Goal: Transaction & Acquisition: Purchase product/service

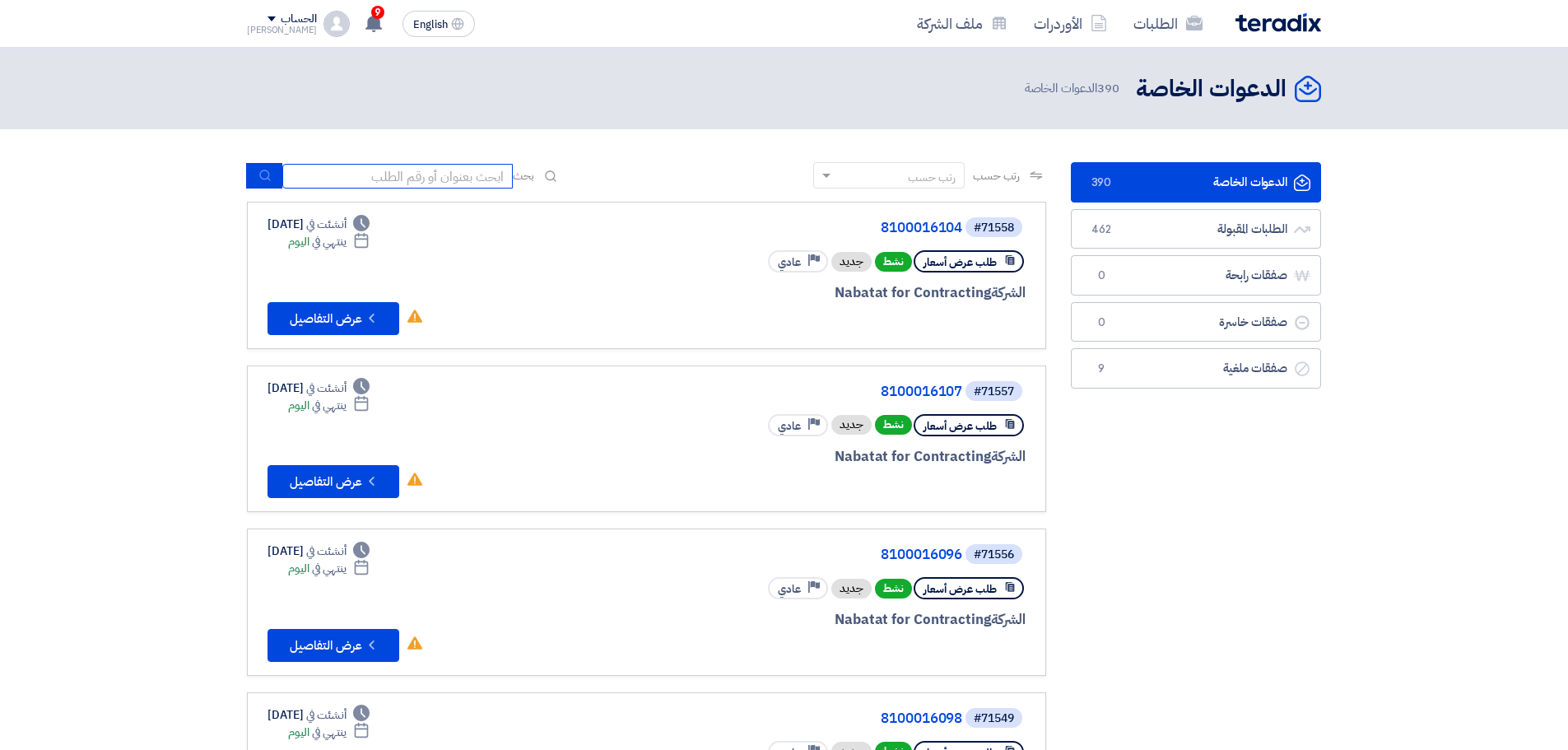
click at [404, 170] on input at bounding box center [397, 176] width 231 height 25
paste input "71512"
type input "71512"
click at [279, 176] on button "submit" at bounding box center [265, 176] width 37 height 26
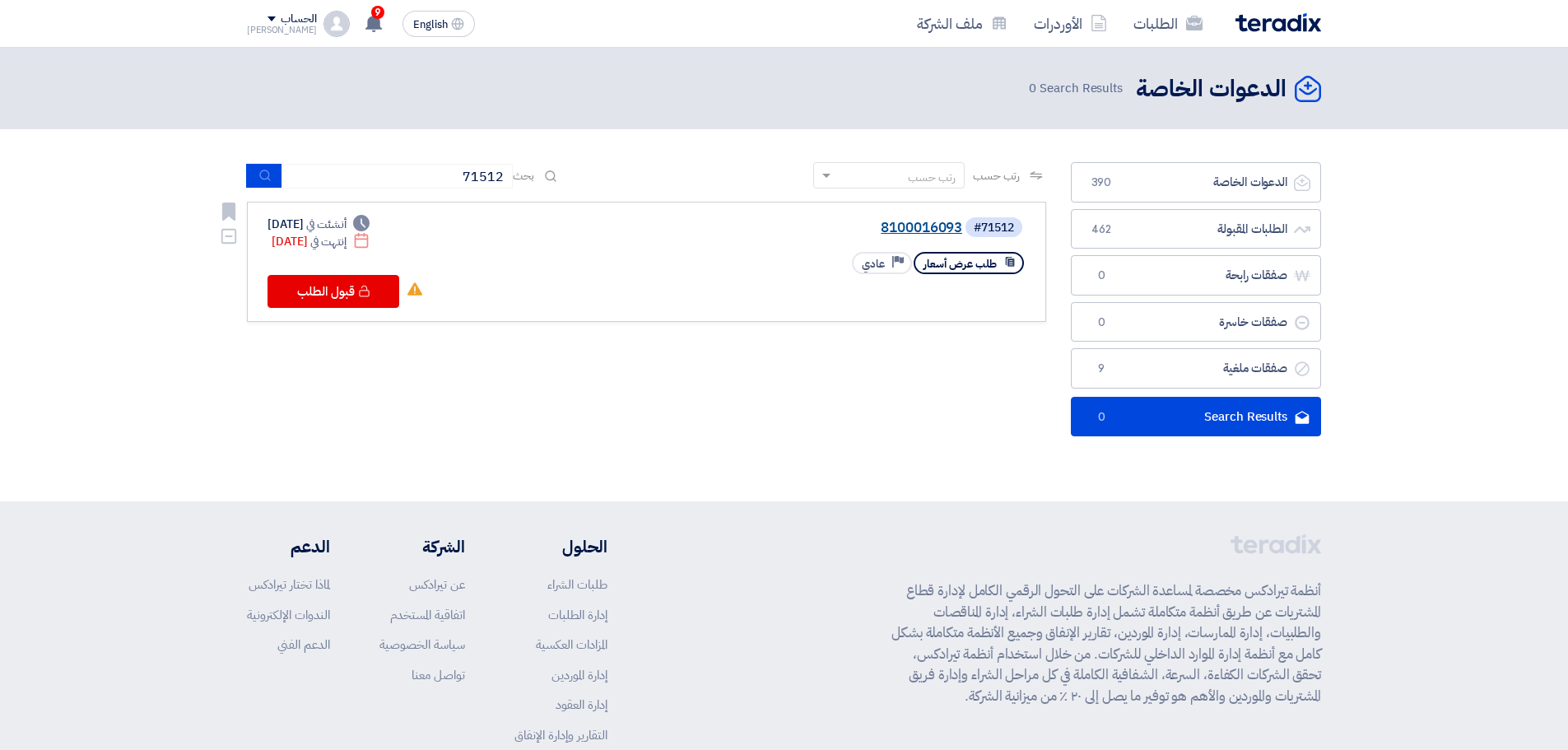
click at [940, 233] on link "8100016093" at bounding box center [798, 228] width 330 height 15
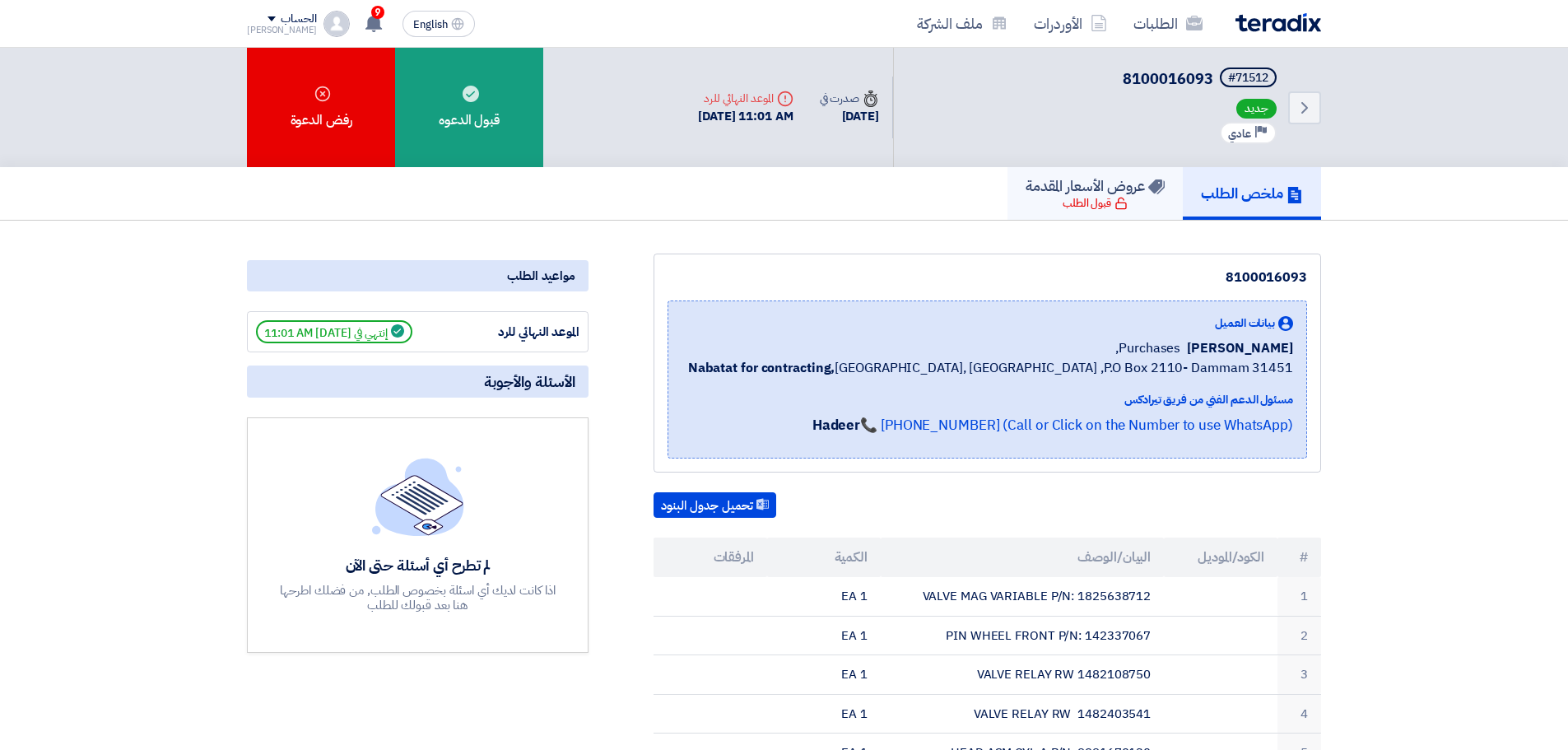
click at [1073, 183] on h5 "عروض الأسعار المقدمة" at bounding box center [1095, 185] width 139 height 19
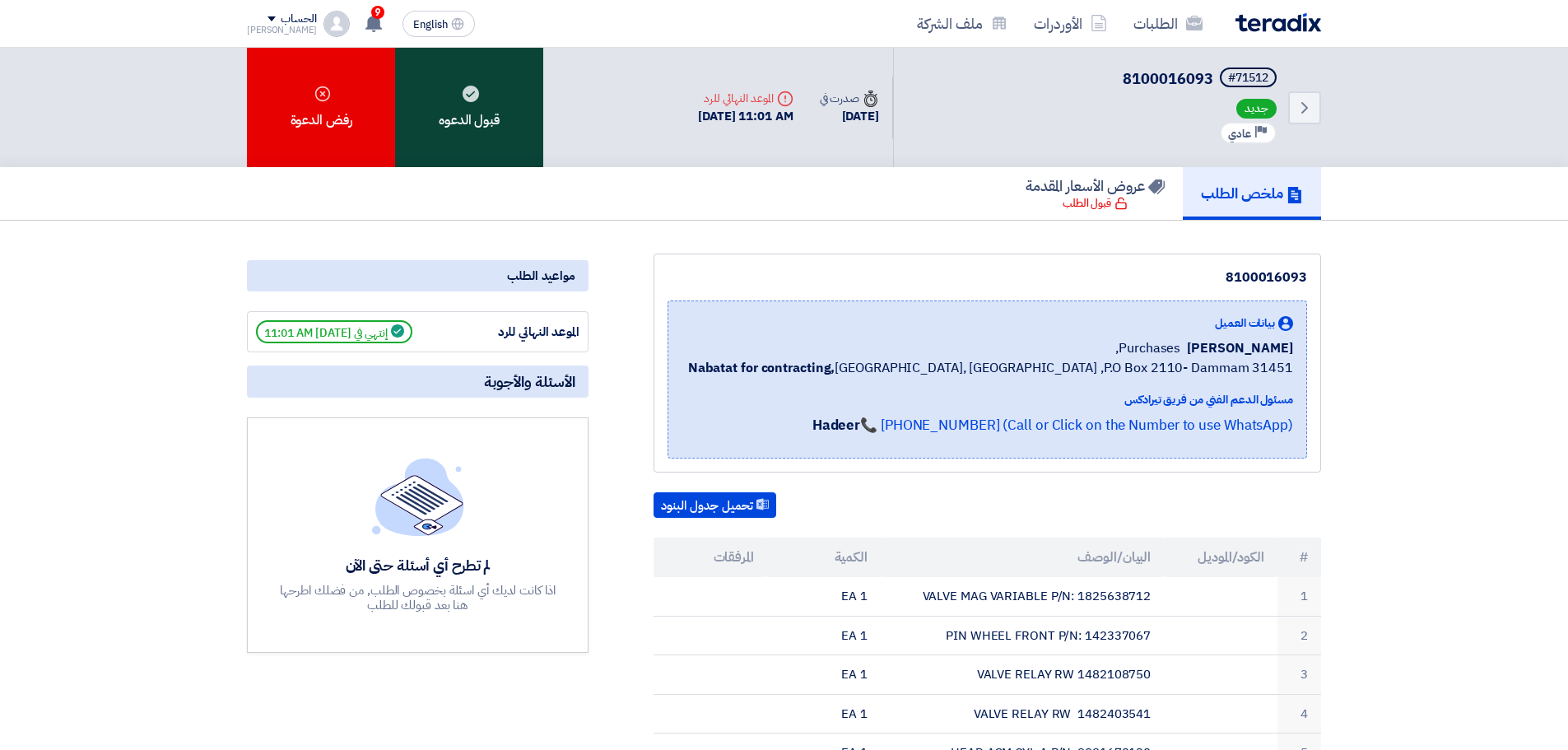
click at [453, 140] on div "قبول الدعوه" at bounding box center [469, 107] width 148 height 119
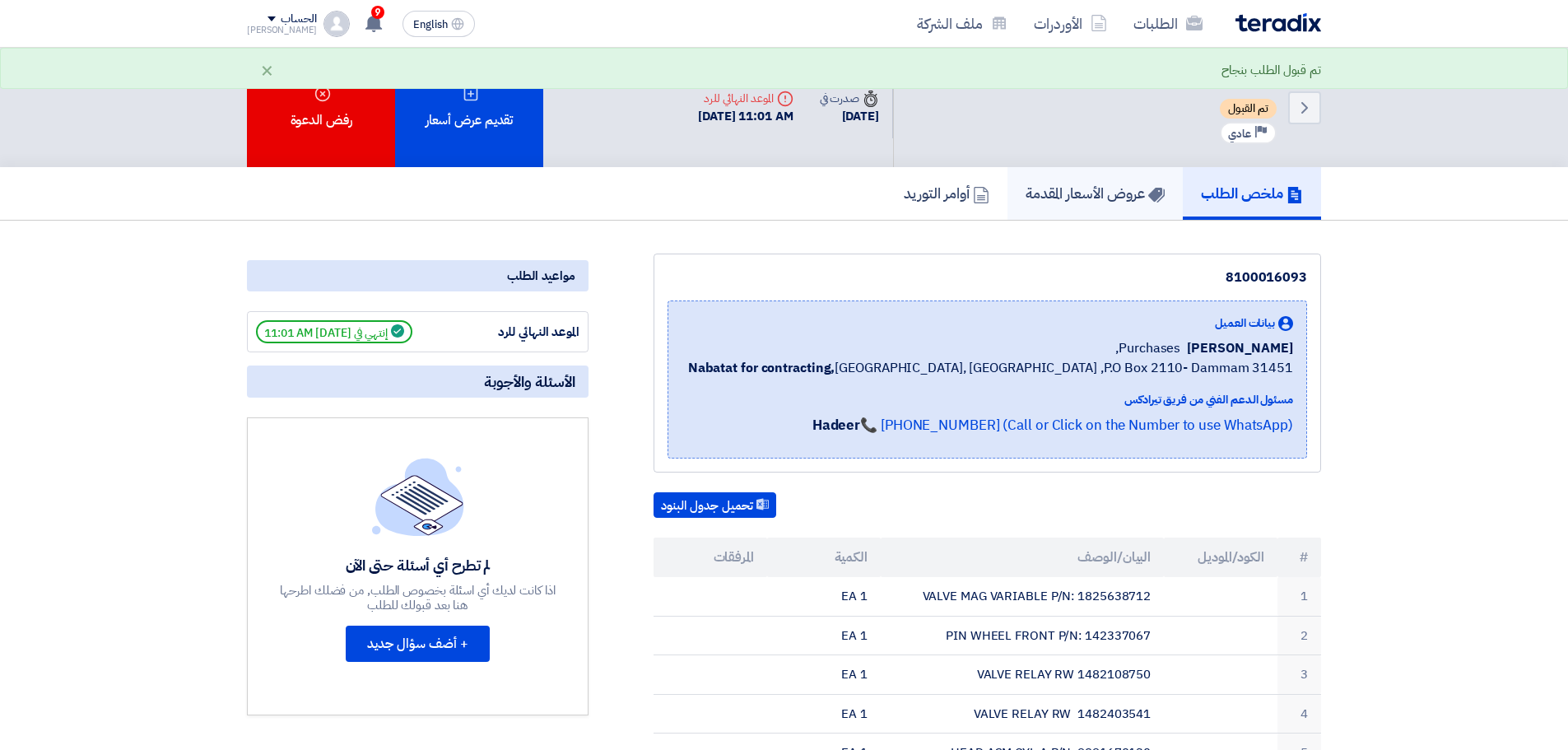
click at [1086, 195] on h5 "عروض الأسعار المقدمة" at bounding box center [1095, 192] width 139 height 19
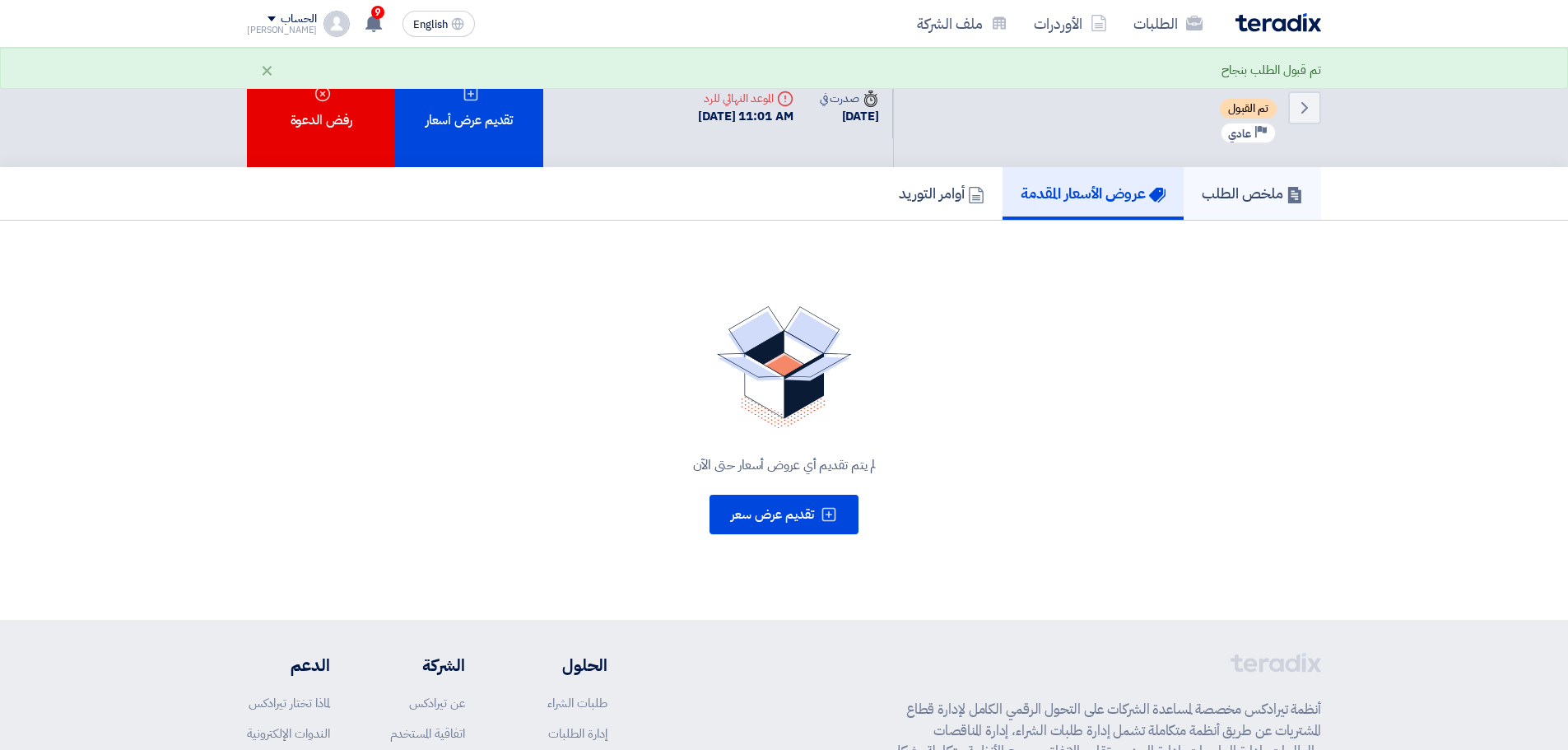
click at [1258, 201] on h5 "ملخص الطلب" at bounding box center [1252, 192] width 102 height 19
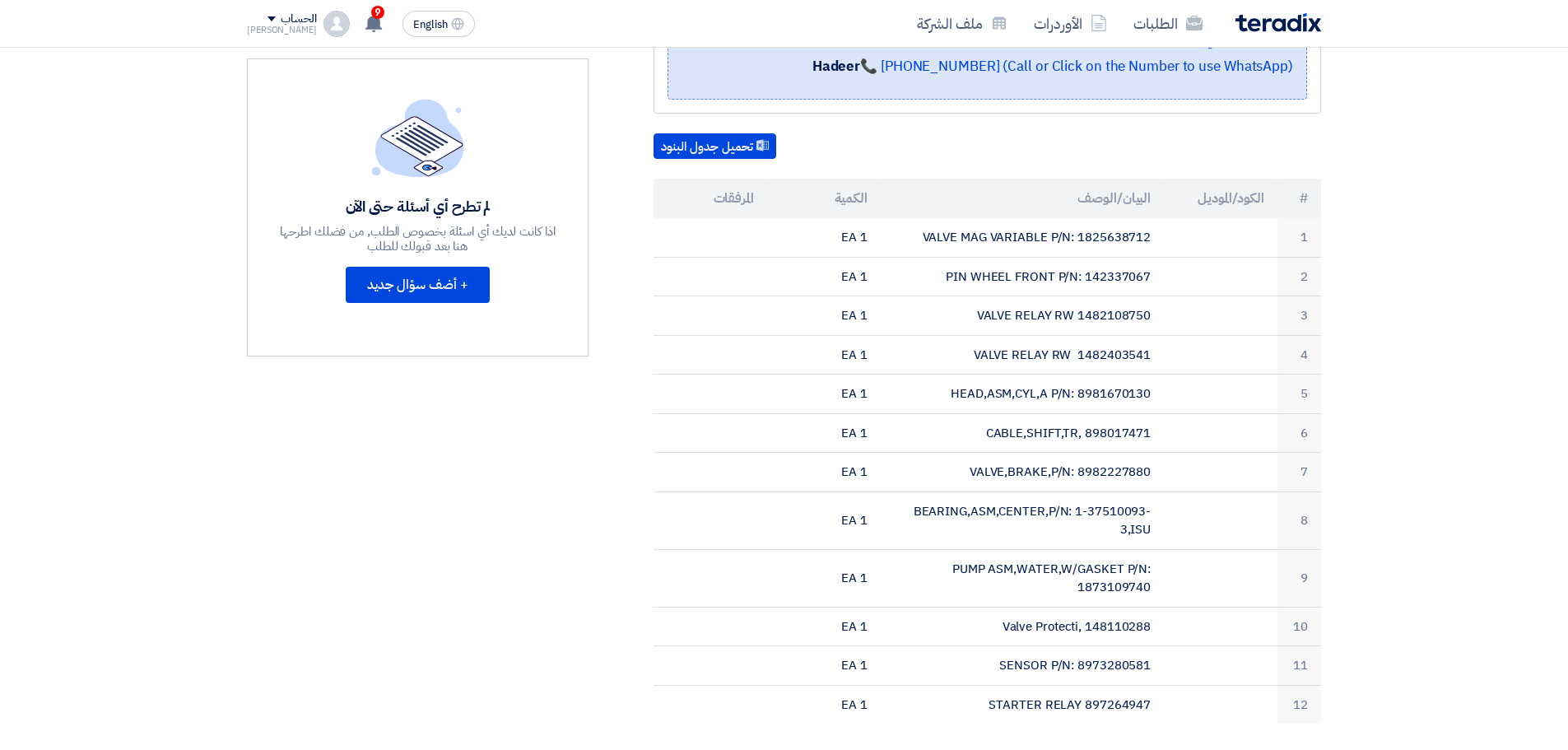
scroll to position [343, 0]
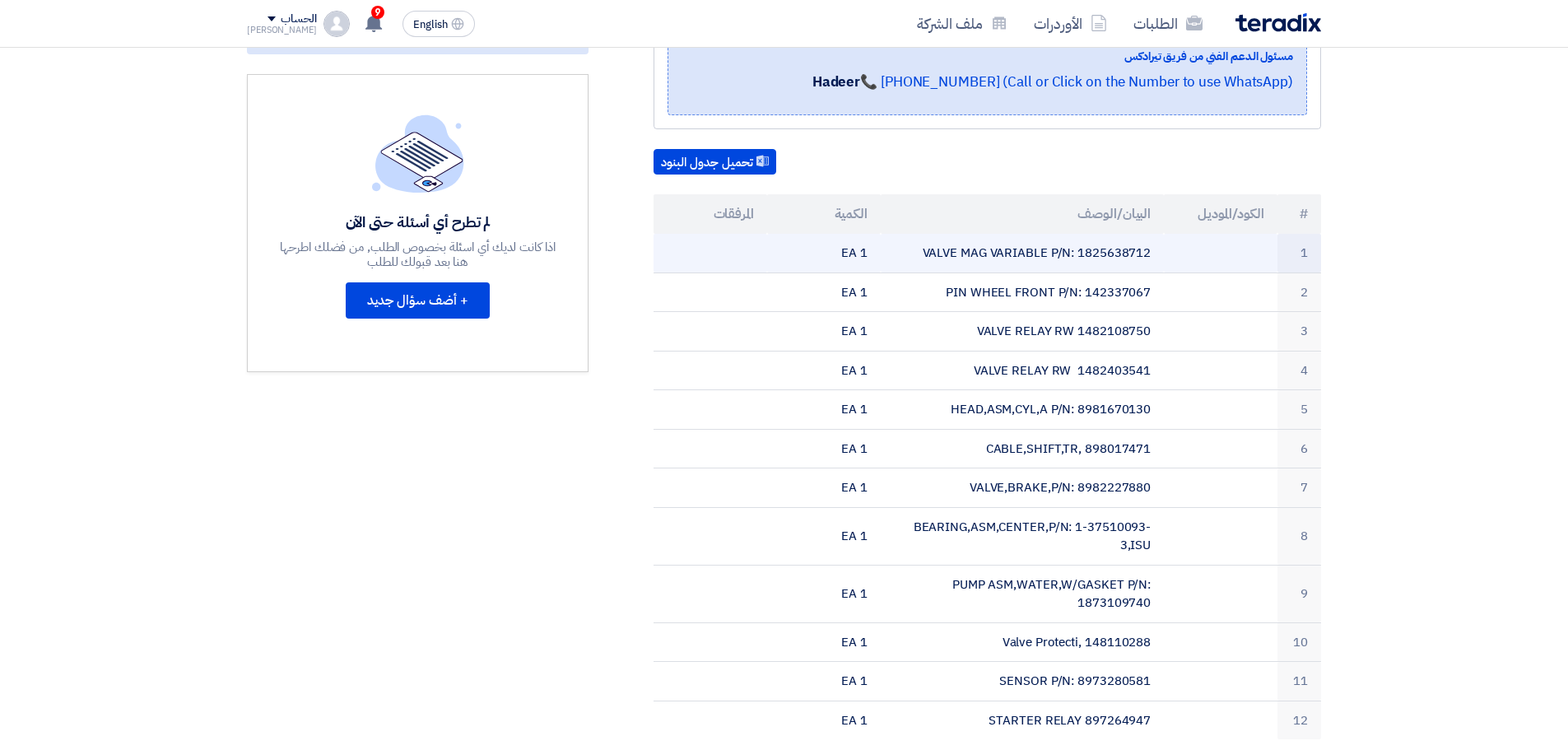
click at [1112, 252] on td "VALVE MAG VARIABLE P/N: 1825638712" at bounding box center [1023, 253] width 284 height 38
click at [1114, 258] on td "VALVE MAG VARIABLE P/N: 1825638712" at bounding box center [1023, 253] width 284 height 38
click at [1118, 257] on td "VALVE MAG VARIABLE P/N: 1825638712" at bounding box center [1023, 253] width 284 height 38
copy td "1825638712"
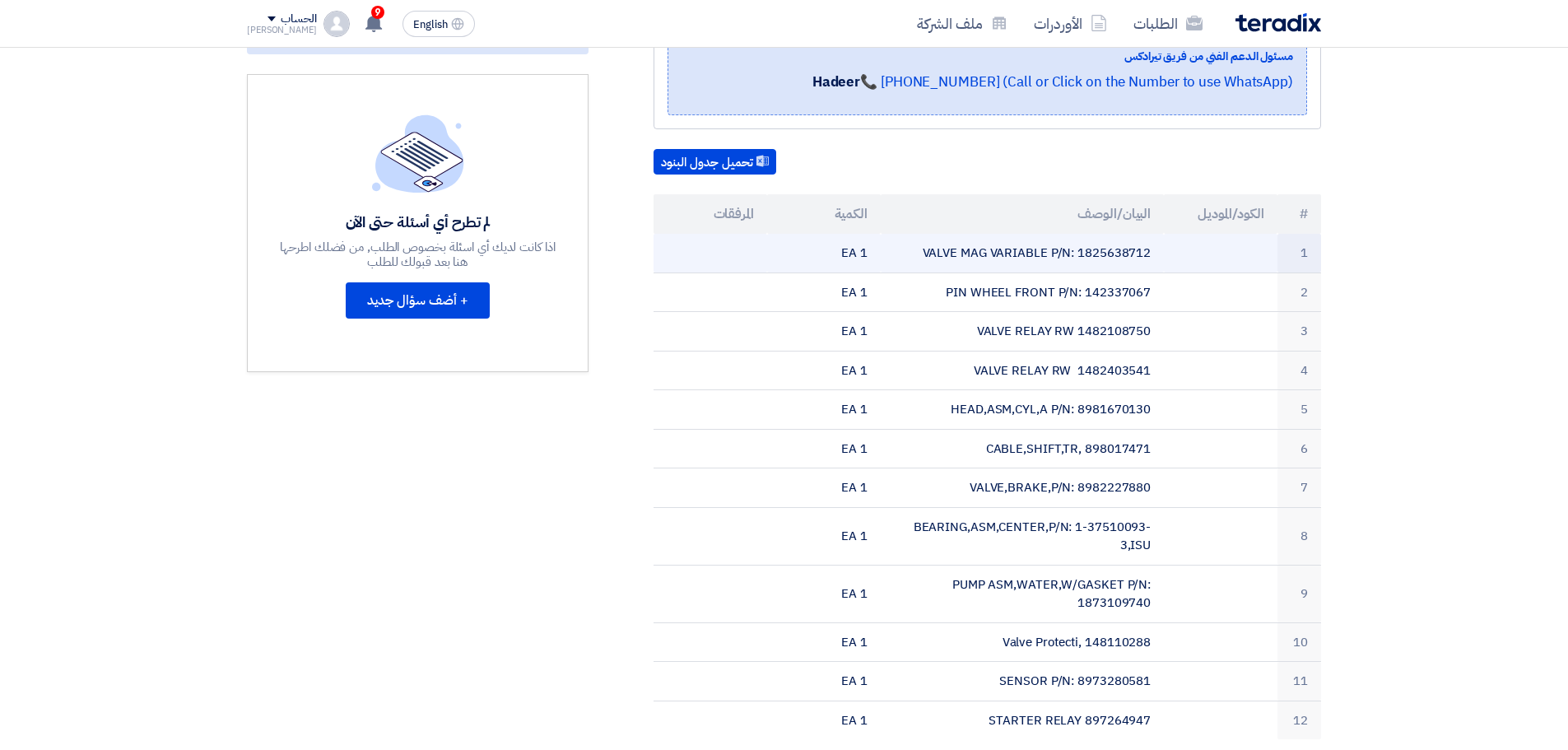
copy td "1825638712"
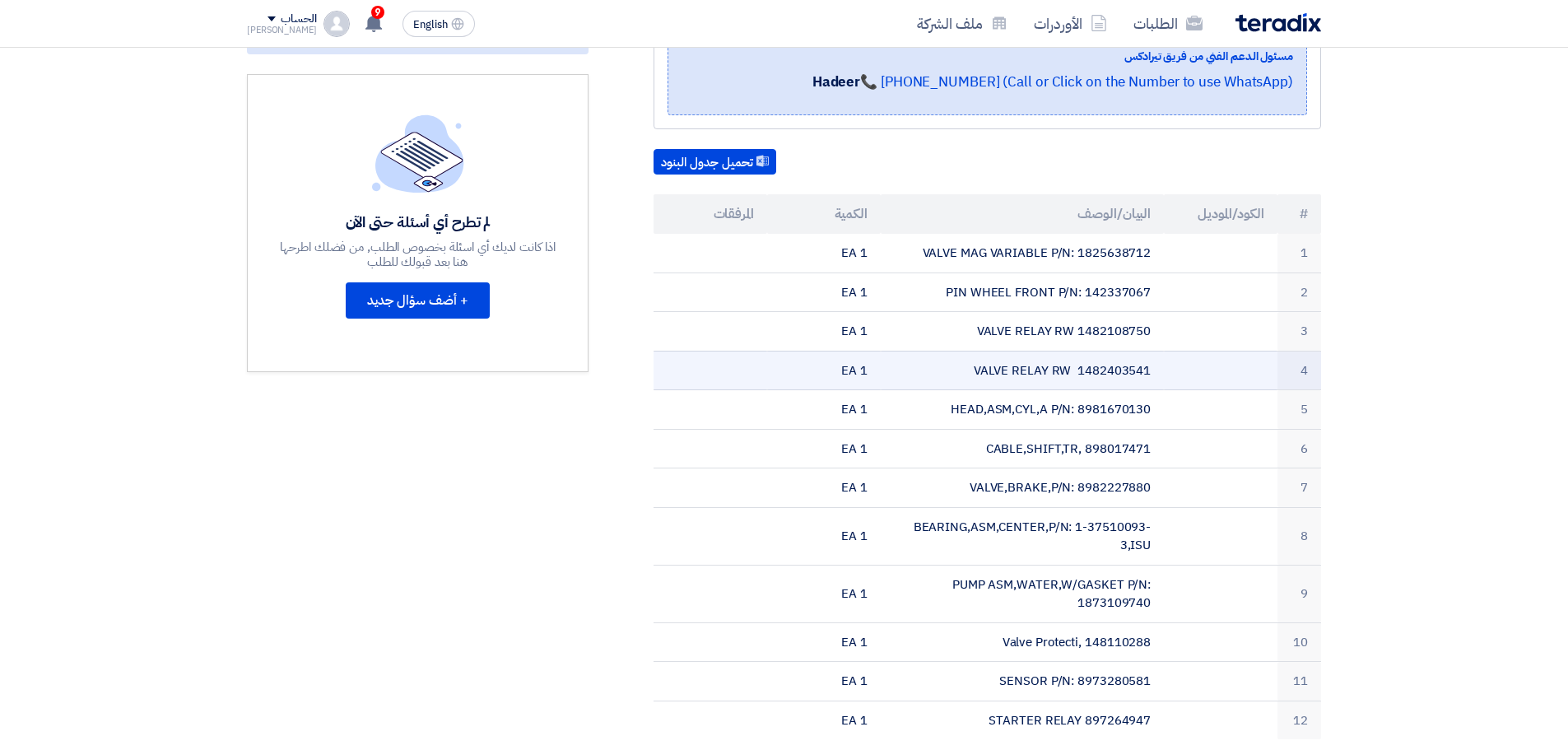
scroll to position [0, 0]
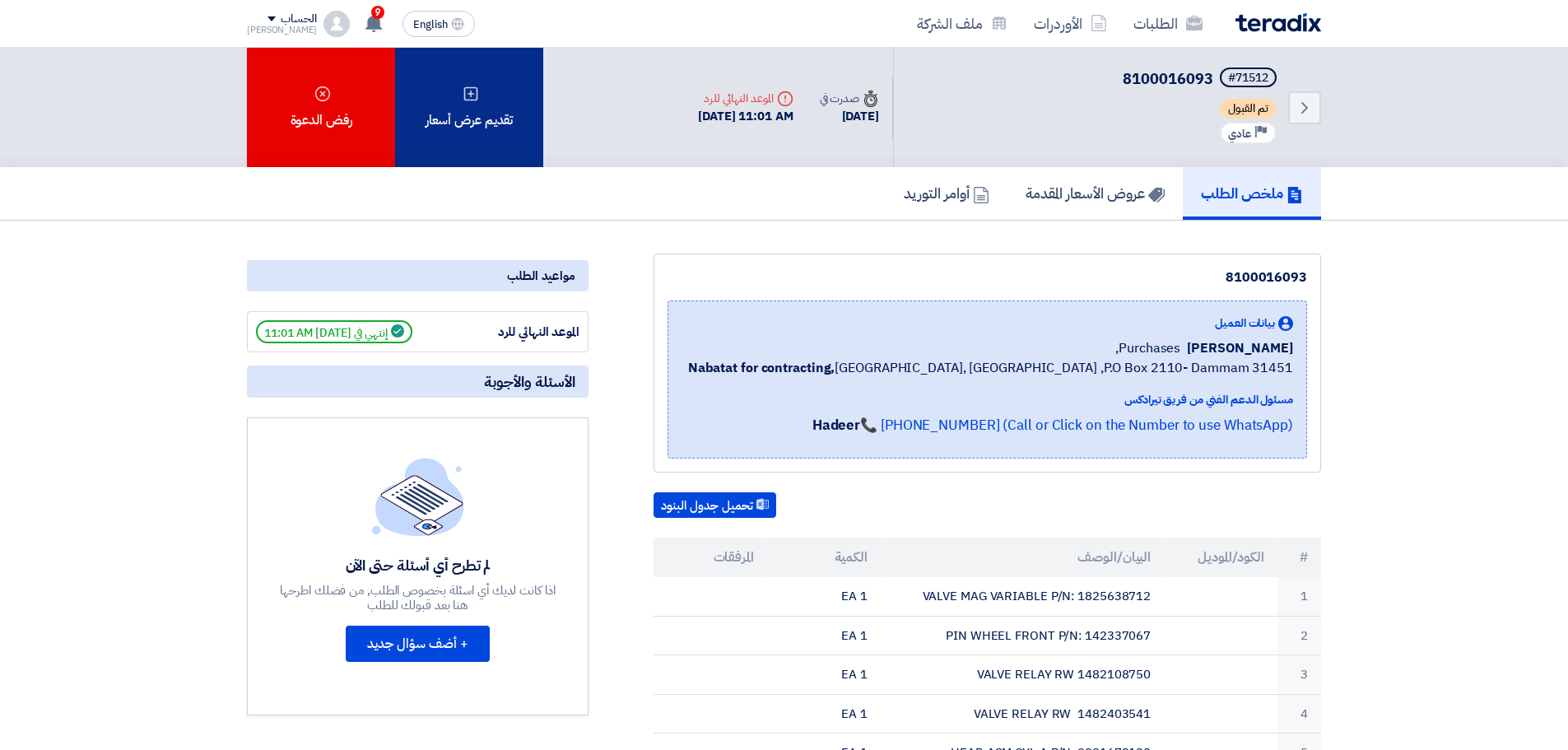
click at [476, 113] on div "تقديم عرض أسعار" at bounding box center [469, 107] width 148 height 119
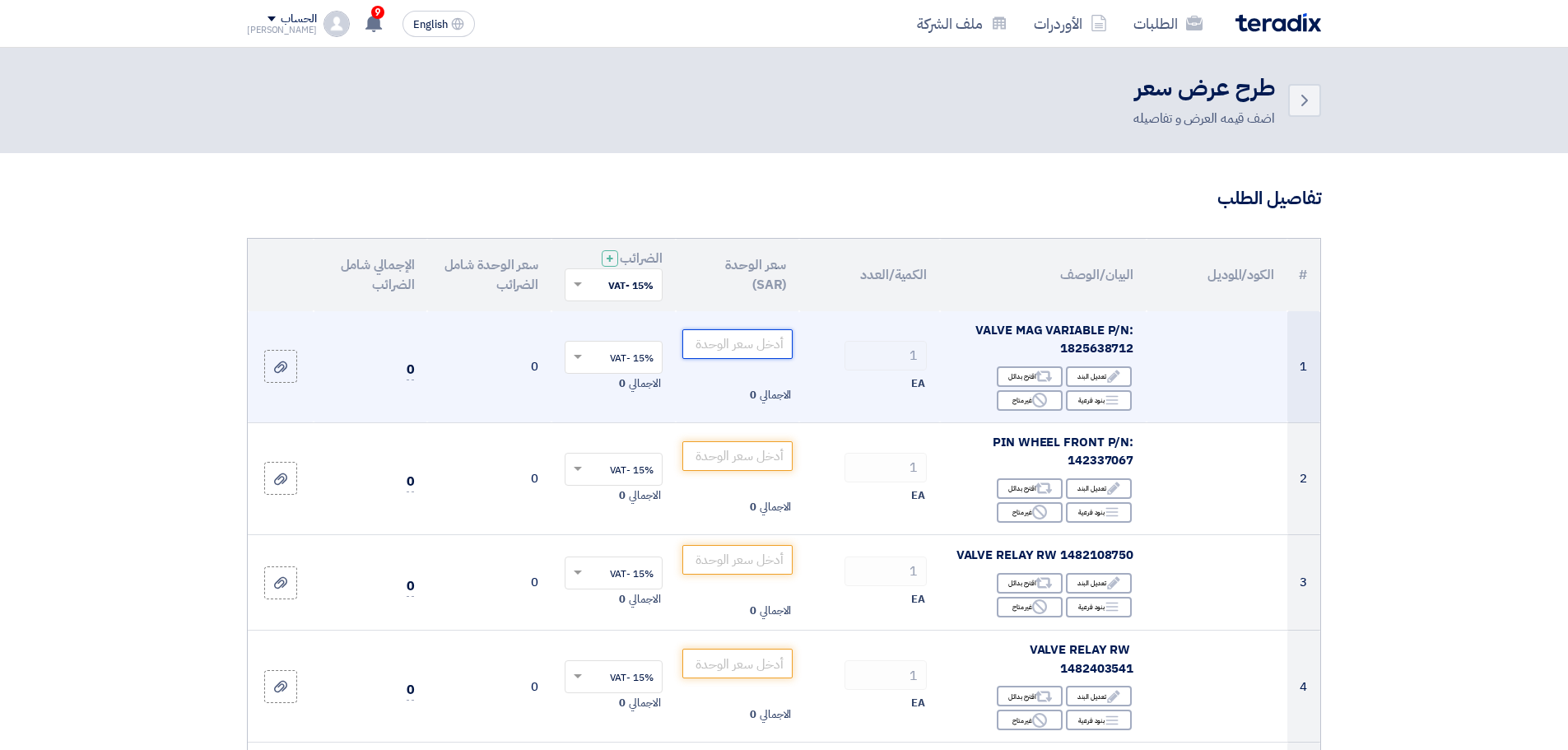
click at [728, 350] on input "number" at bounding box center [737, 344] width 111 height 29
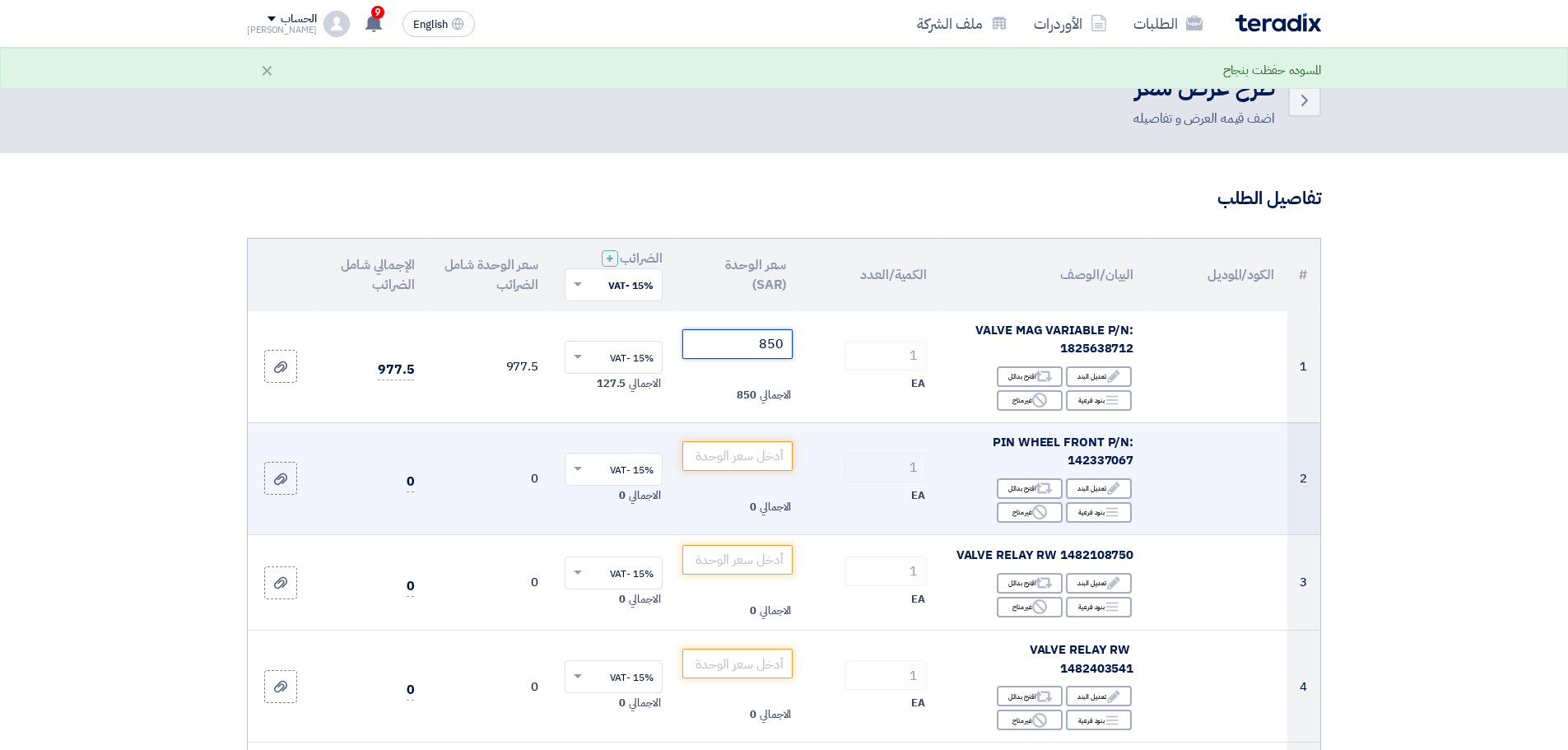
type input "850"
click at [1113, 460] on span "PIN WHEEL FRONT P/N: 142337067" at bounding box center [1063, 451] width 141 height 37
copy span "142337067"
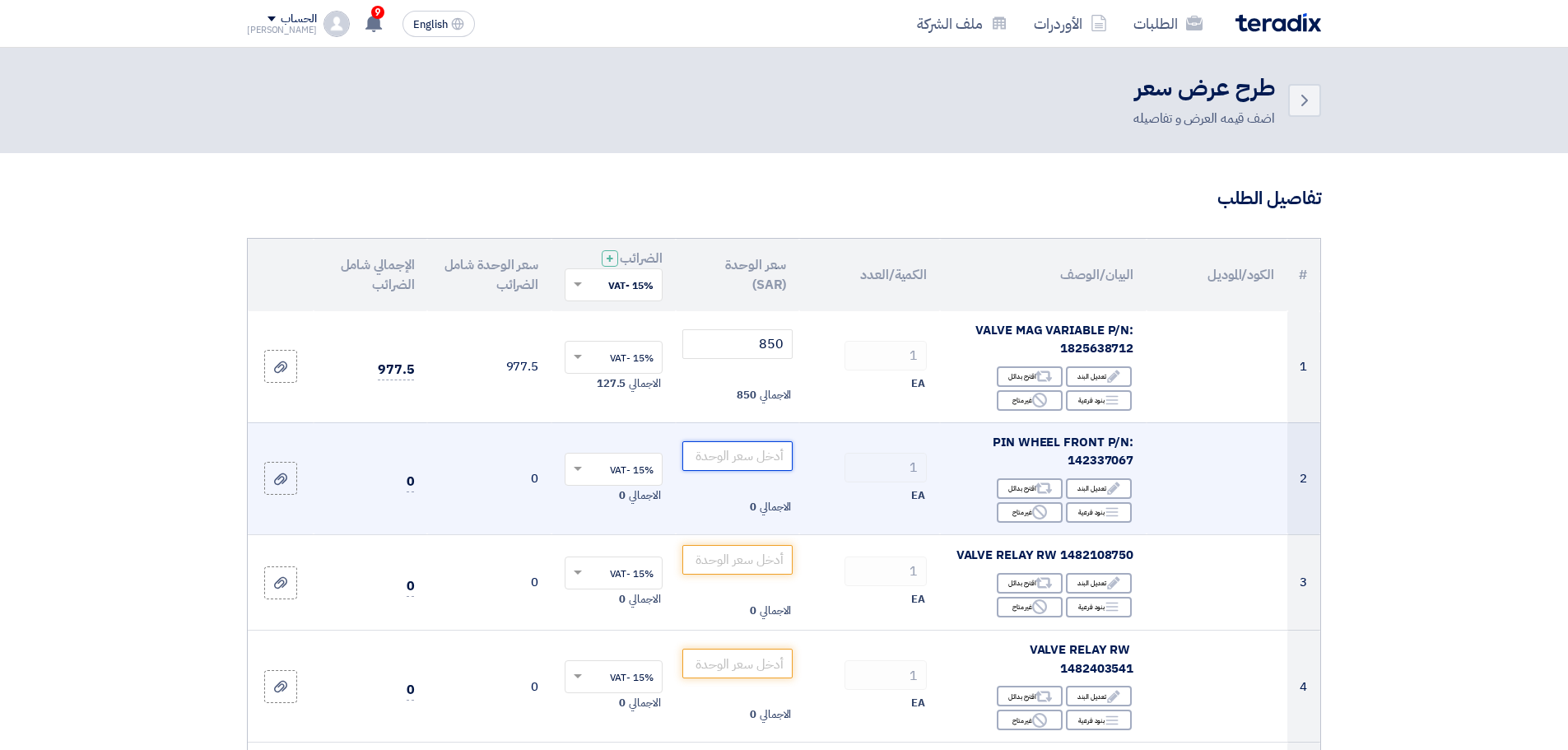
click at [726, 469] on input "number" at bounding box center [737, 456] width 111 height 29
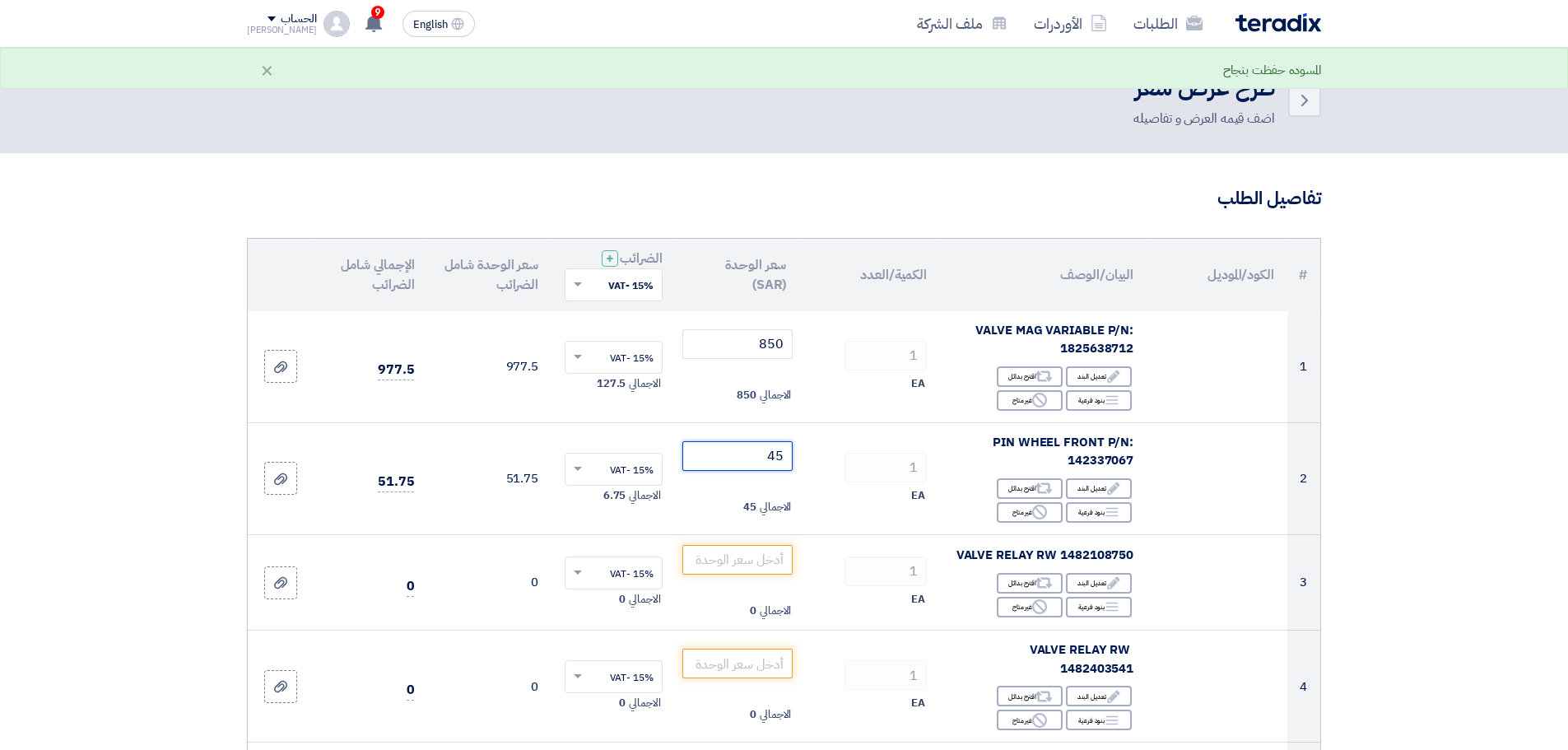
type input "45"
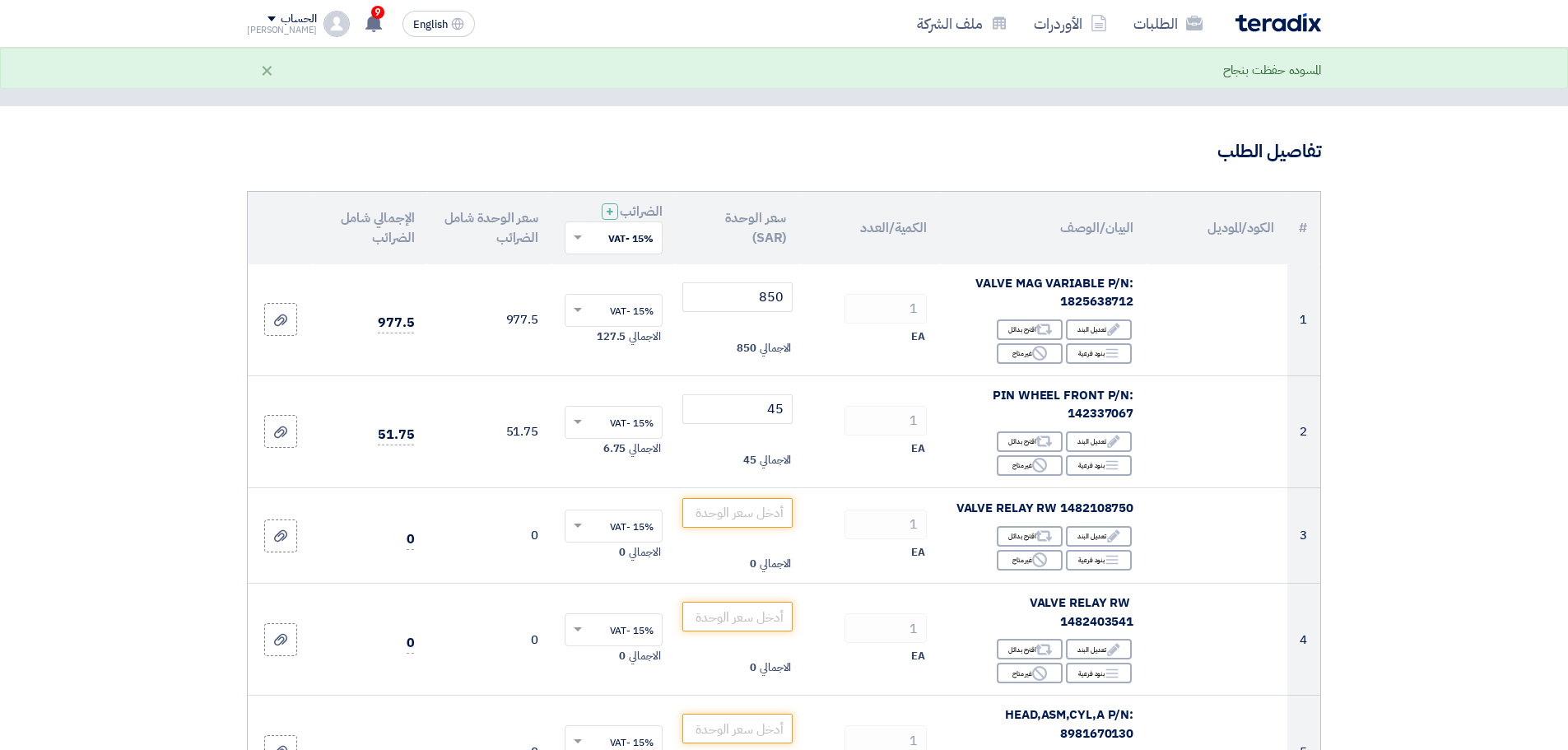
scroll to position [137, 0]
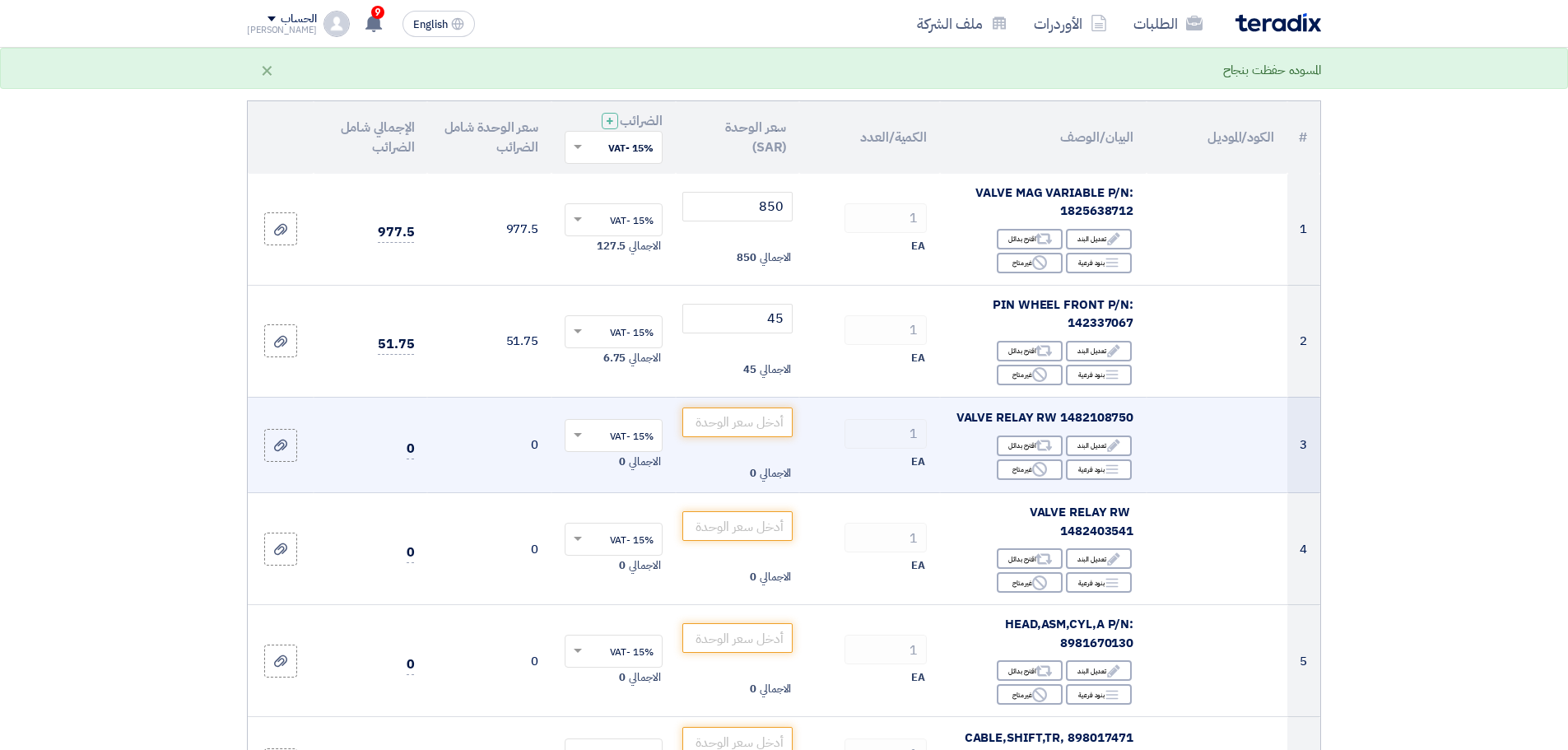
click at [1111, 419] on span "VALVE RELAY RW 1482108750" at bounding box center [1045, 418] width 178 height 18
copy span "1482108750"
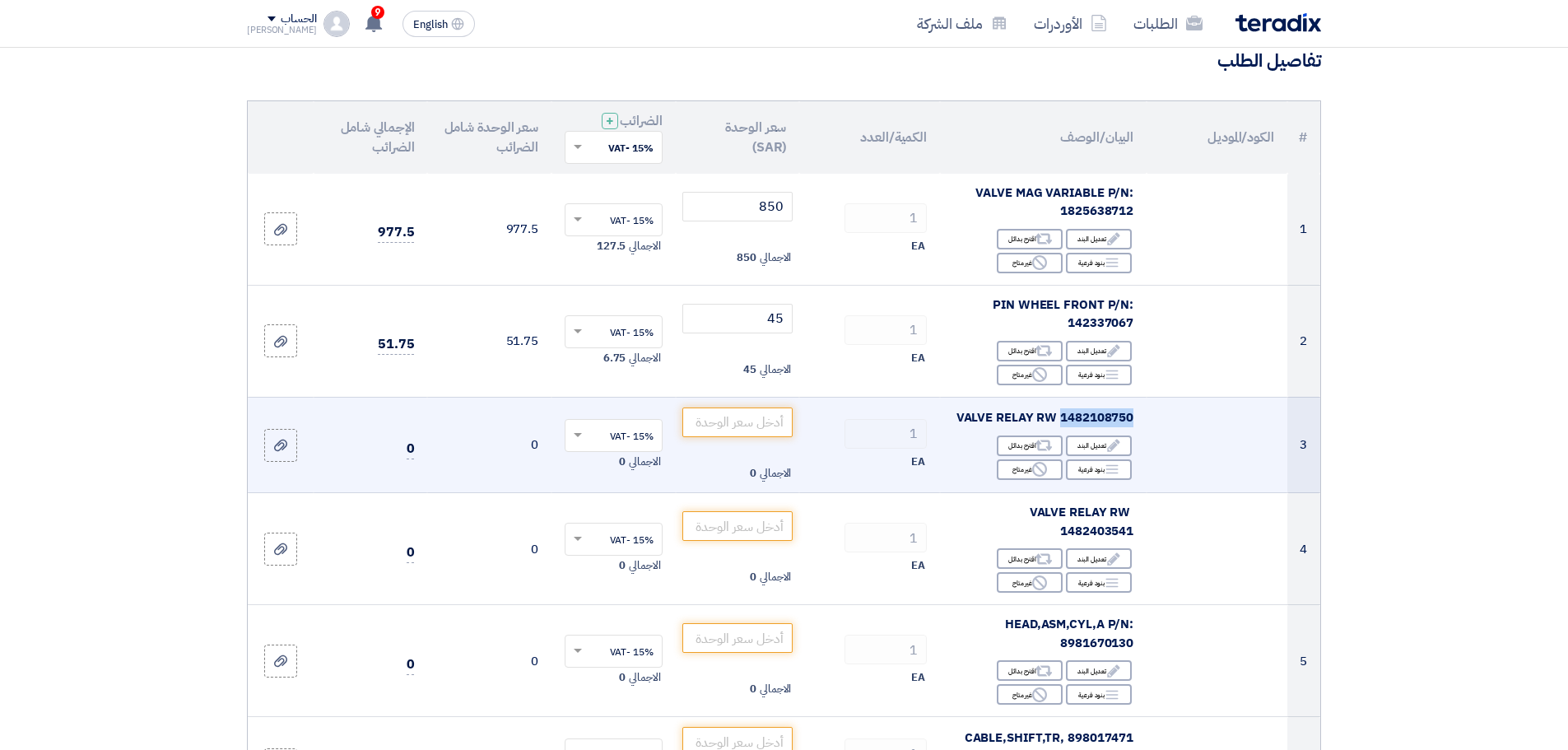
copy span "1482108750"
click at [745, 426] on input "number" at bounding box center [737, 422] width 111 height 29
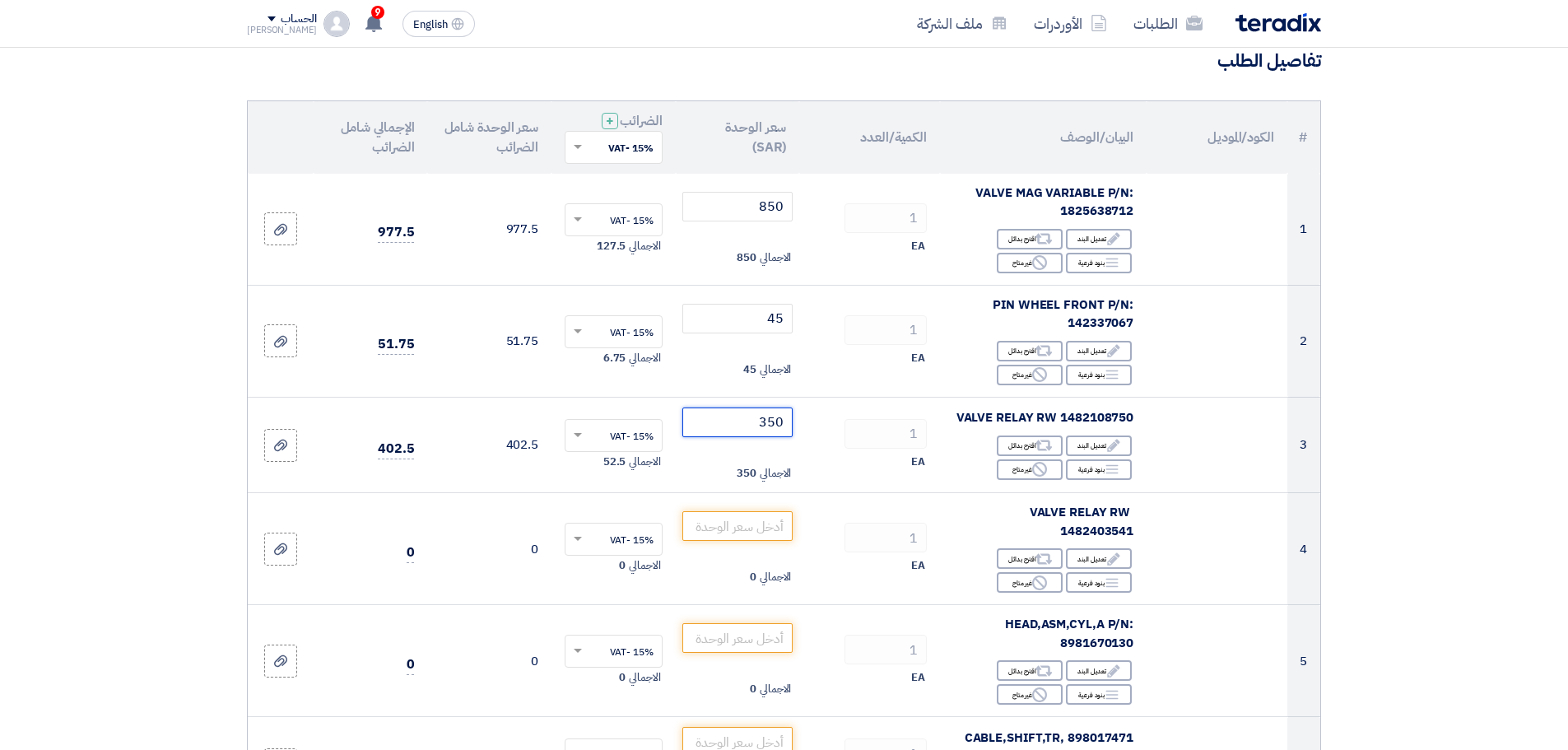
type input "350"
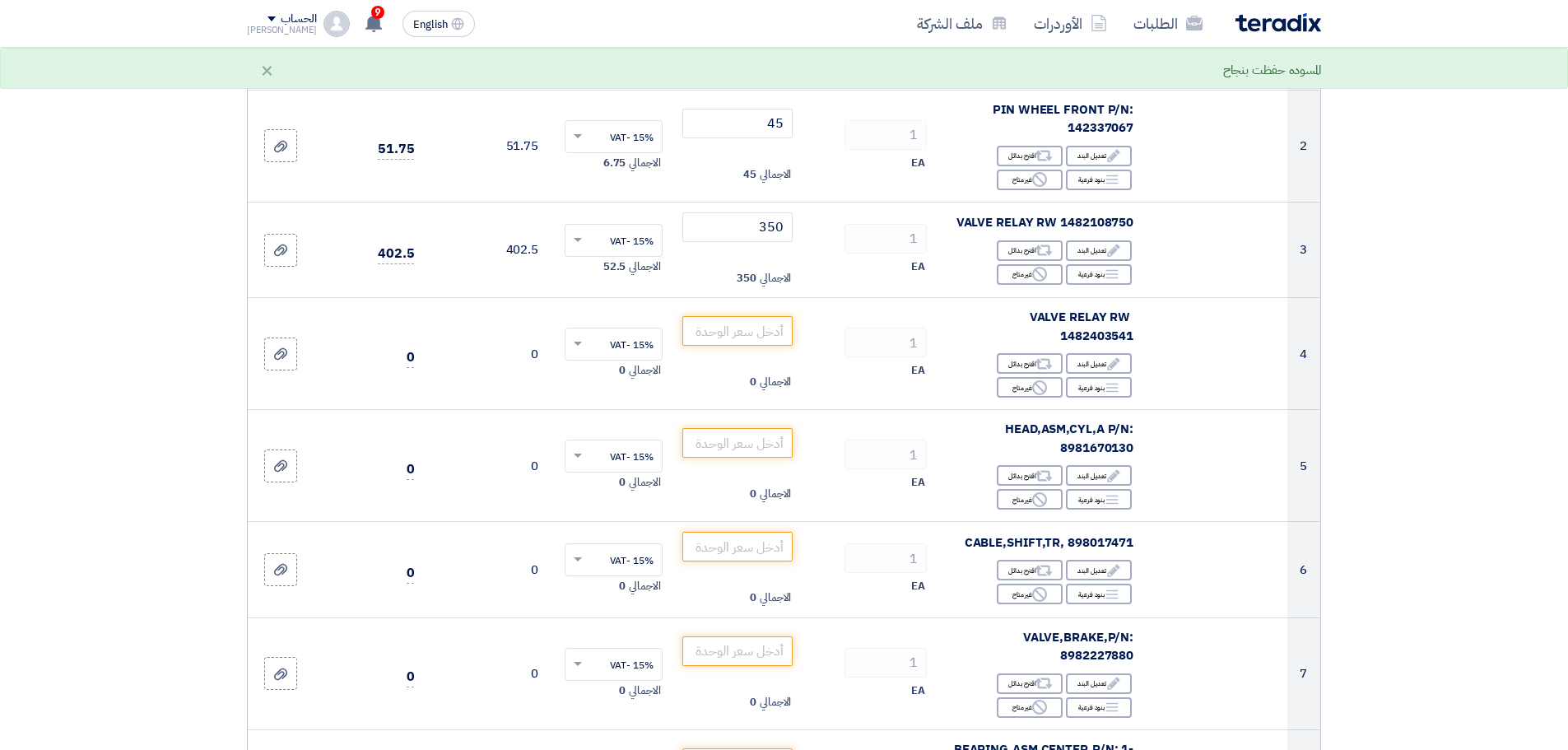
scroll to position [343, 0]
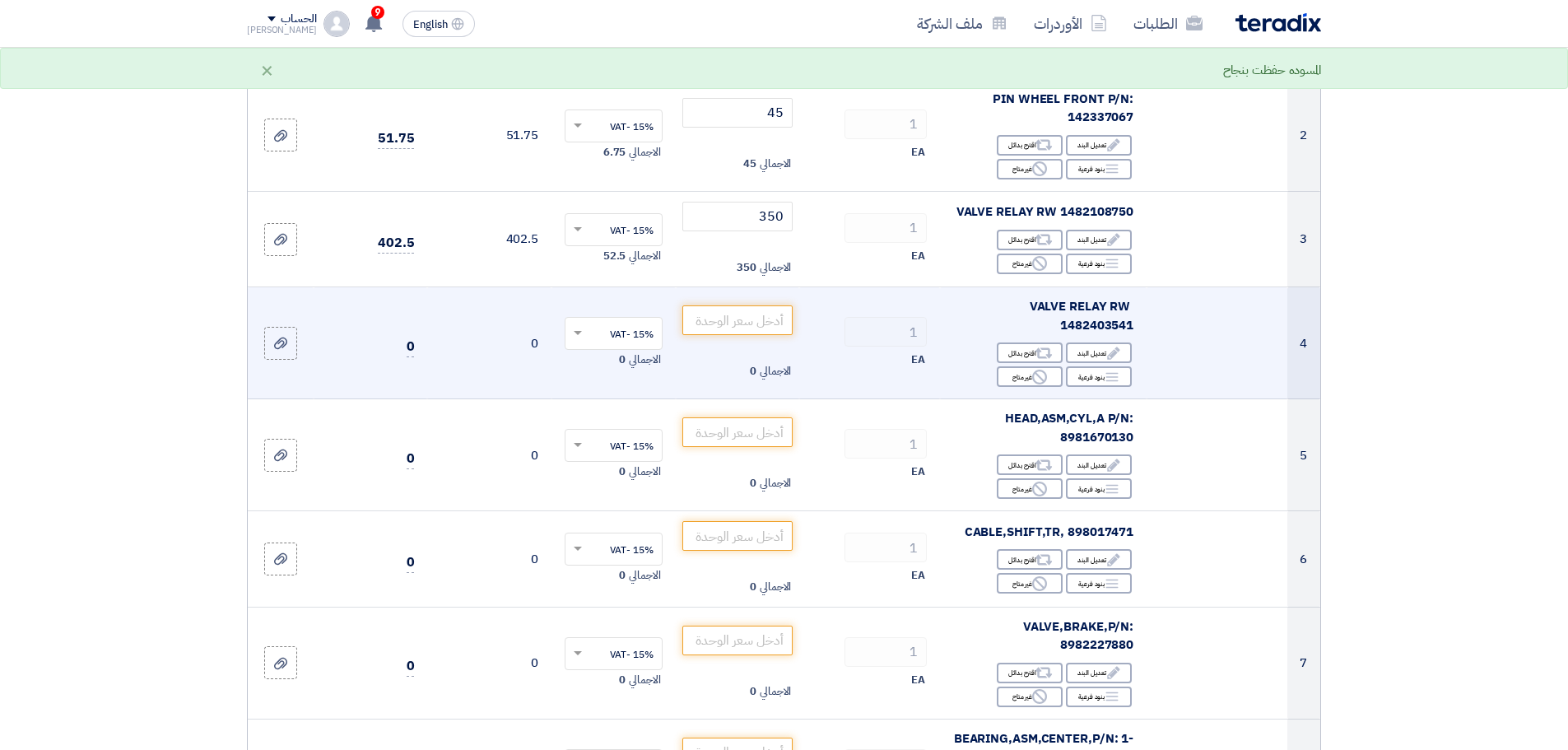
click at [1096, 306] on span "VALVE RELAY RW 1482403541" at bounding box center [1082, 315] width 104 height 37
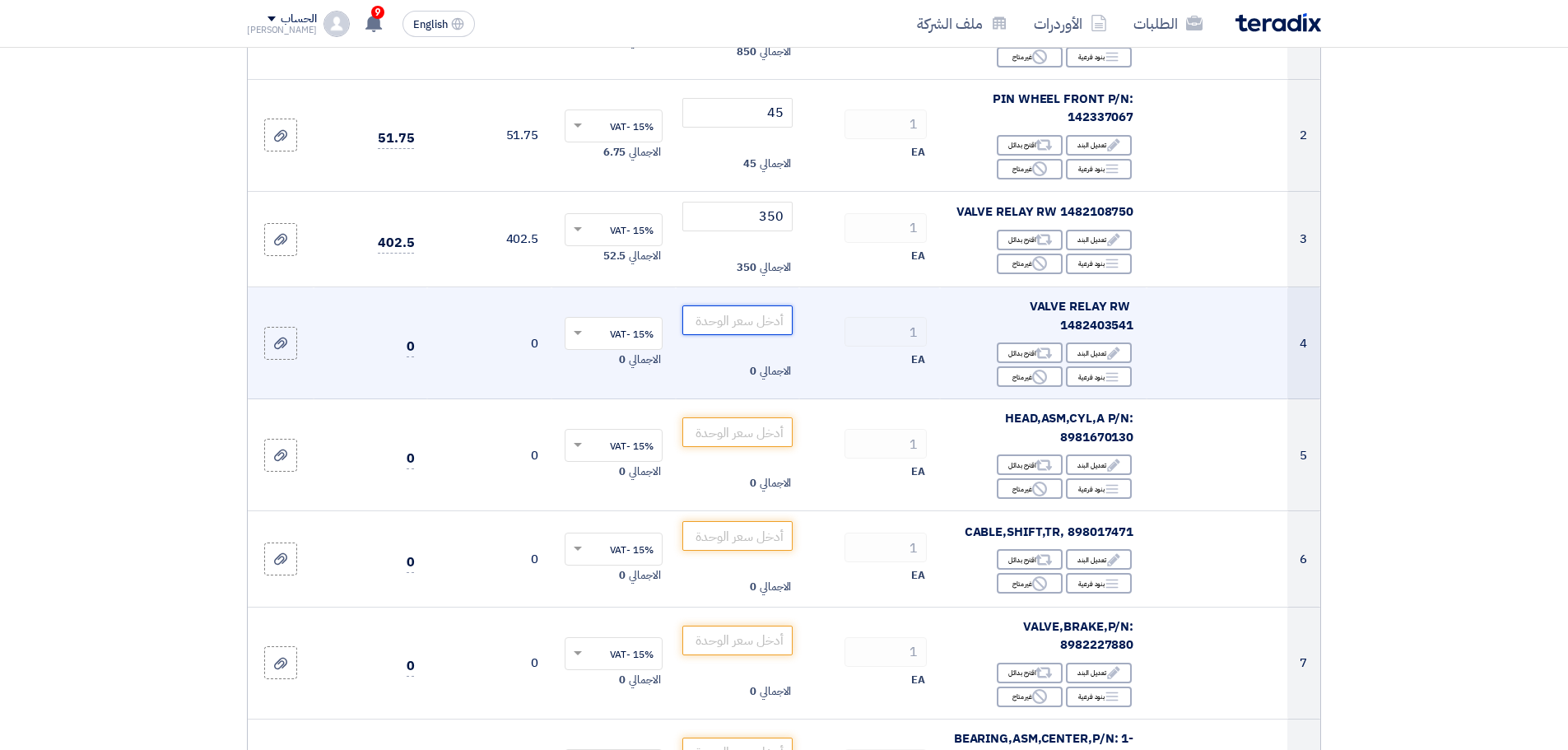
click at [728, 313] on input "number" at bounding box center [737, 320] width 111 height 29
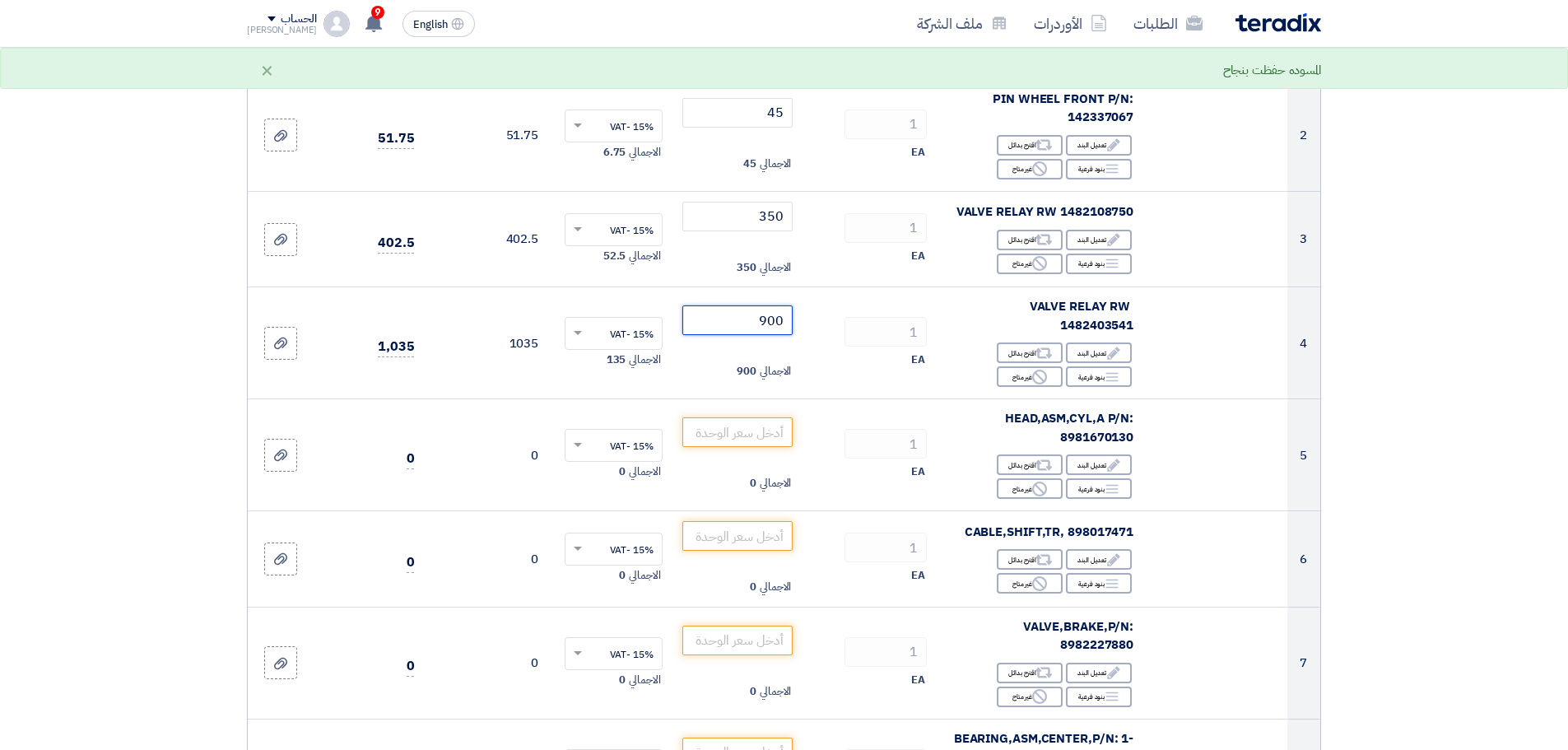
type input "900"
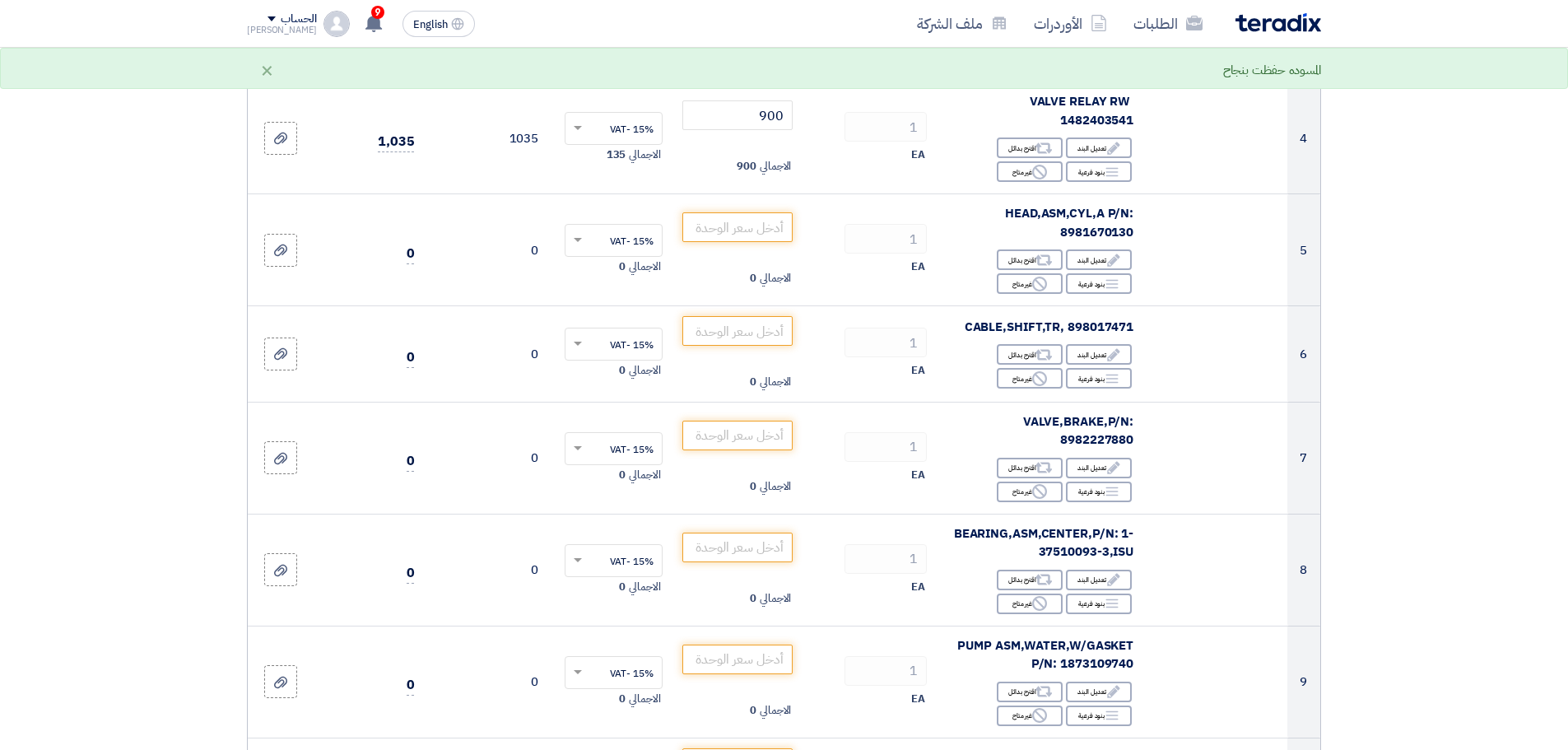
scroll to position [549, 0]
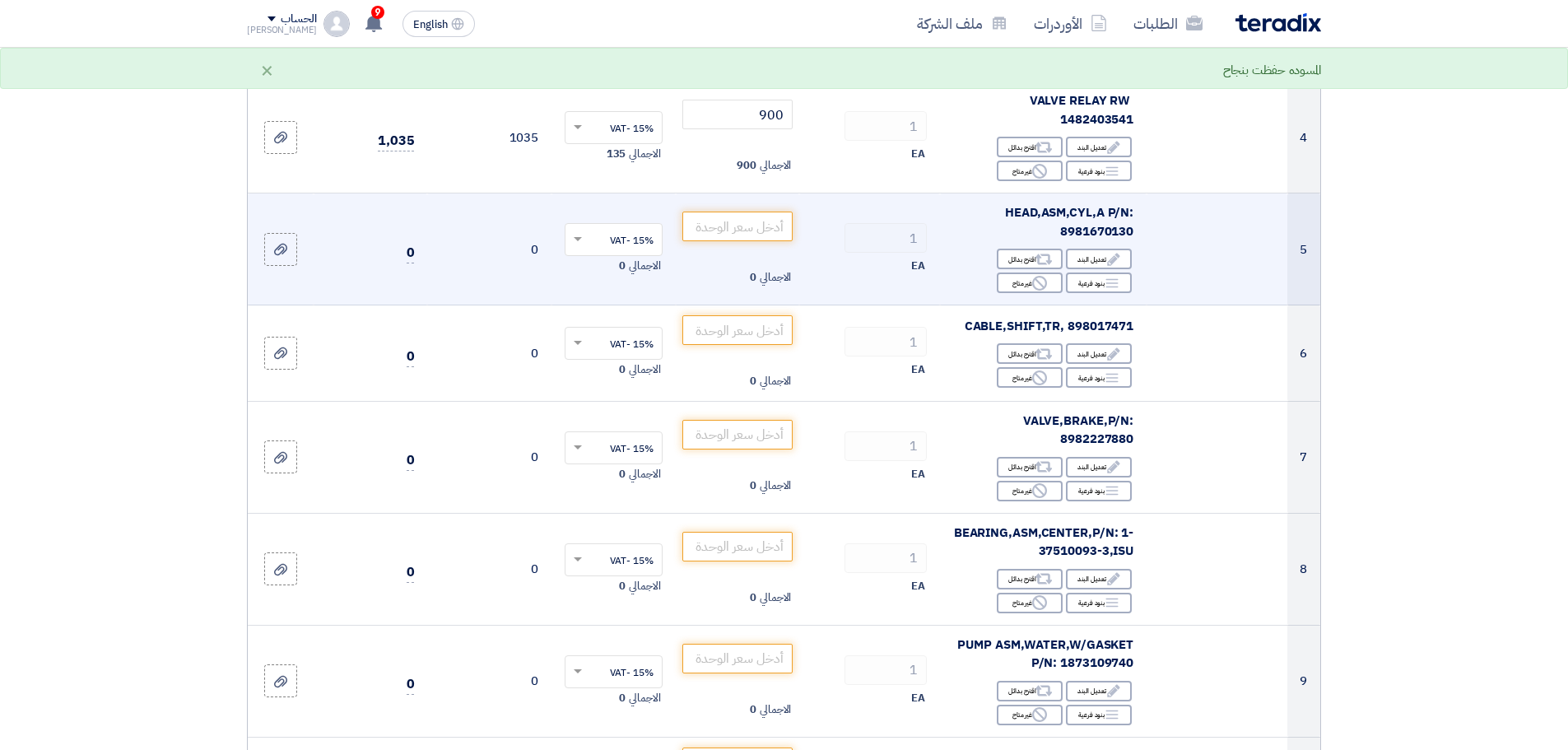
click at [1095, 211] on span "HEAD,ASM,CYL,A P/N: 8981670130" at bounding box center [1069, 222] width 128 height 37
copy span "8981670130"
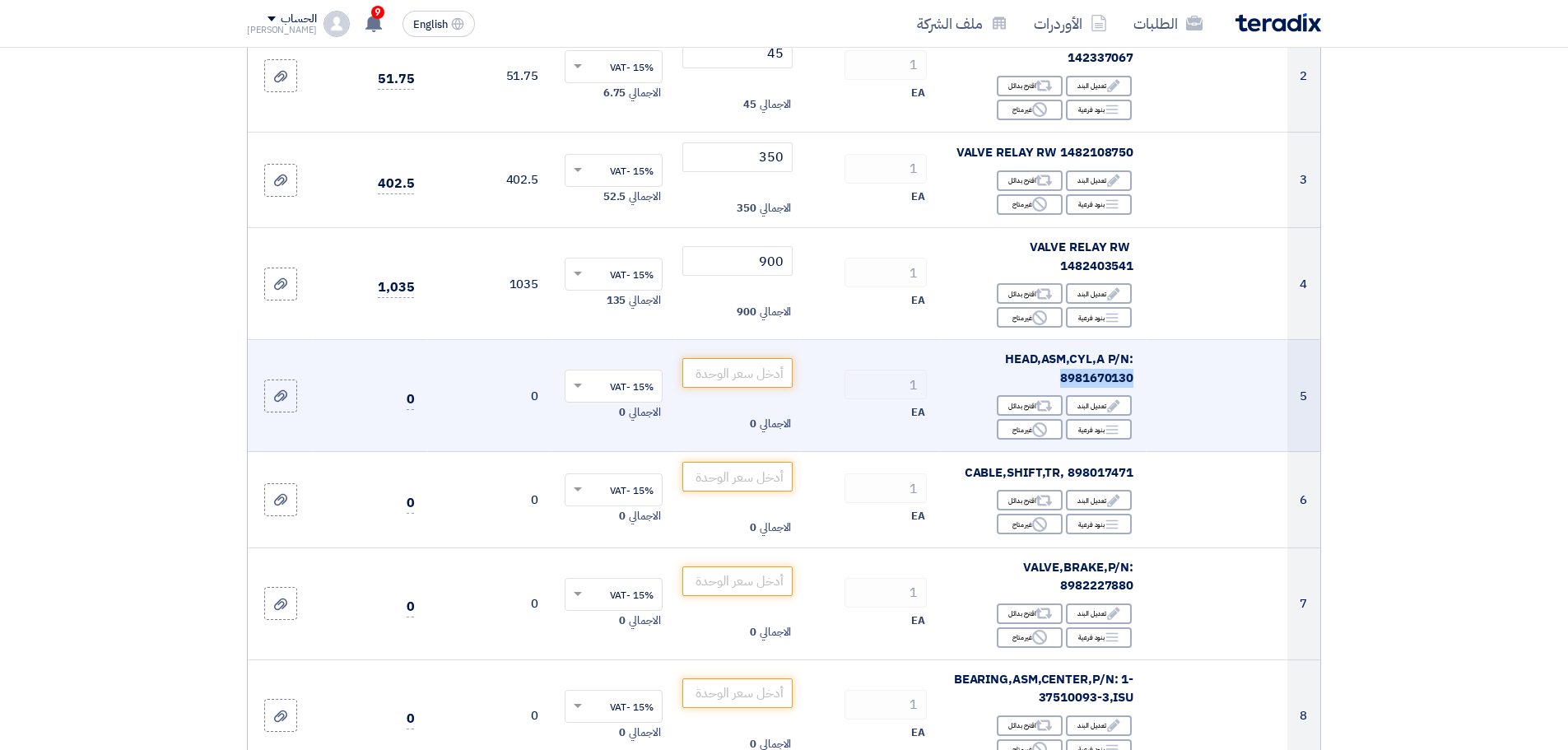
scroll to position [411, 0]
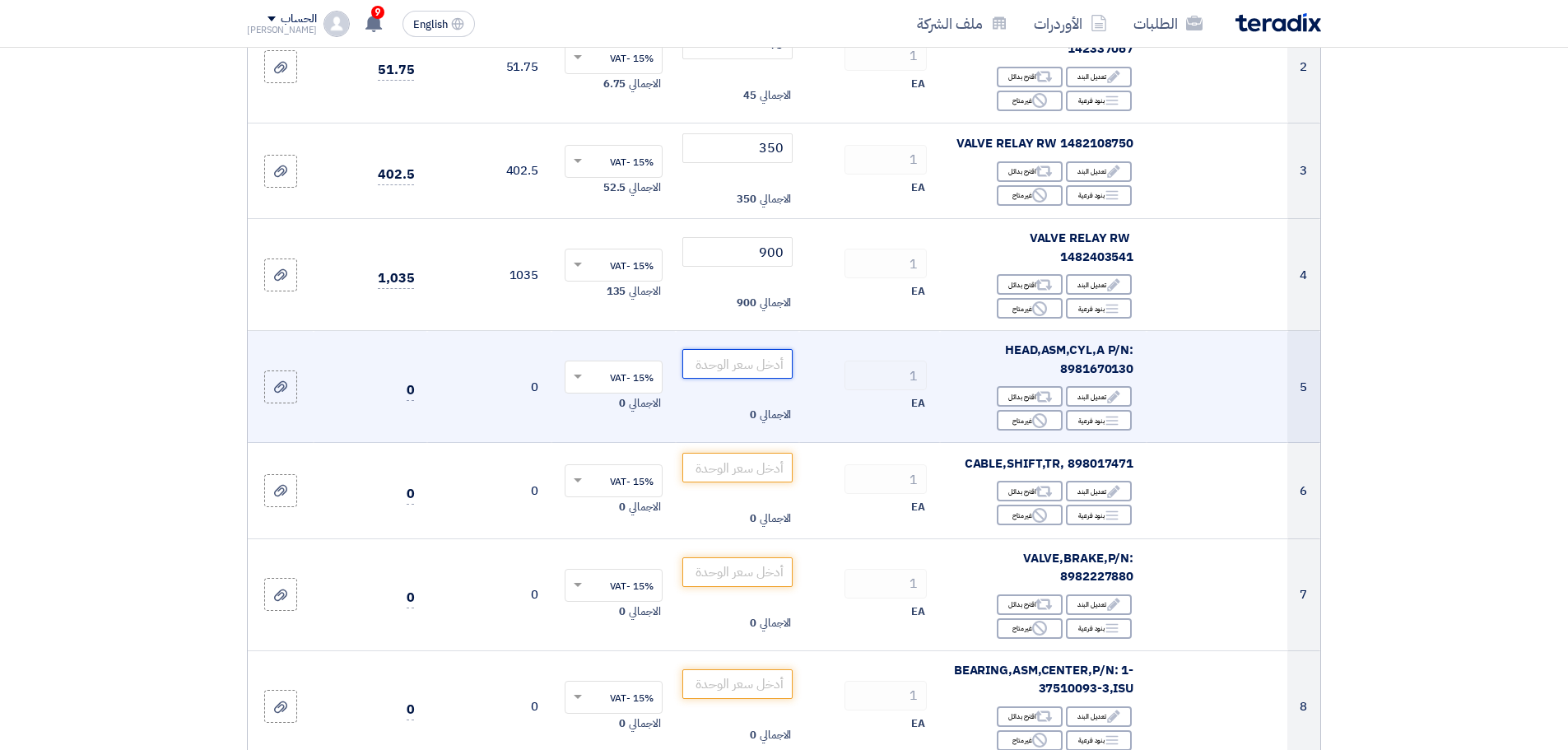
click at [743, 349] on input "number" at bounding box center [737, 364] width 111 height 29
type input "1100"
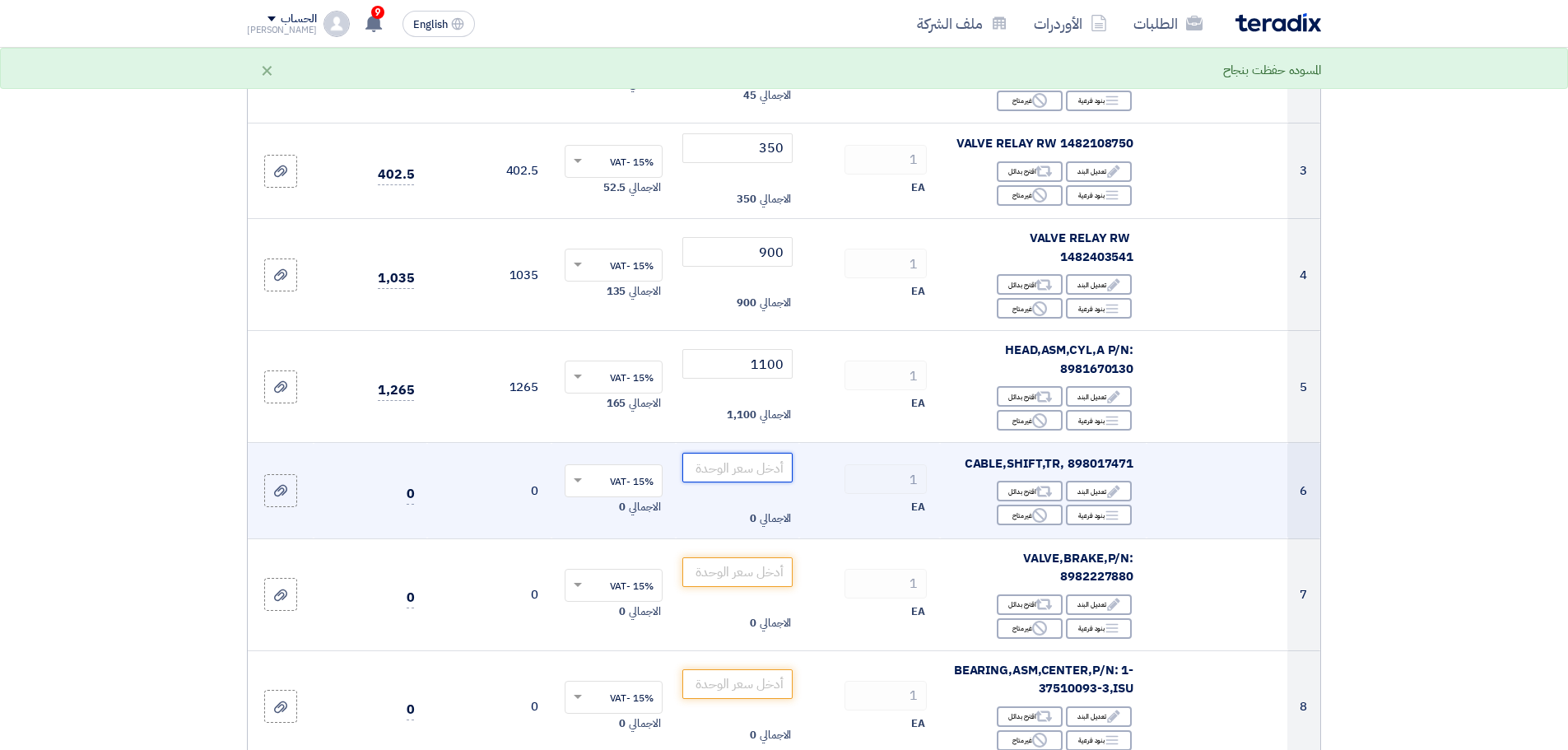
click at [740, 452] on input "number" at bounding box center [737, 467] width 111 height 29
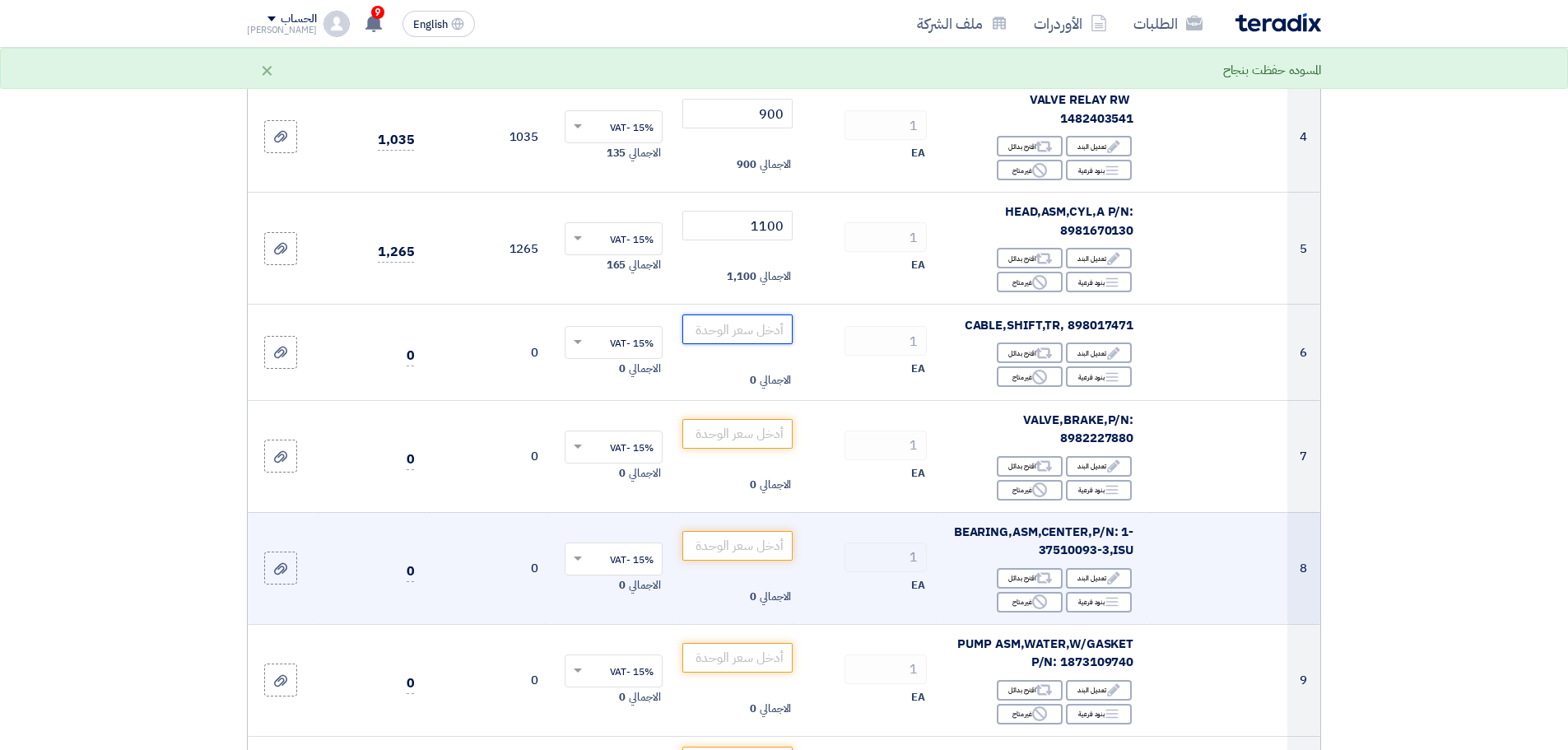
scroll to position [617, 0]
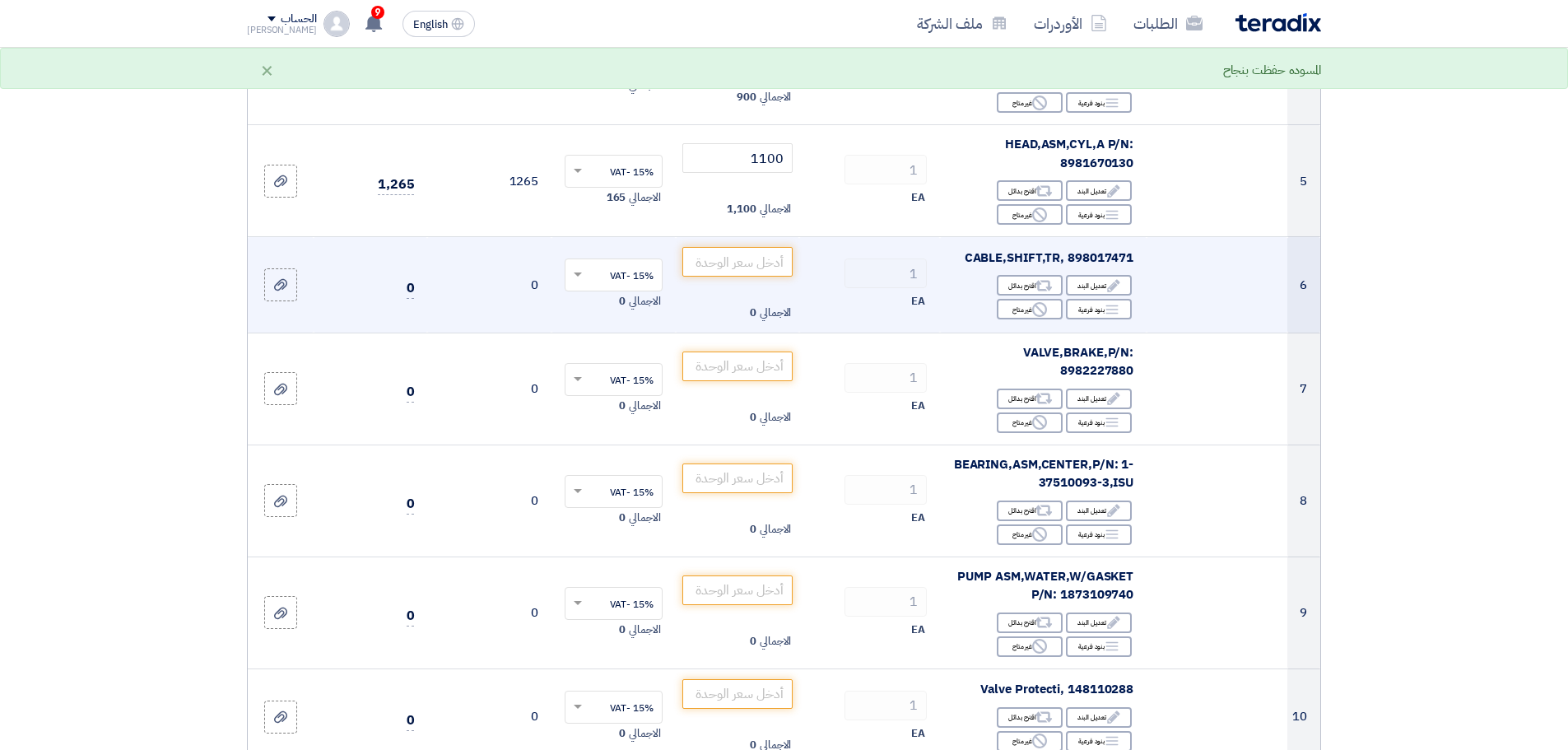
click at [1116, 248] on span "CABLE,SHIFT,TR, 898017471" at bounding box center [1049, 257] width 169 height 18
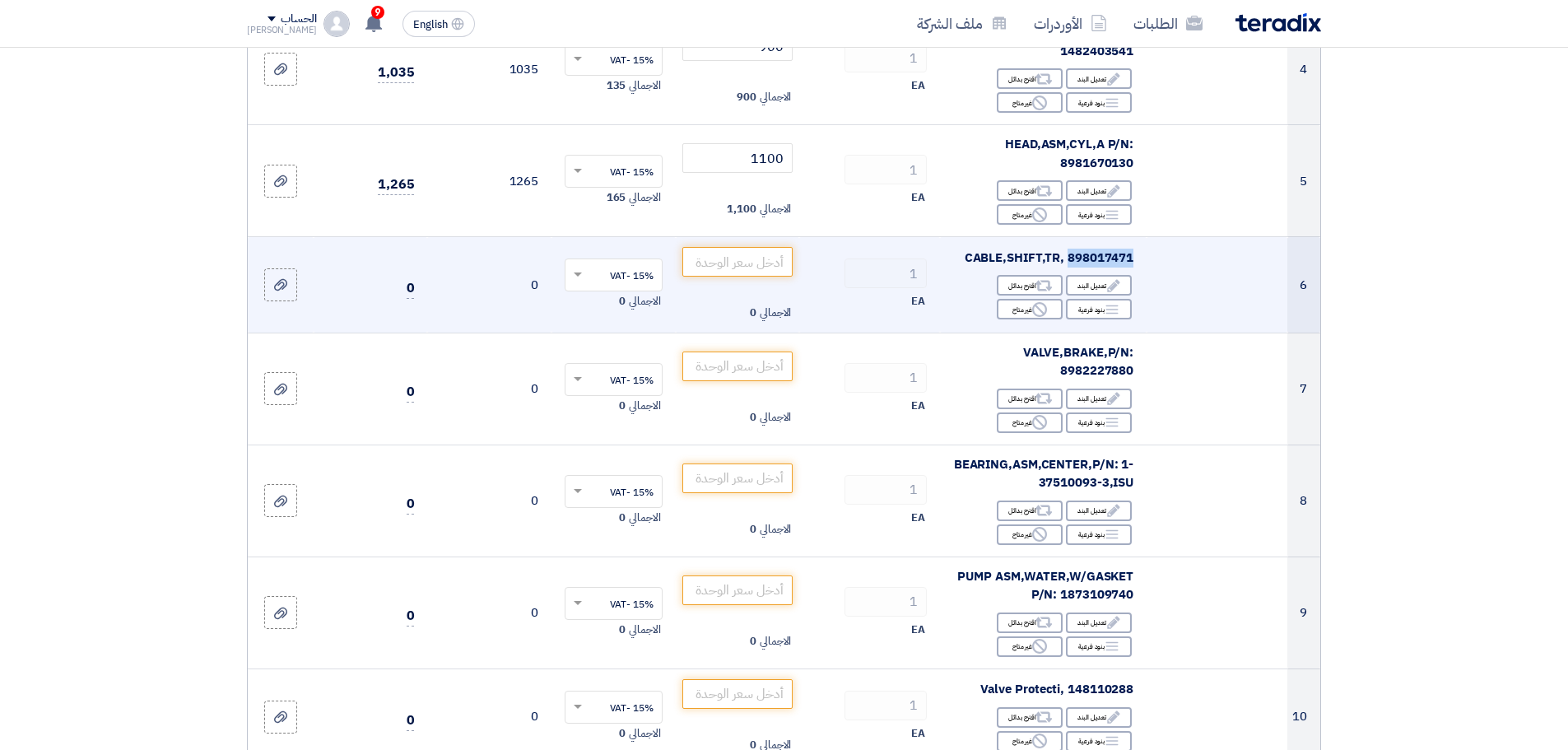
copy span "898017471"
click at [760, 248] on input "number" at bounding box center [737, 262] width 111 height 29
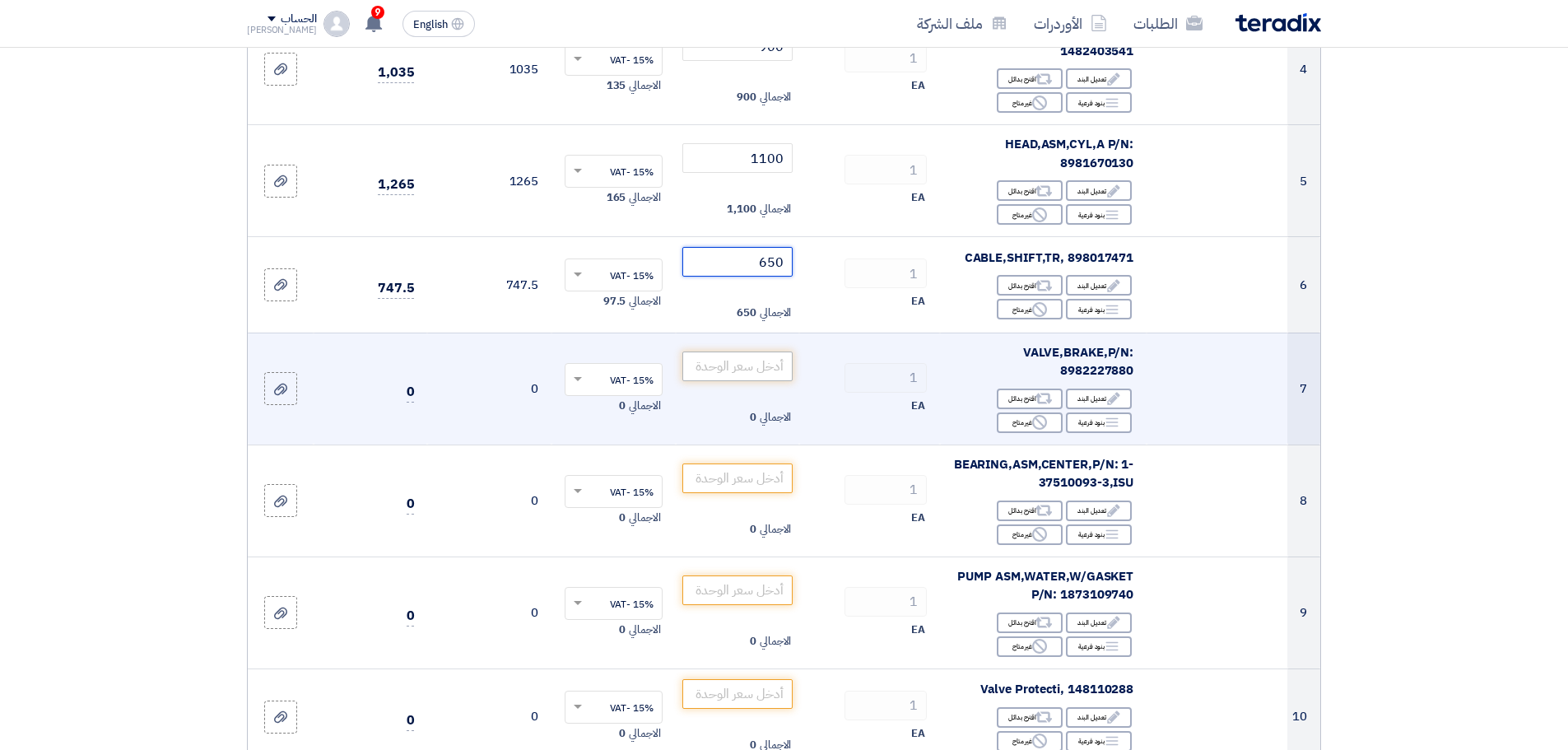
type input "650"
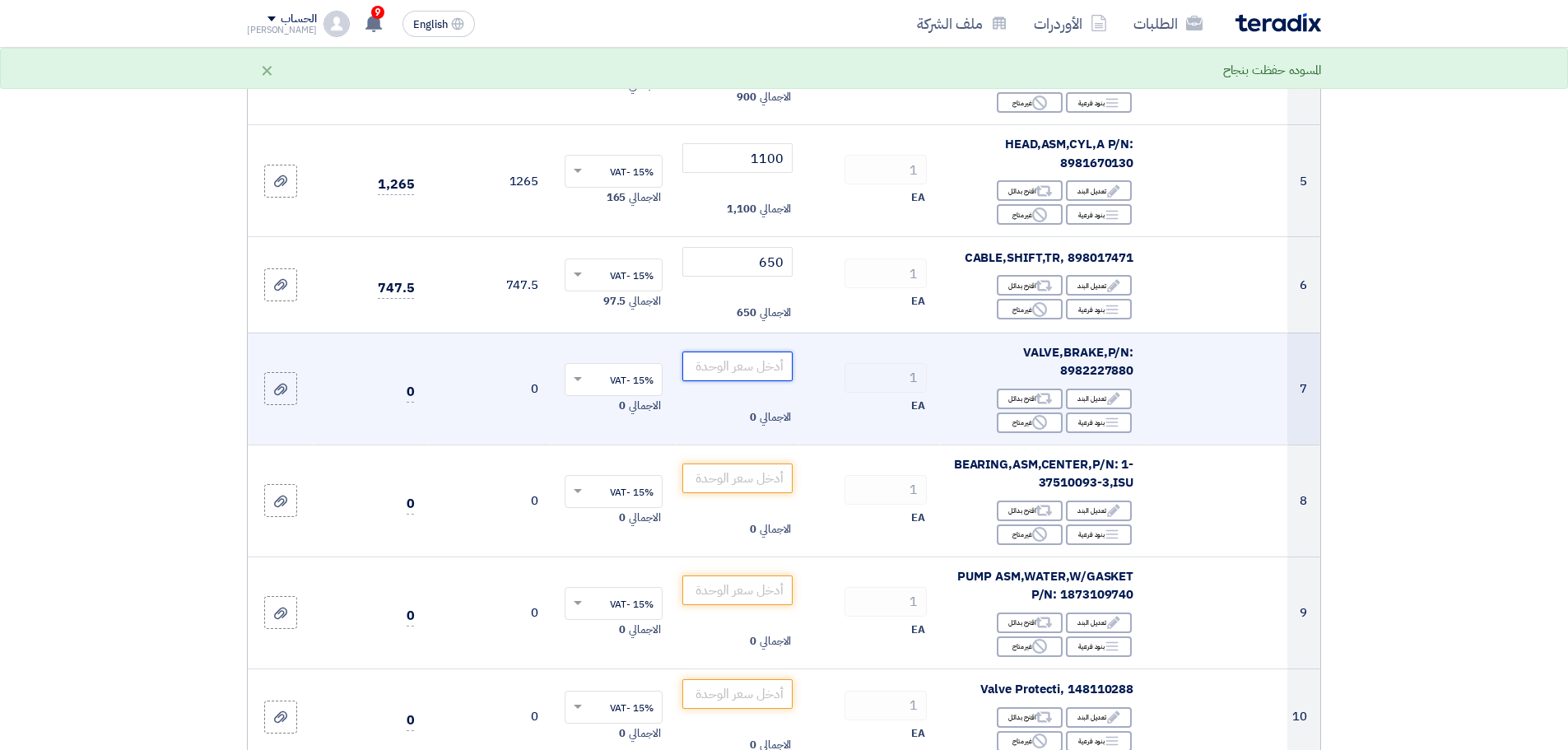
click at [756, 352] on input "number" at bounding box center [737, 366] width 111 height 29
click at [1095, 350] on span "VALVE,BRAKE,P/N: 8982227880" at bounding box center [1078, 362] width 110 height 37
copy span "8982227880"
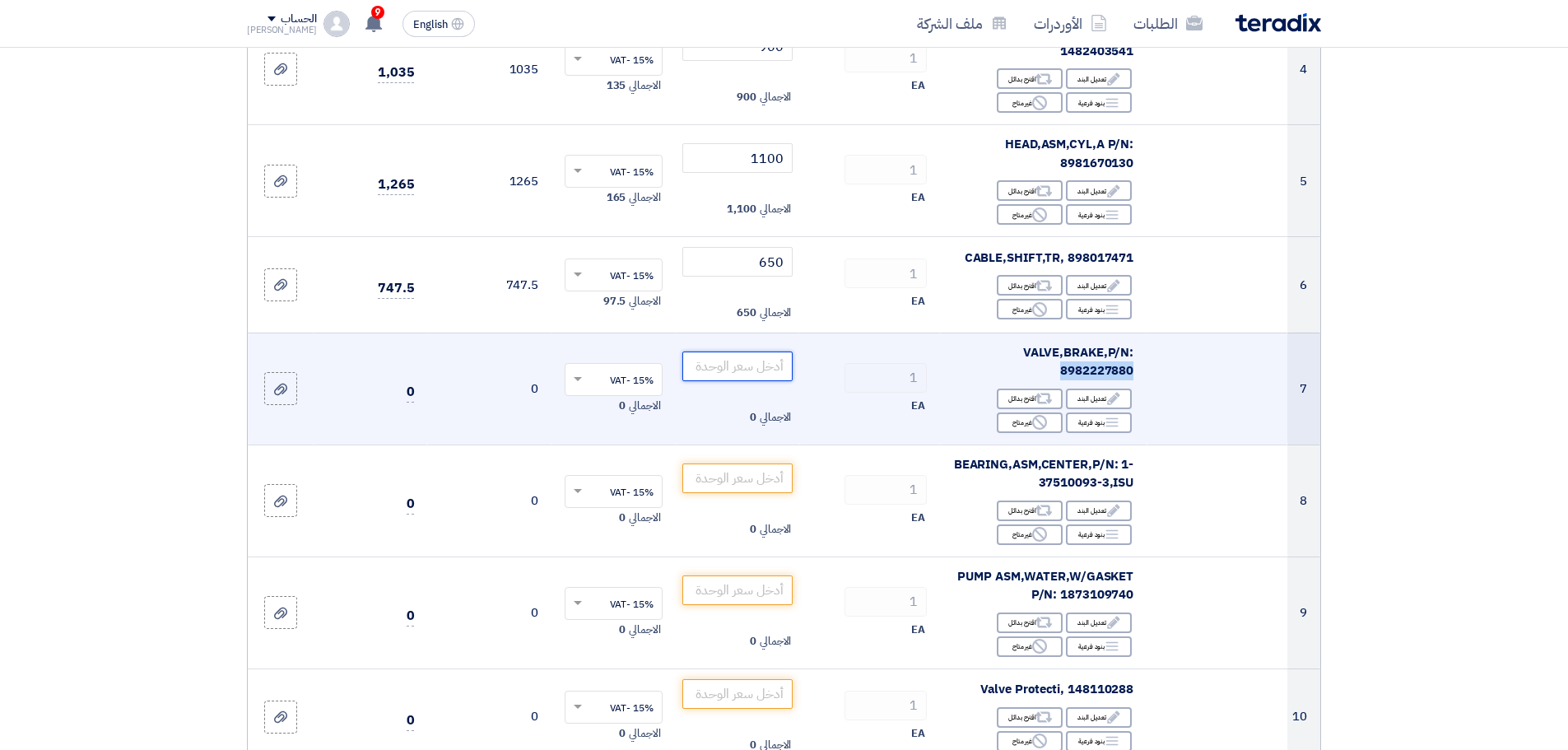
click at [757, 352] on input "number" at bounding box center [737, 366] width 111 height 29
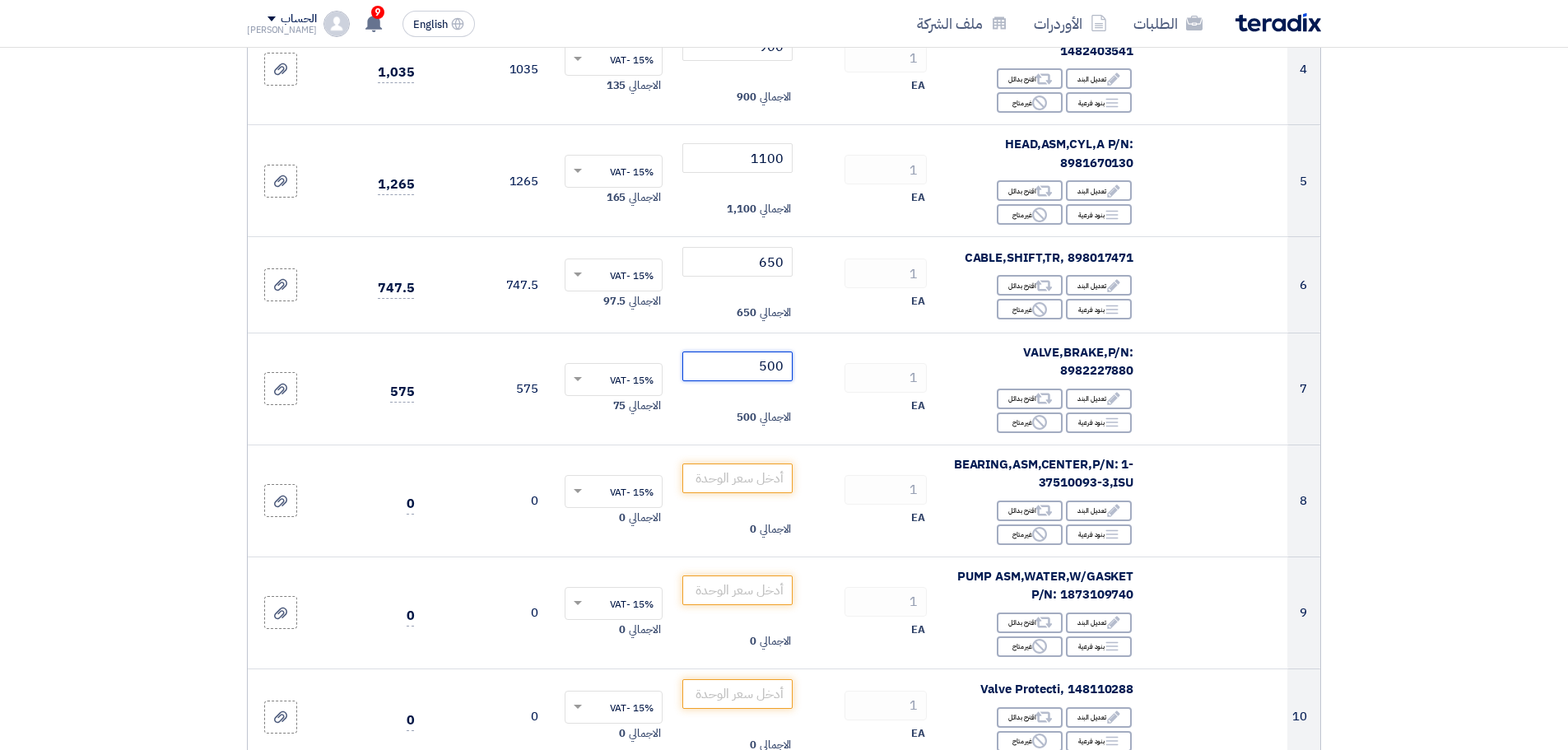
type input "500"
click at [1409, 448] on section "تفاصيل الطلب # الكود/الموديل البيان/الوصف الكمية/العدد سعر الوحدة (SAR) [DEMOGR…" at bounding box center [784, 596] width 1568 height 2121
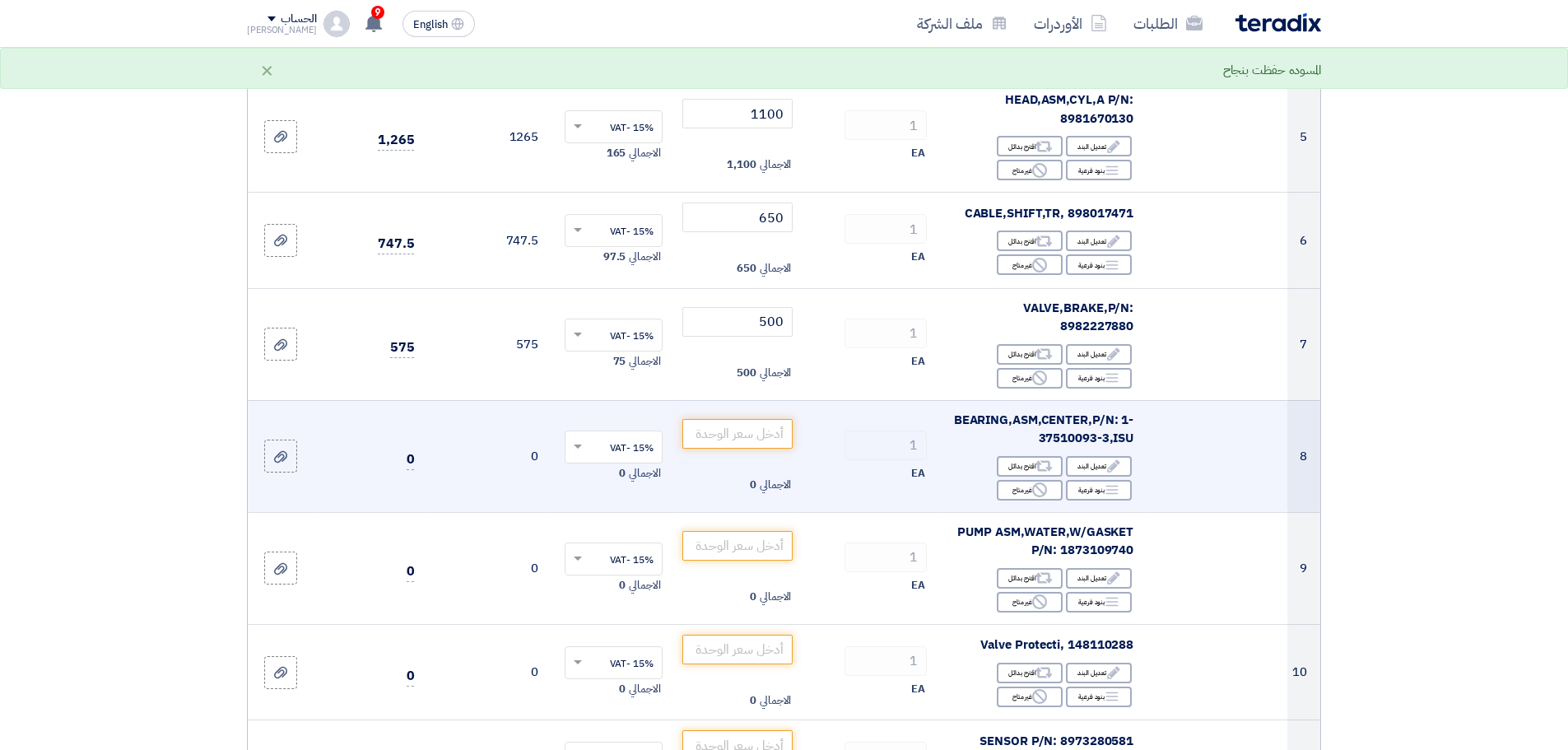
scroll to position [686, 0]
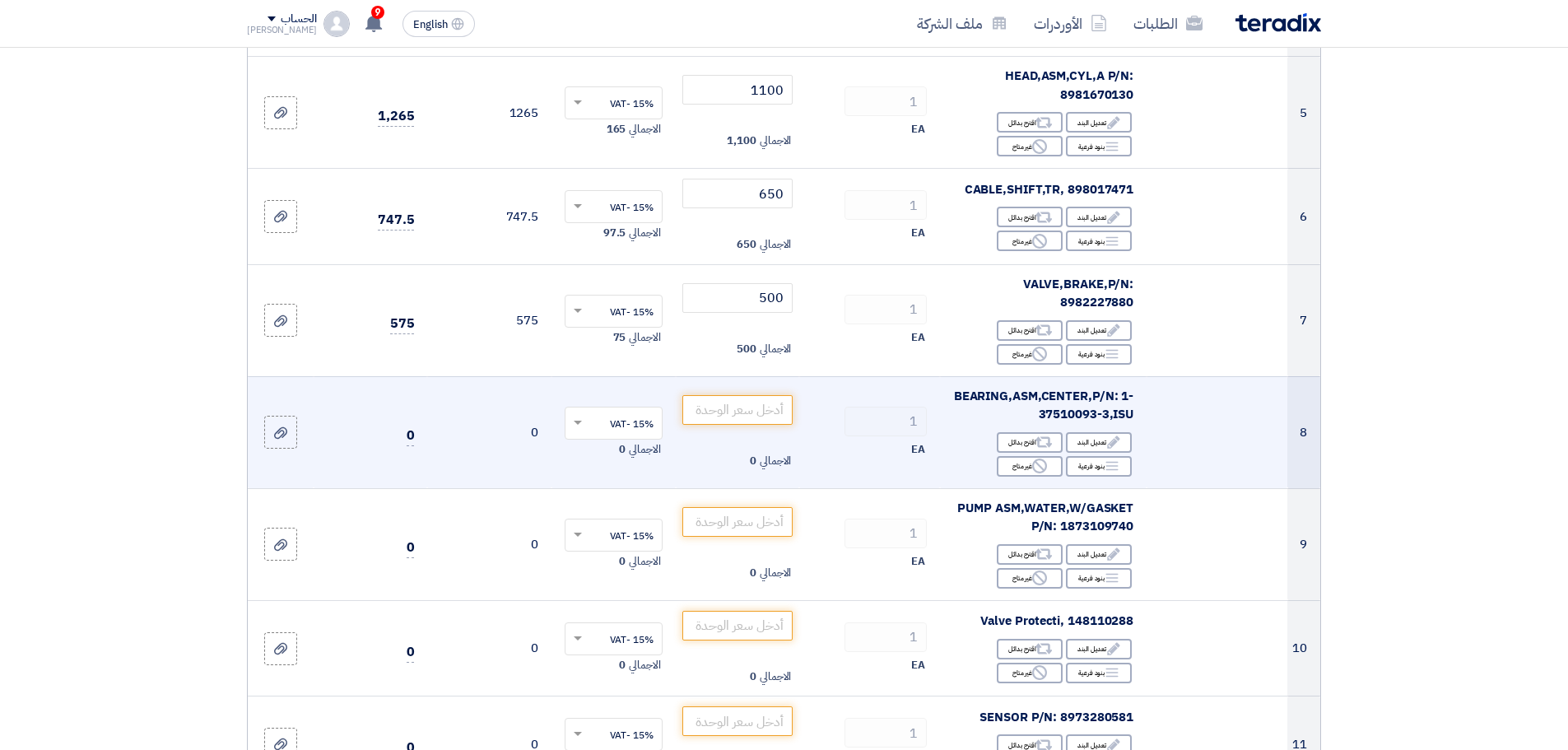
click at [1074, 398] on span "BEARING,ASM,CENTER,P/N: 1-37510093-3,ISU" at bounding box center [1044, 405] width 180 height 37
copy span "37510093"
click at [1071, 395] on span "BEARING,ASM,CENTER,P/N: 1-37510093-3,ISU" at bounding box center [1044, 405] width 180 height 37
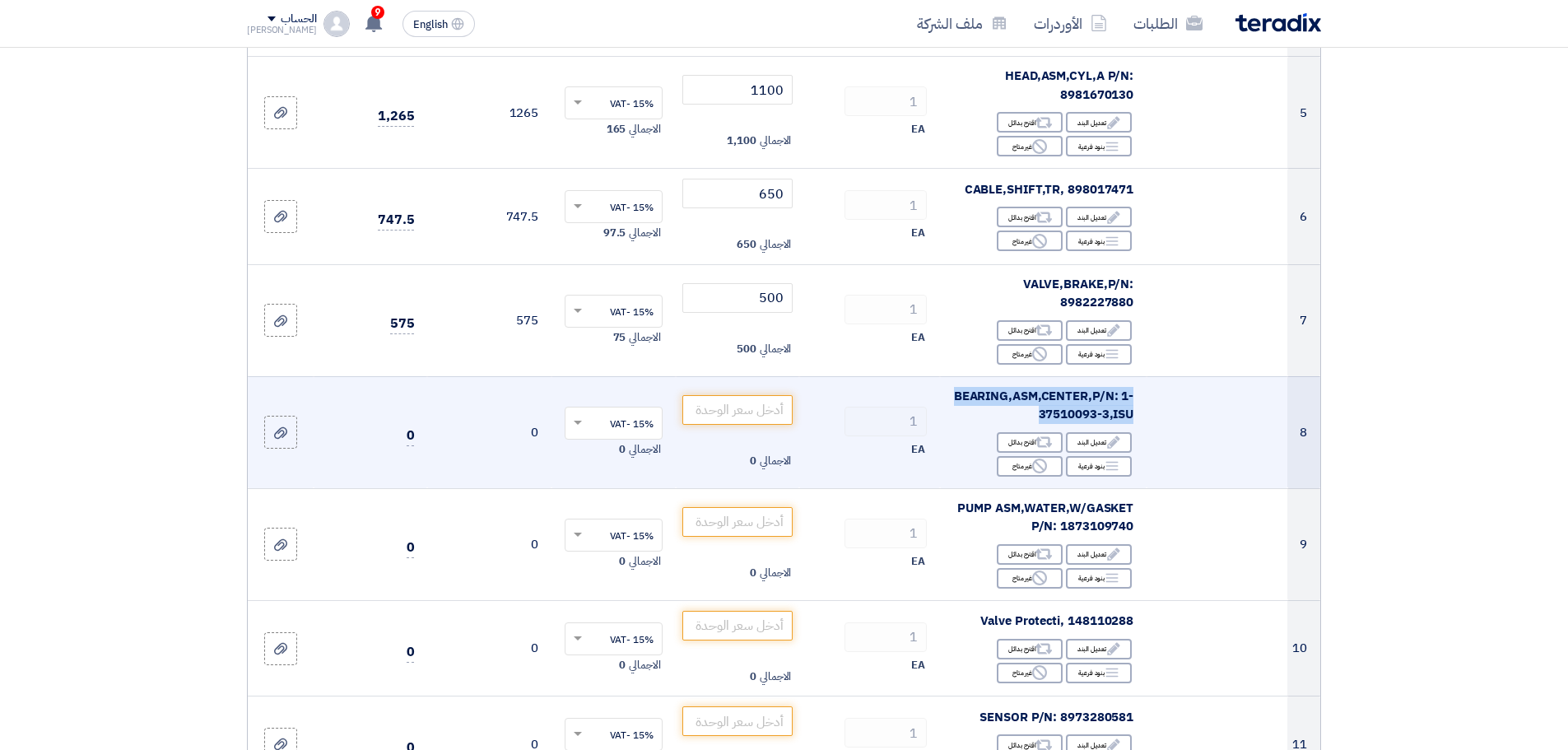
click at [1071, 395] on span "BEARING,ASM,CENTER,P/N: 1-37510093-3,ISU" at bounding box center [1044, 405] width 180 height 37
drag, startPoint x: 1122, startPoint y: 380, endPoint x: 1006, endPoint y: 400, distance: 117.7
click at [1006, 400] on div "BEARING,ASM,CENTER,P/N: 1-37510093-3,ISU" at bounding box center [1043, 405] width 180 height 37
copy span "1-37510093-3,ISU"
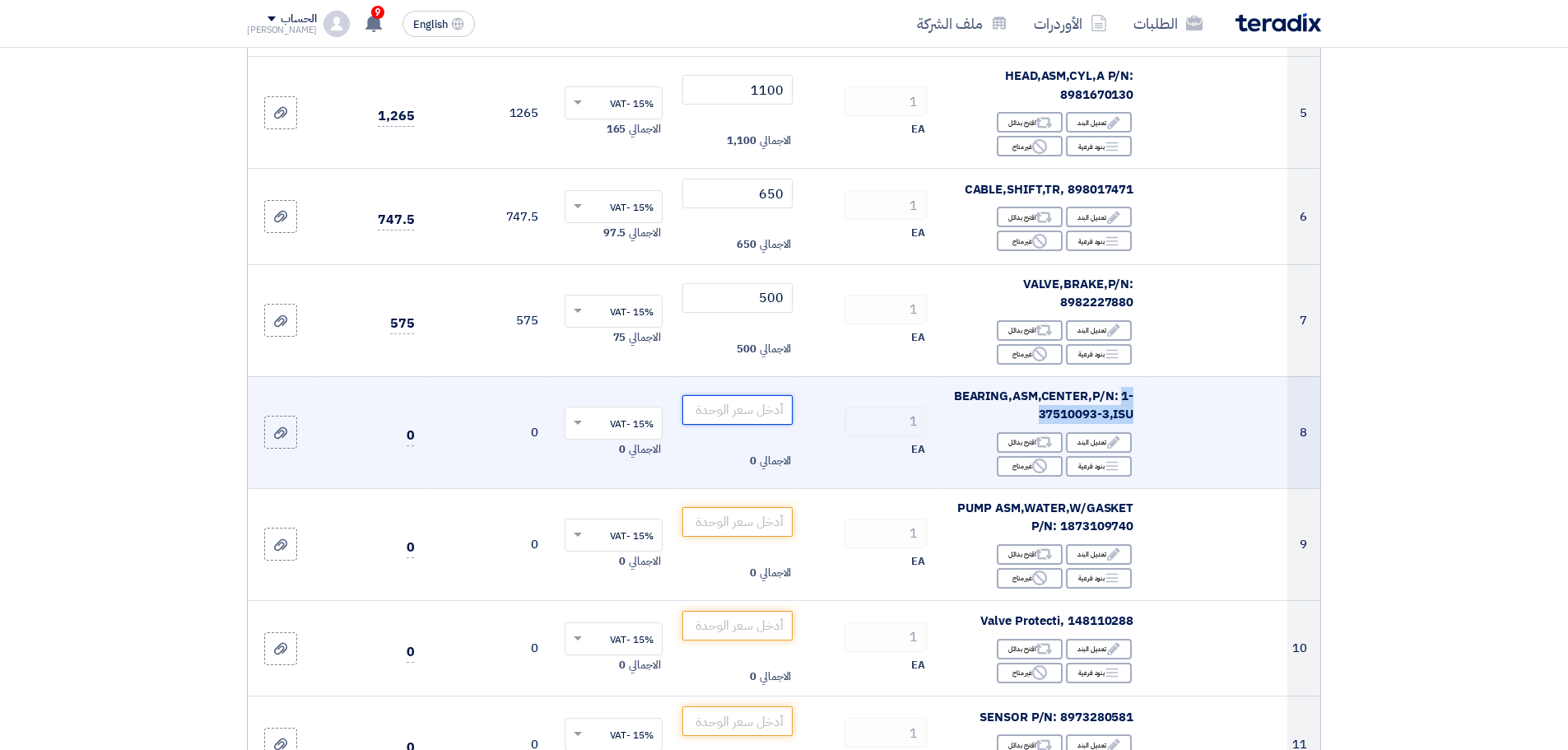
click at [761, 395] on input "number" at bounding box center [737, 409] width 111 height 29
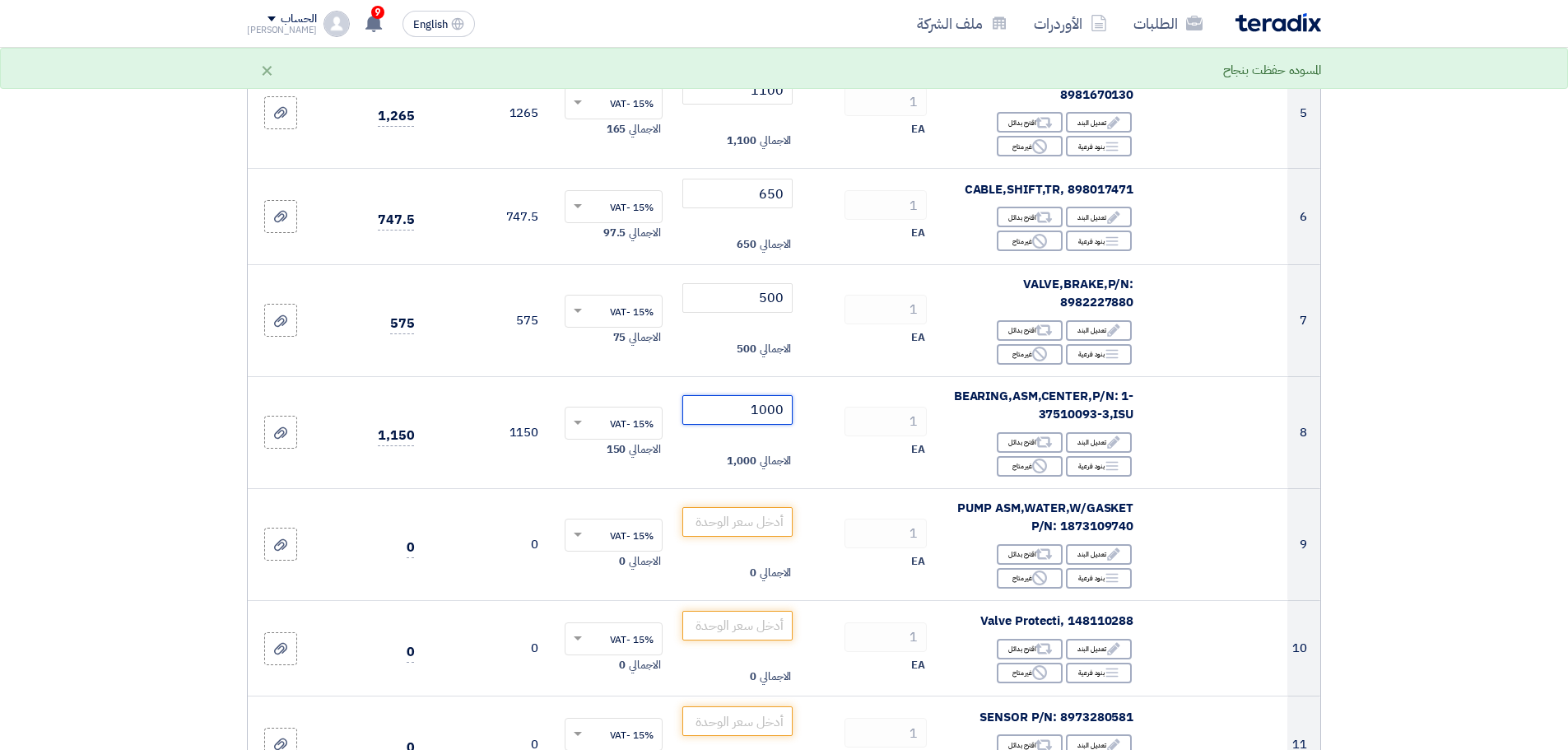
type input "1000"
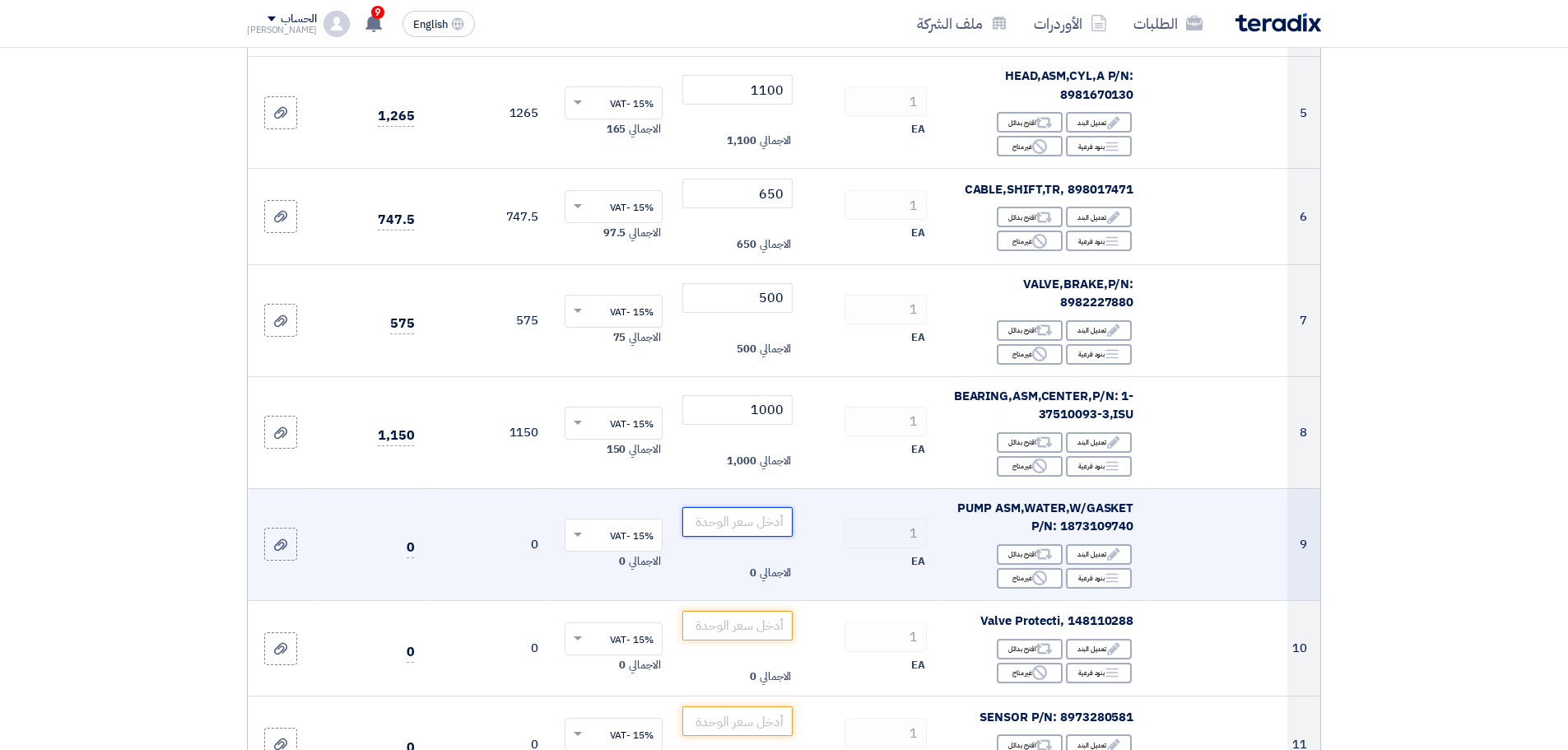
click at [760, 516] on input "number" at bounding box center [737, 522] width 111 height 29
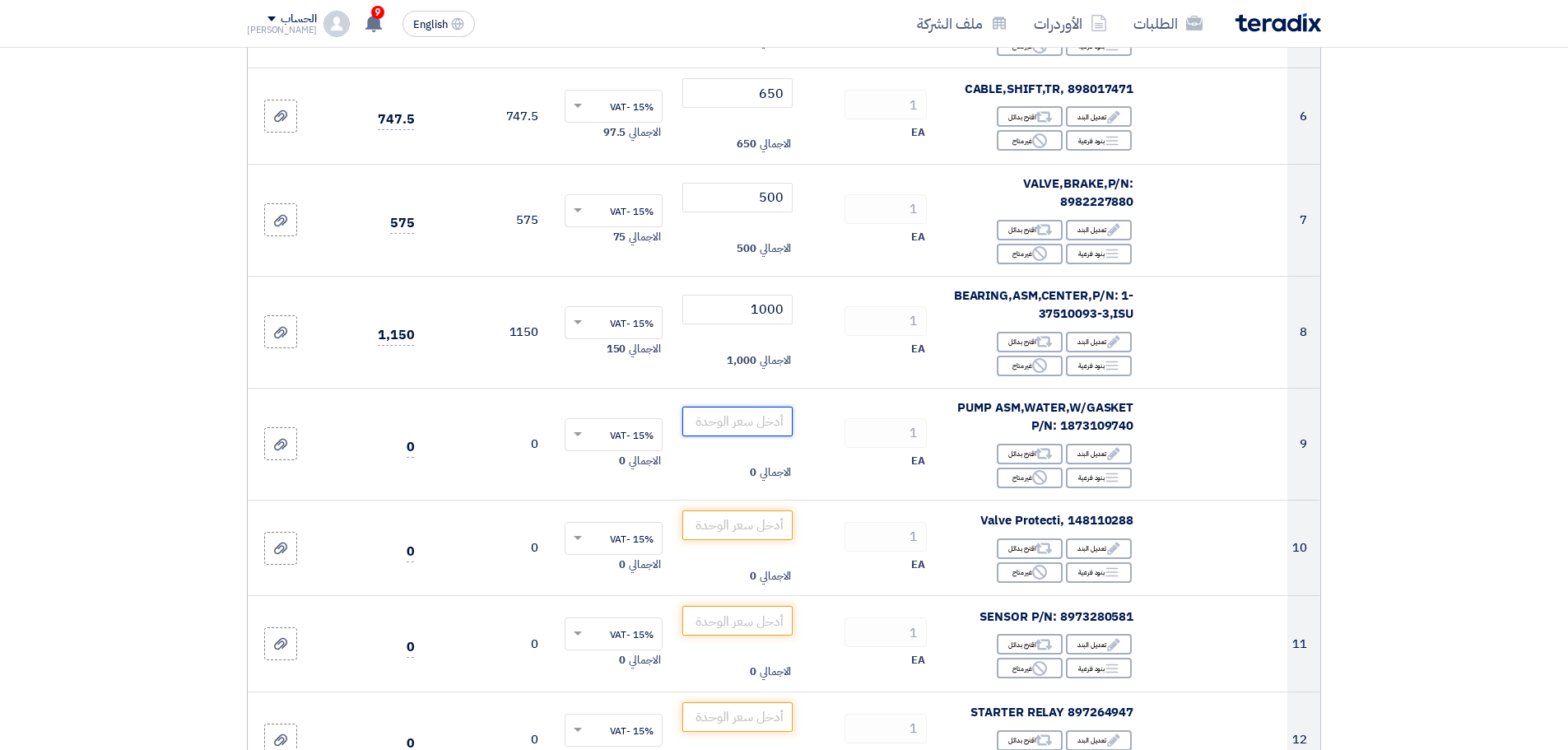
scroll to position [823, 0]
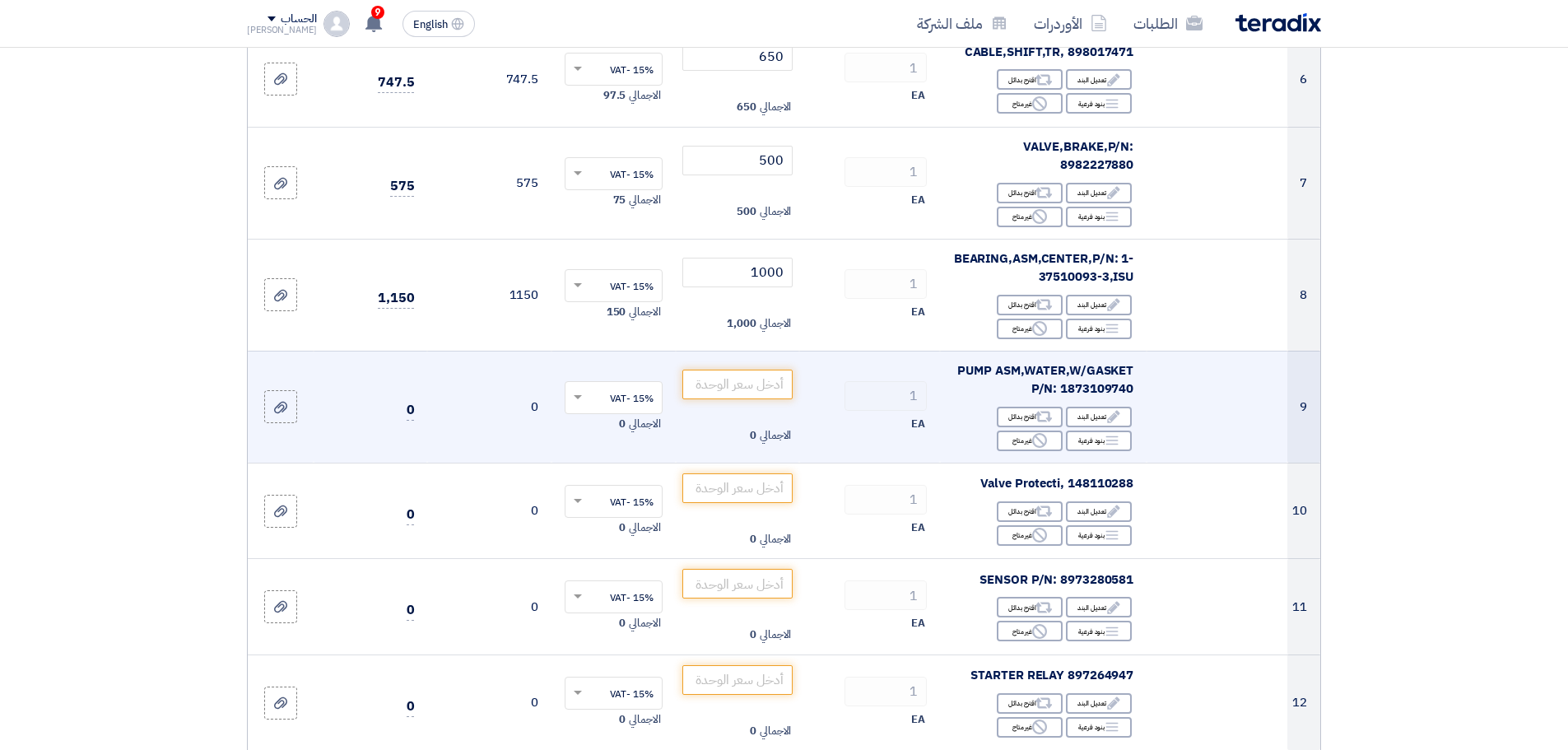
click at [1086, 373] on span "PUMP ASM,WATER,W/GASKET P/N: 1873109740" at bounding box center [1045, 380] width 176 height 37
click at [771, 373] on input "number" at bounding box center [737, 385] width 111 height 29
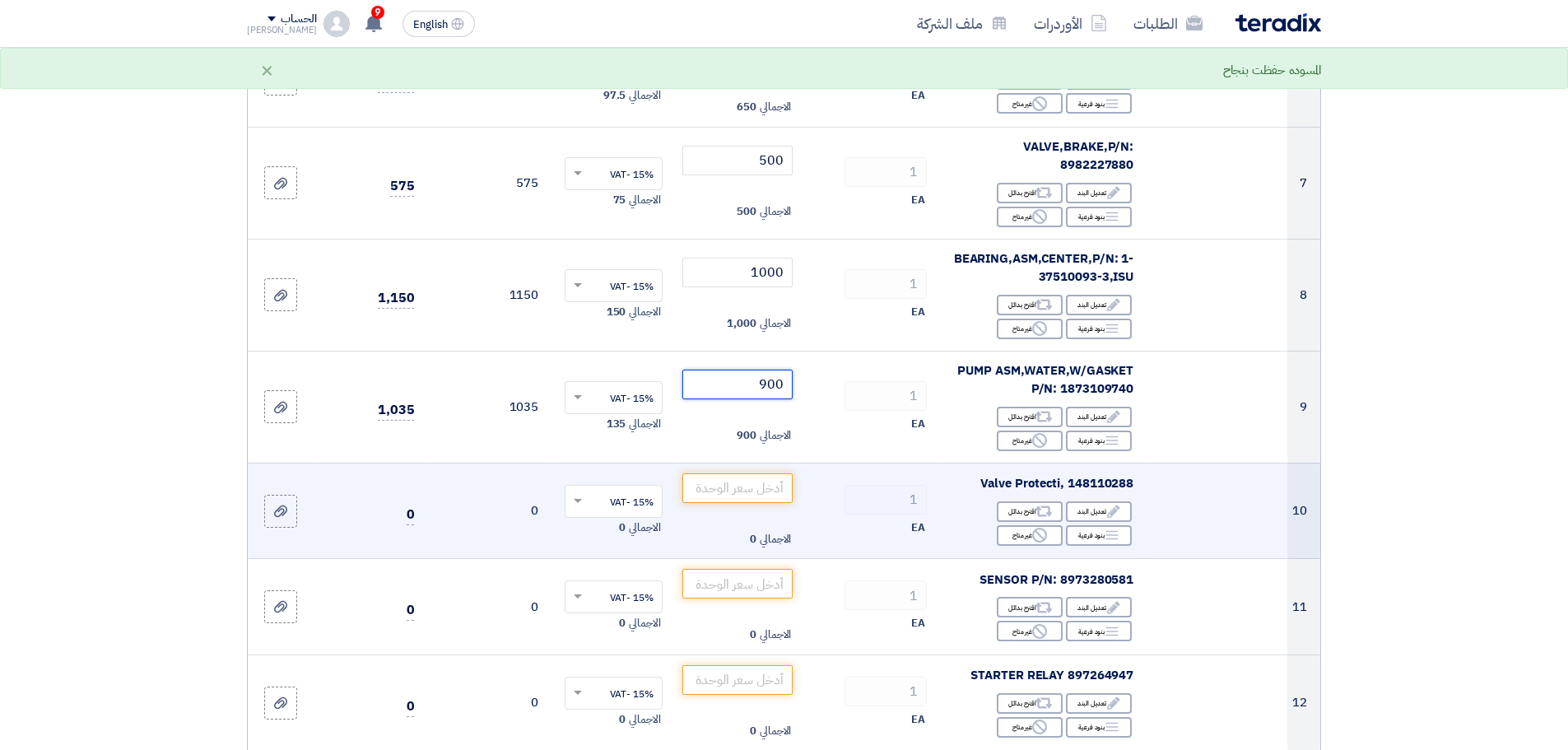
type input "900"
click at [1111, 474] on span "Valve Protecti, 148110288" at bounding box center [1057, 484] width 154 height 18
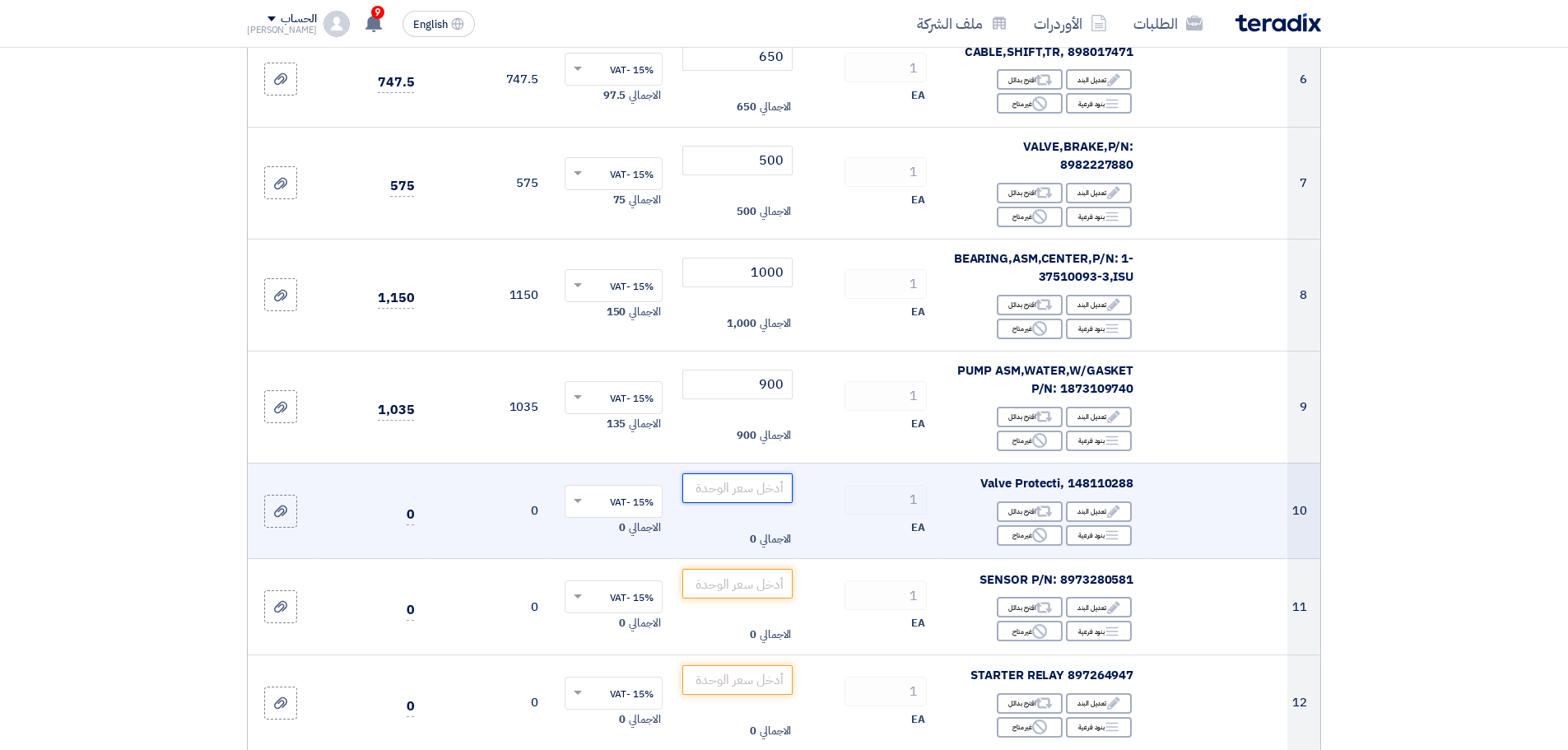
click at [754, 476] on input "number" at bounding box center [737, 488] width 111 height 29
type input "1000"
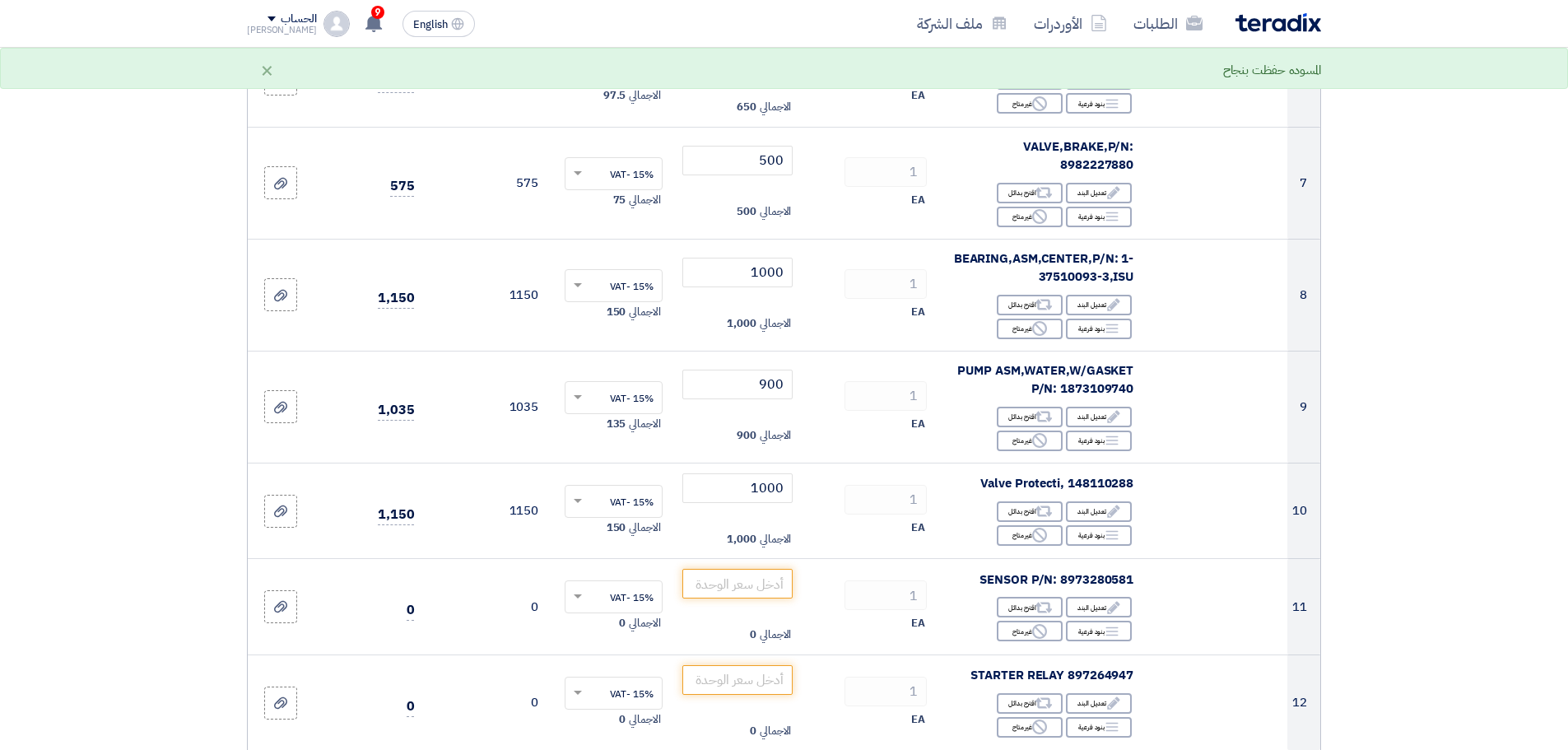
click at [1471, 515] on section "تفاصيل الطلب # الكود/الموديل البيان/الوصف الكمية/العدد سعر الوحدة (SAR) [DEMOGR…" at bounding box center [784, 390] width 1568 height 2121
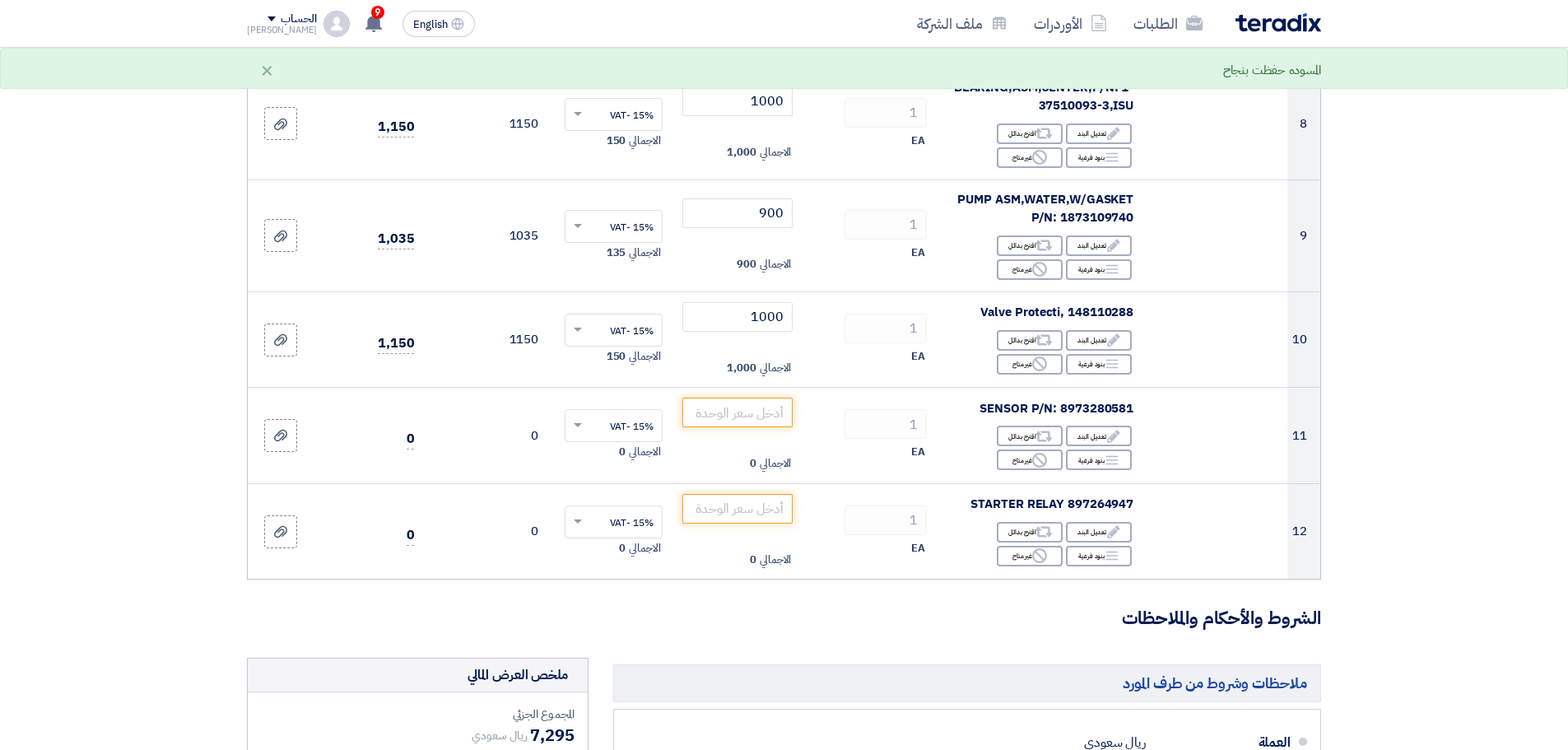
scroll to position [1029, 0]
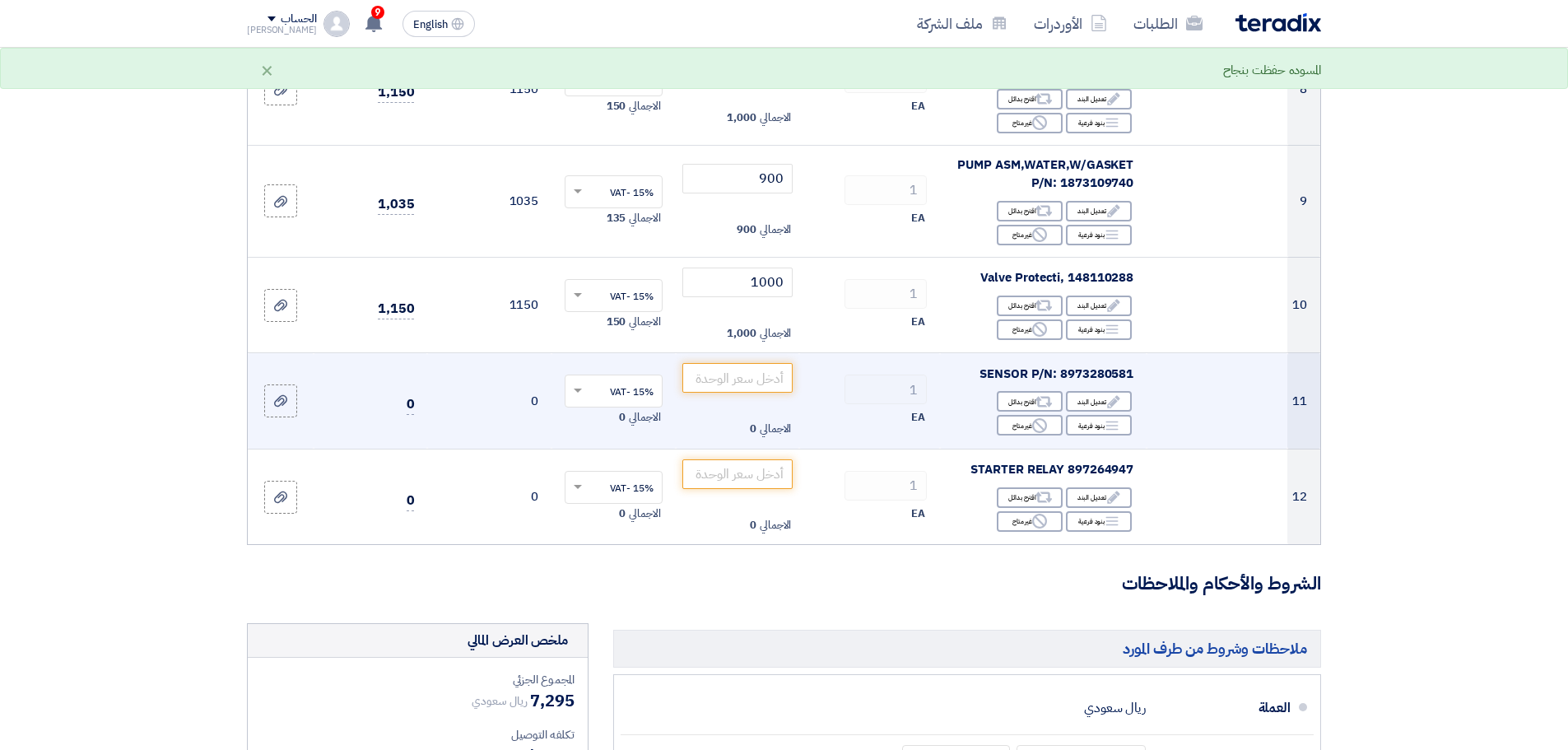
click at [1103, 364] on span "SENSOR P/N: 8973280581" at bounding box center [1057, 374] width 154 height 18
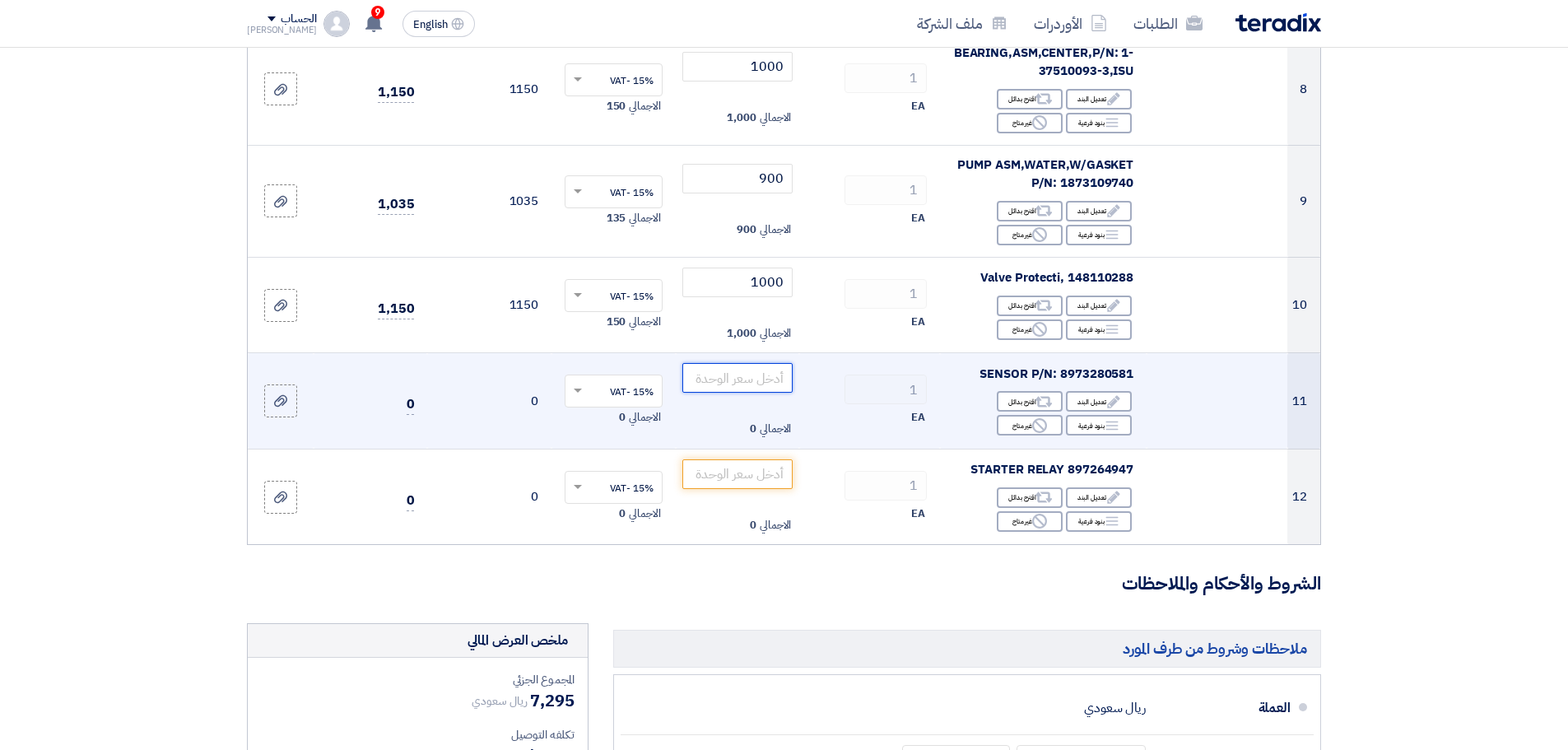
click at [710, 363] on input "number" at bounding box center [737, 377] width 111 height 29
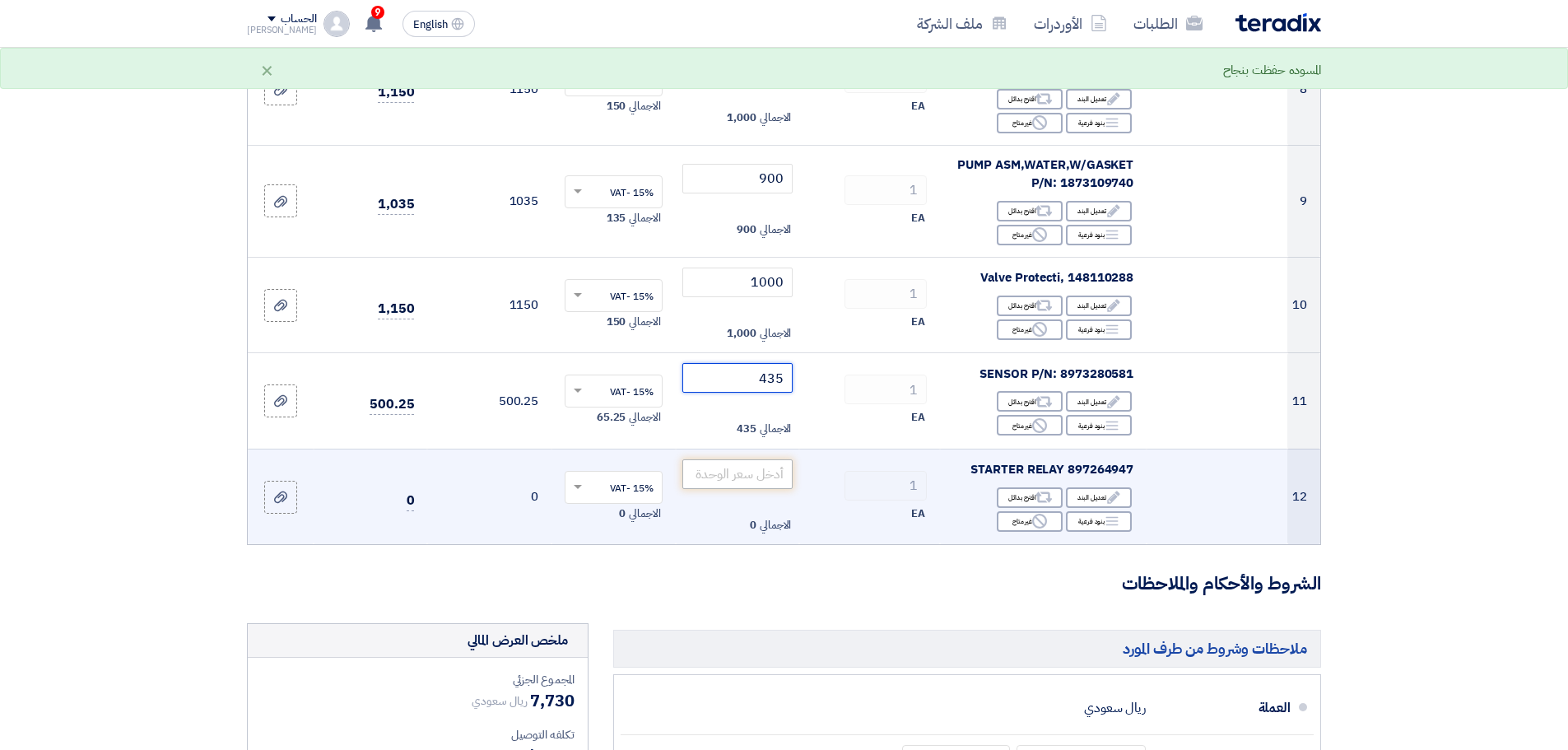
type input "435"
click at [750, 460] on input "number" at bounding box center [737, 474] width 111 height 29
click at [1110, 460] on span "STARTER RELAY 897264947" at bounding box center [1052, 469] width 163 height 18
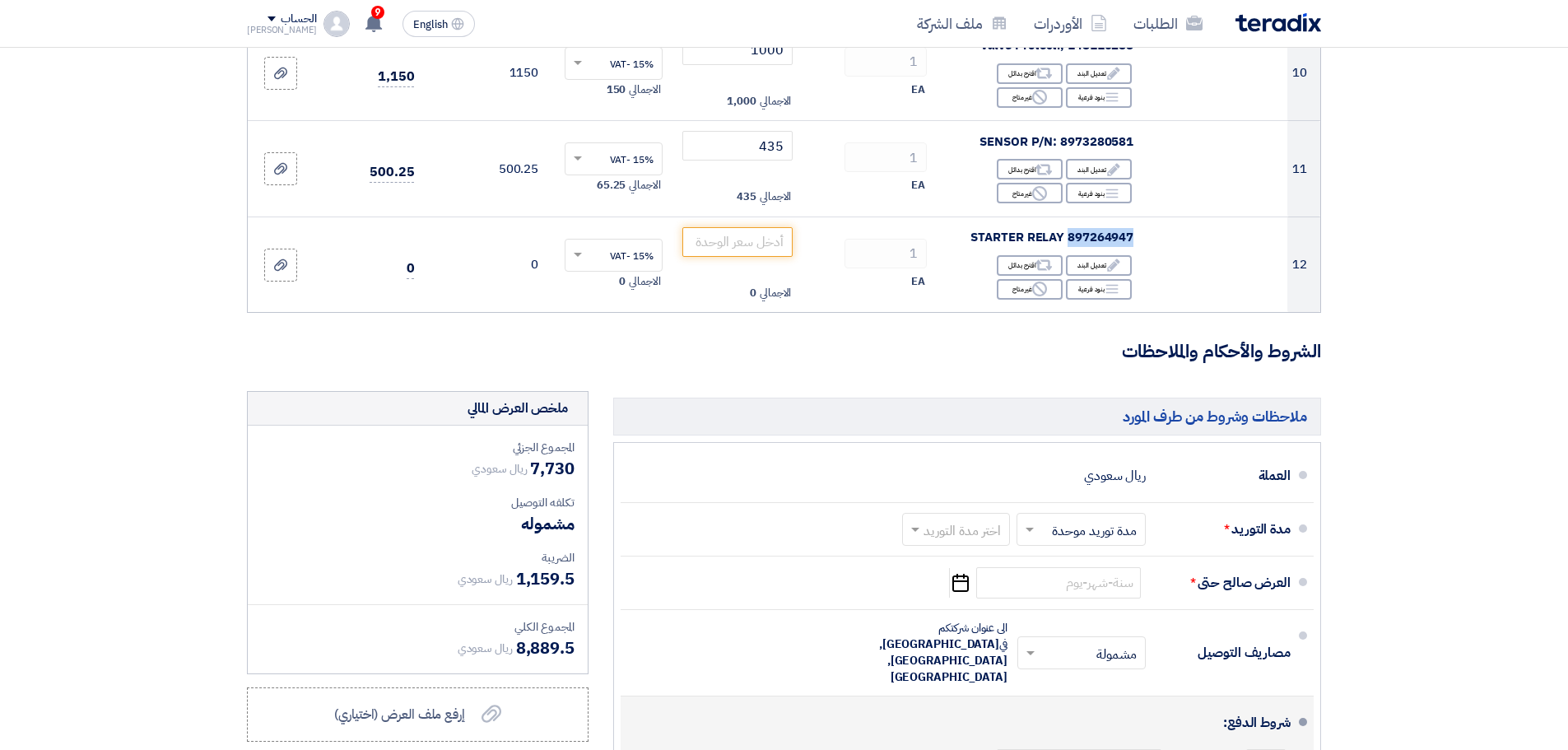
scroll to position [1303, 0]
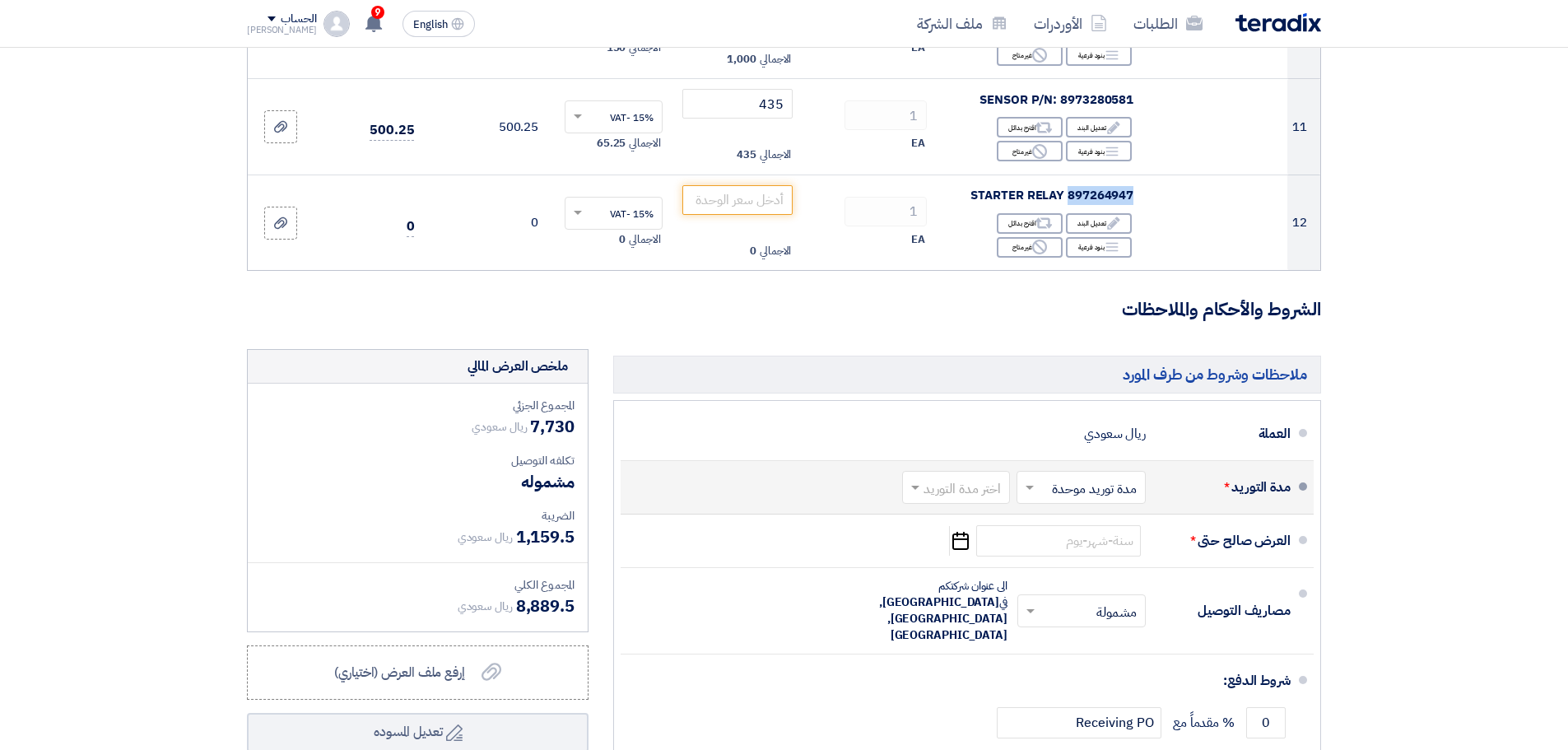
click at [953, 476] on input "text" at bounding box center [953, 488] width 100 height 24
click at [972, 513] on span "(1-2) أيام" at bounding box center [979, 523] width 50 height 20
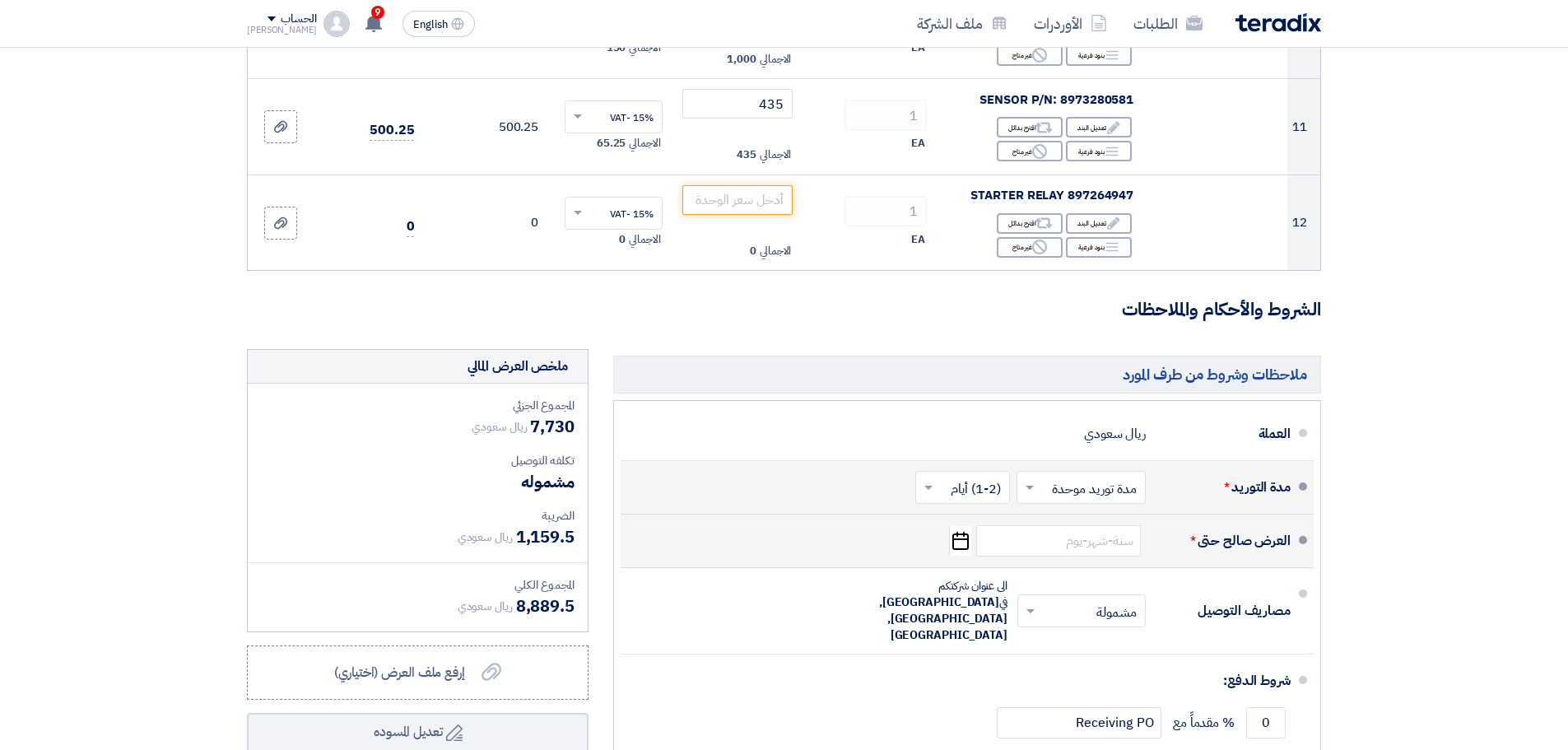
click at [962, 526] on icon "Pick a date" at bounding box center [960, 540] width 22 height 29
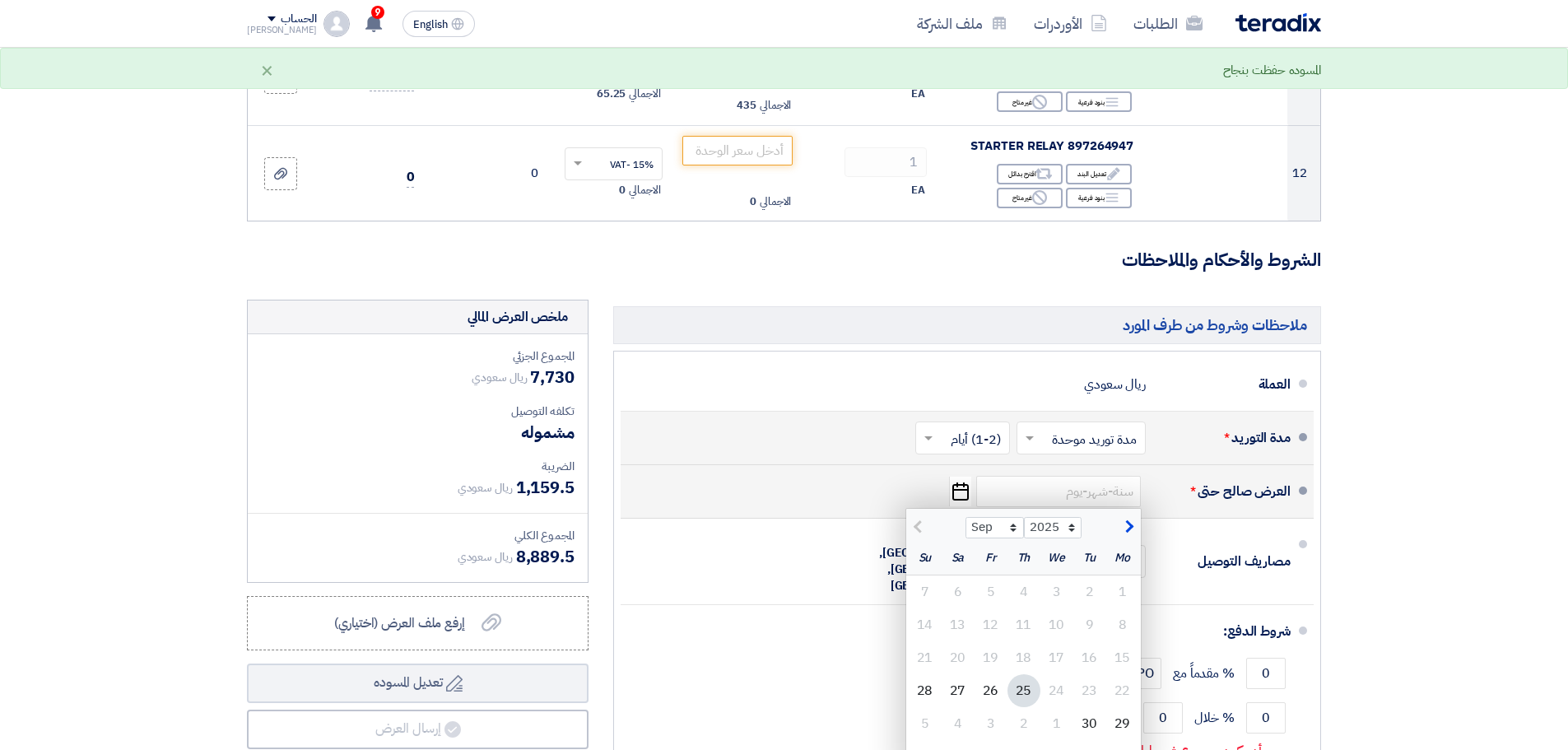
scroll to position [1440, 0]
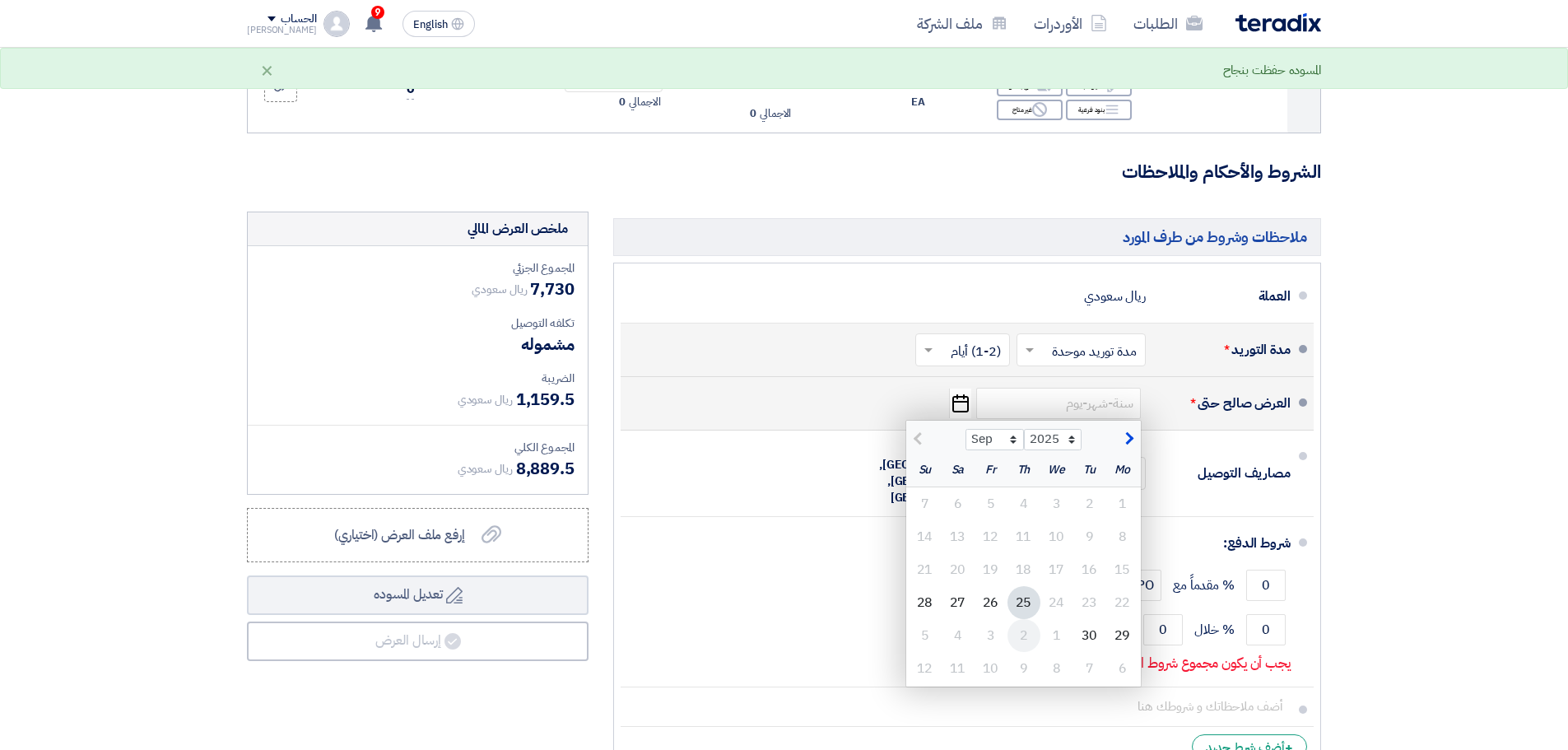
click at [1024, 622] on div "2" at bounding box center [1024, 636] width 33 height 33
type input "[DATE]"
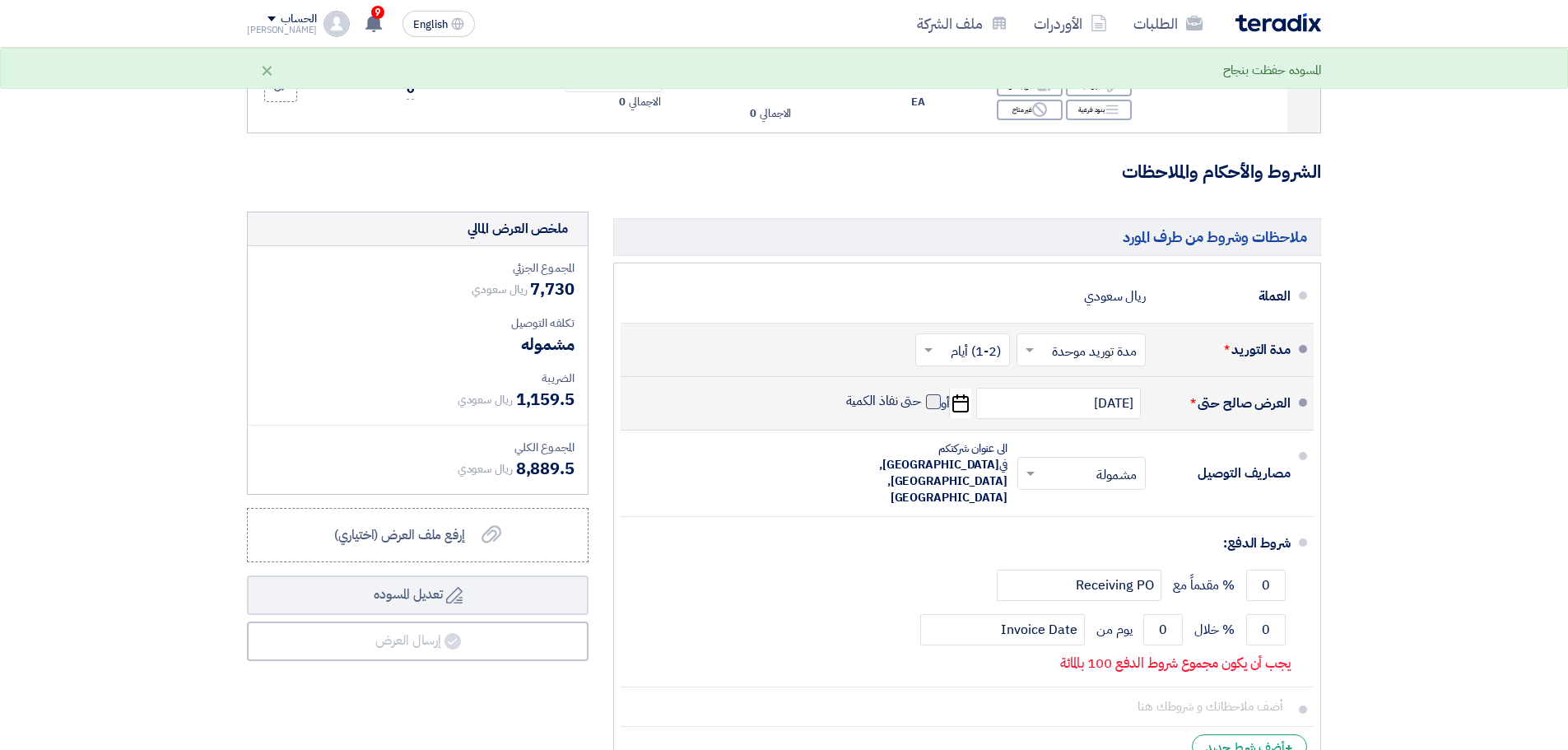
click at [938, 395] on span at bounding box center [933, 402] width 15 height 15
click at [922, 393] on input "حتى نفاذ الكمية" at bounding box center [882, 408] width 79 height 31
checkbox input "true"
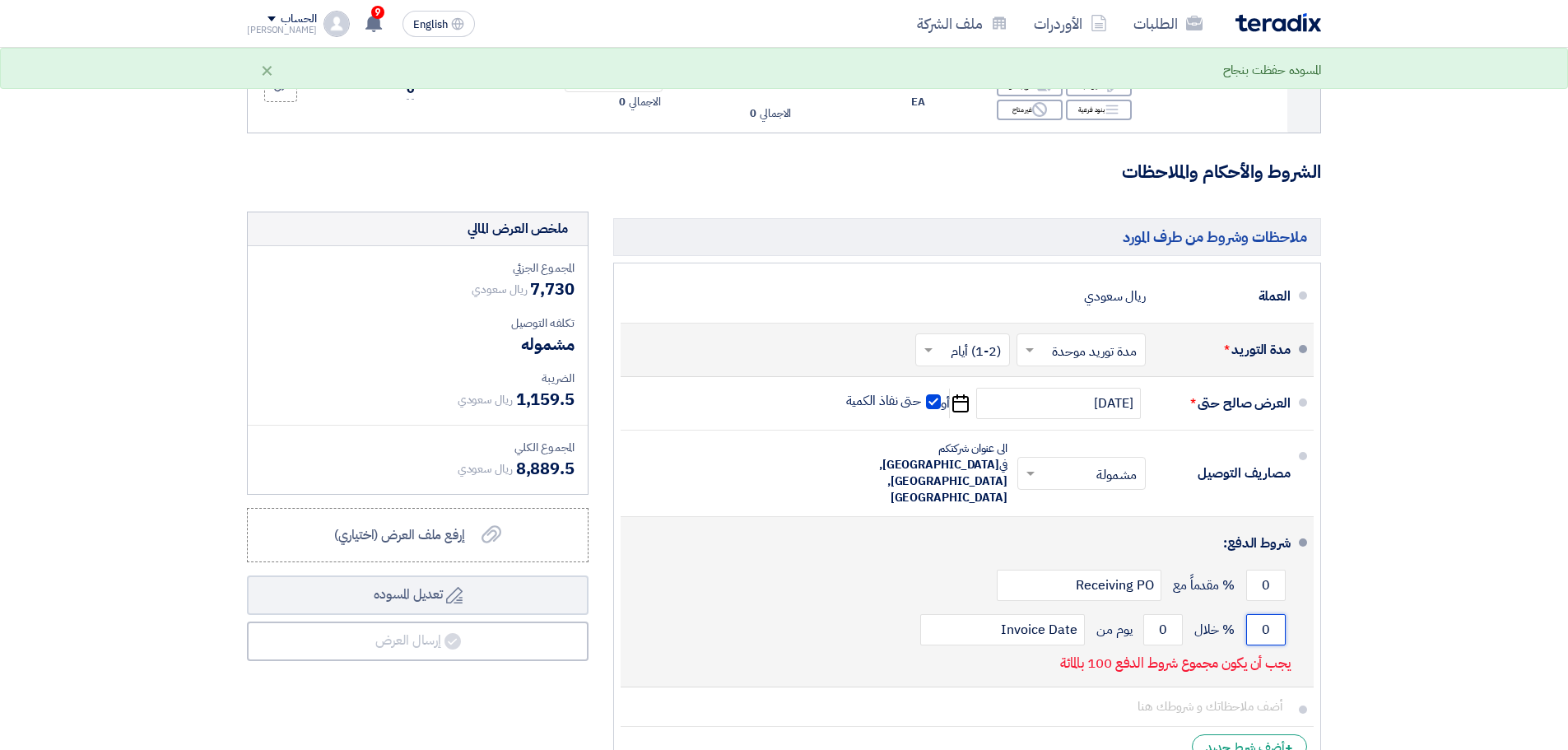
click at [1269, 614] on input "0" at bounding box center [1266, 630] width 39 height 31
type input "100"
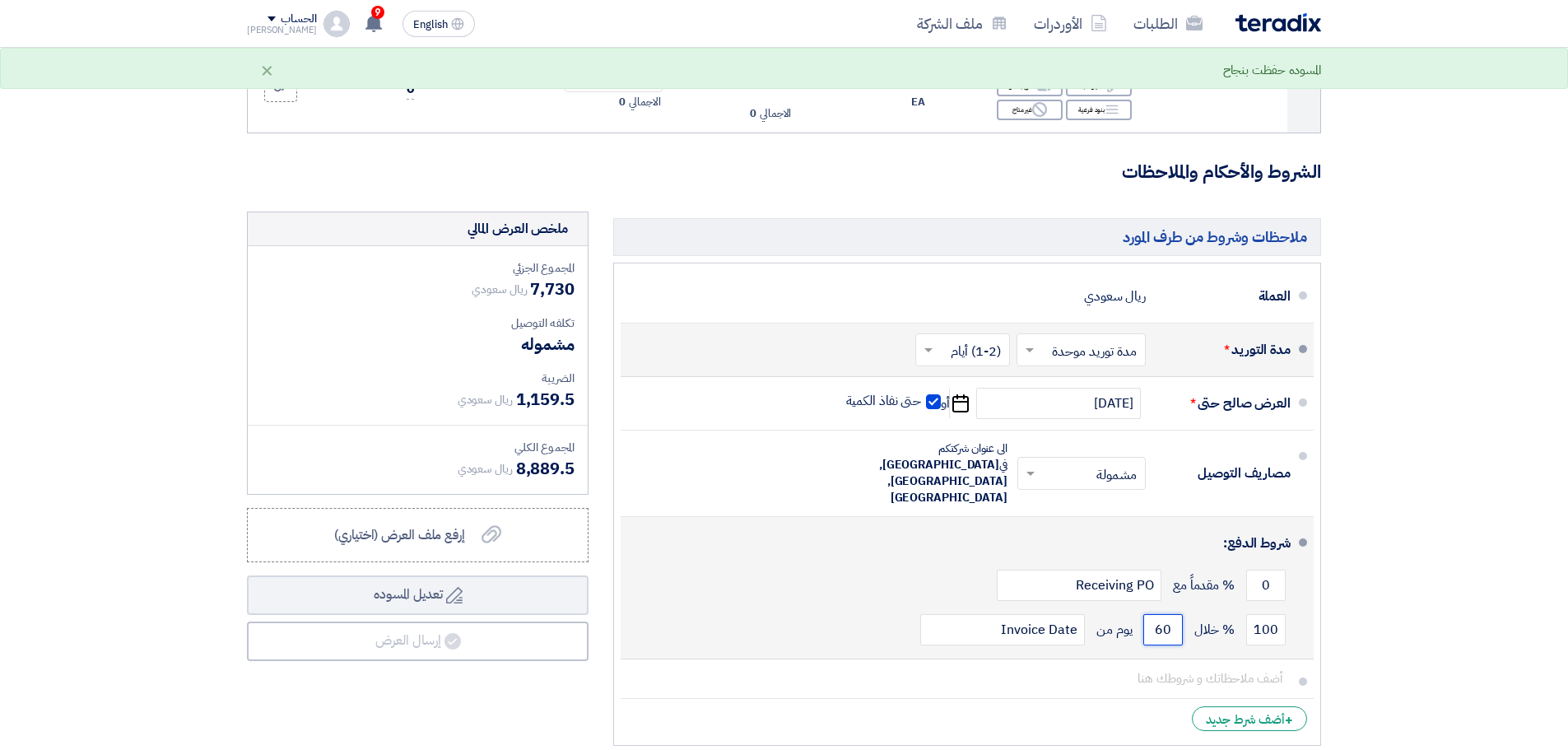
type input "60"
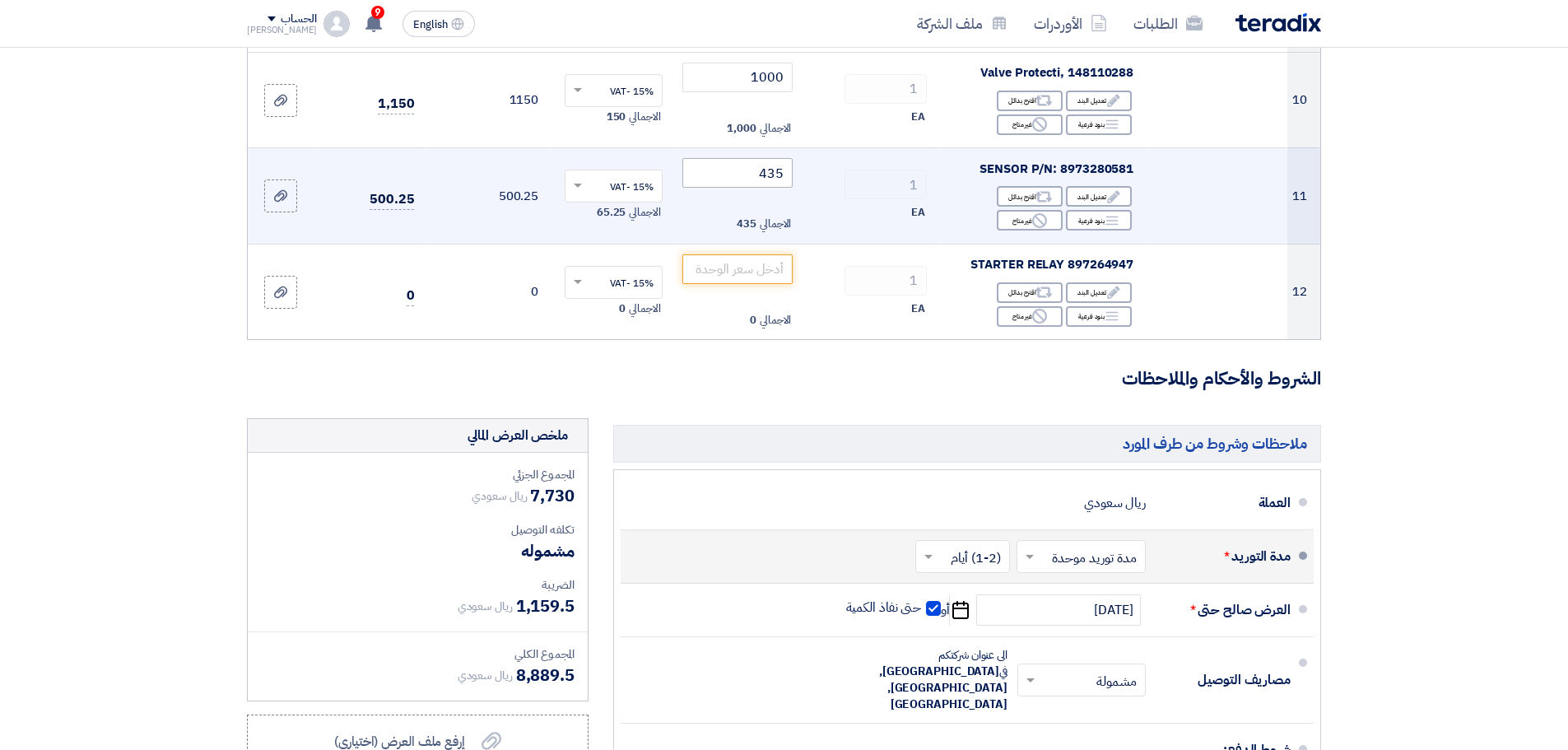
scroll to position [1097, 0]
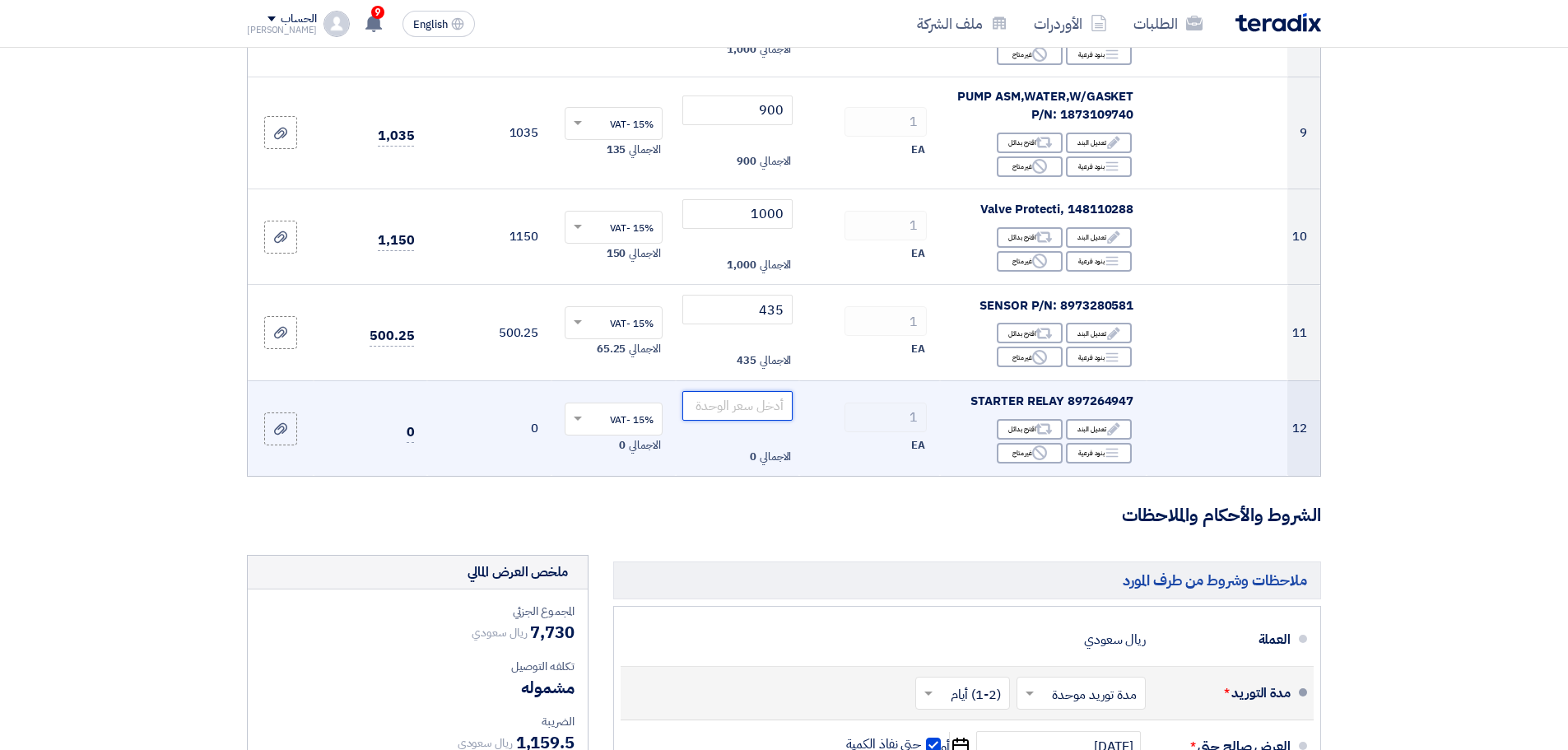
click at [756, 393] on input "number" at bounding box center [737, 406] width 111 height 29
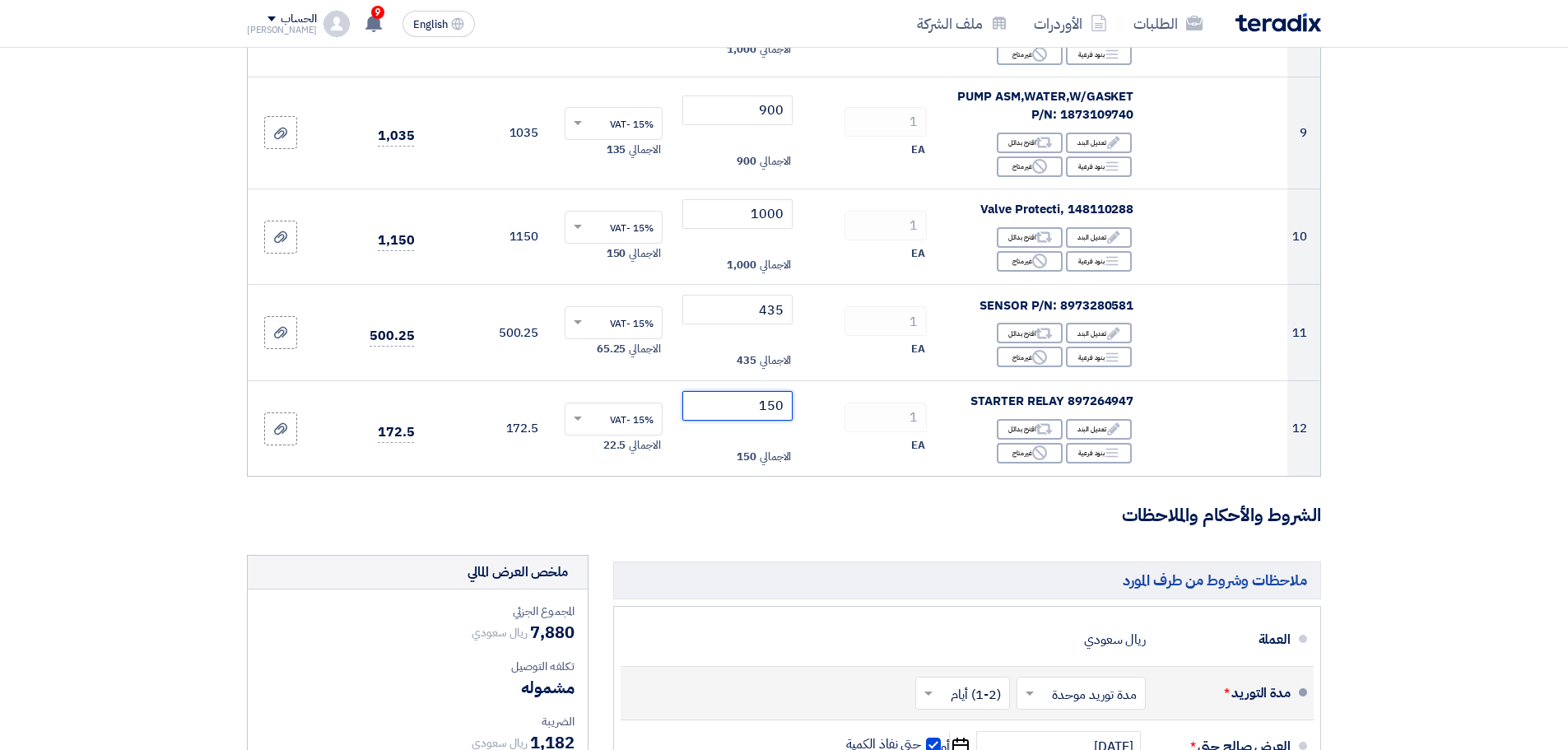
type input "150"
click at [1446, 443] on section "تفاصيل الطلب # الكود/الموديل البيان/الوصف الكمية/العدد سعر الوحدة (SAR) [DEMOGR…" at bounding box center [784, 103] width 1568 height 2093
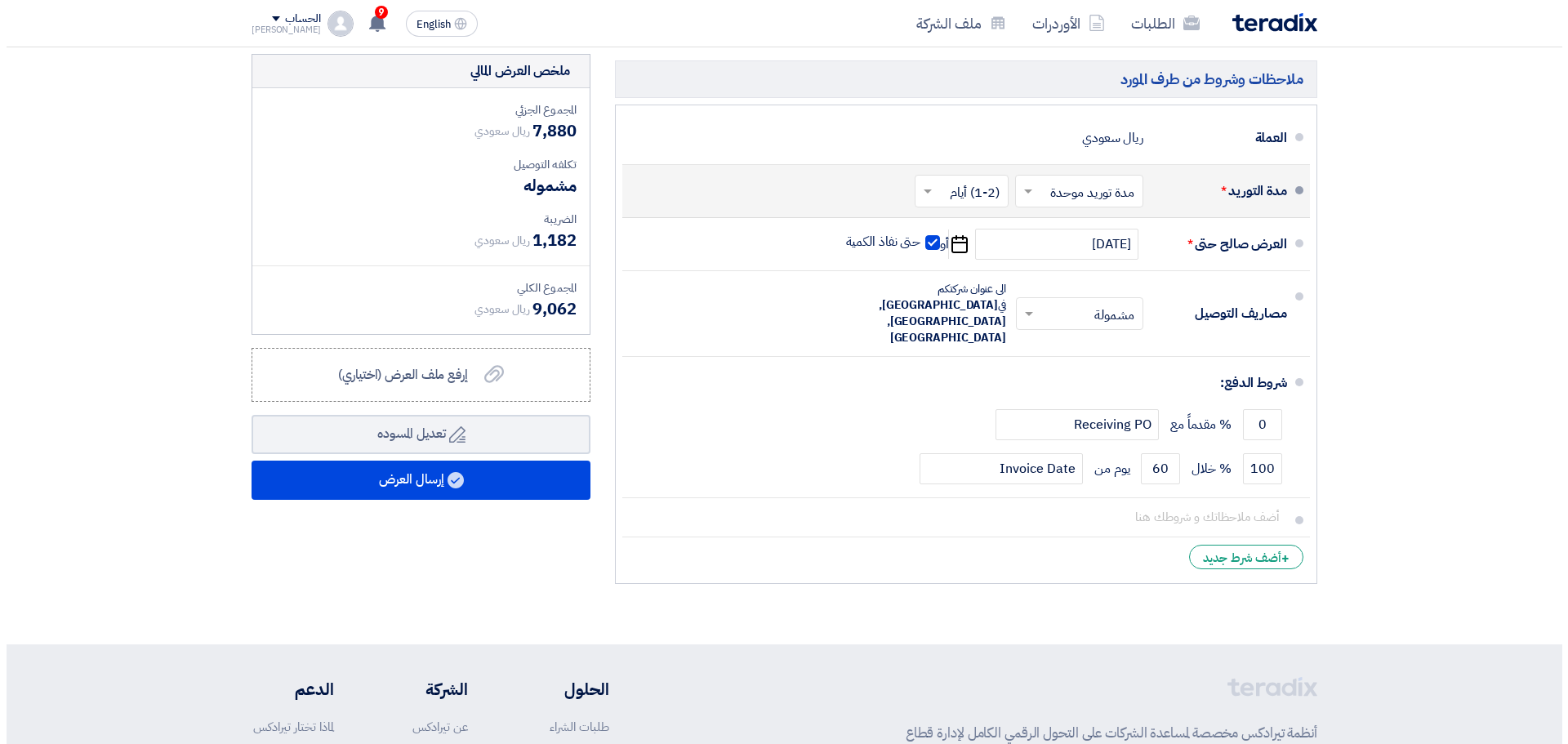
scroll to position [1770, 0]
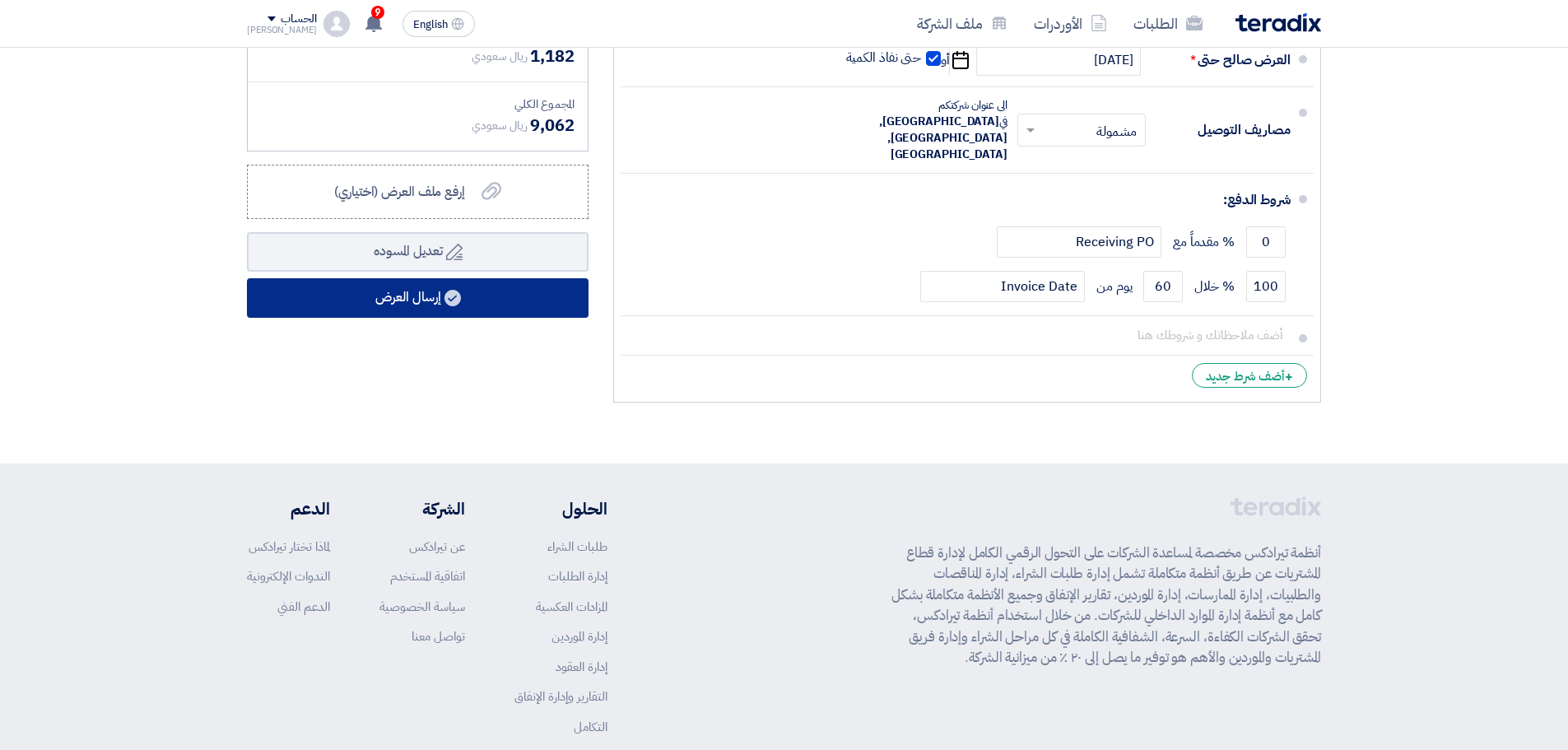
click at [411, 284] on button "إرسال العرض" at bounding box center [418, 298] width 342 height 39
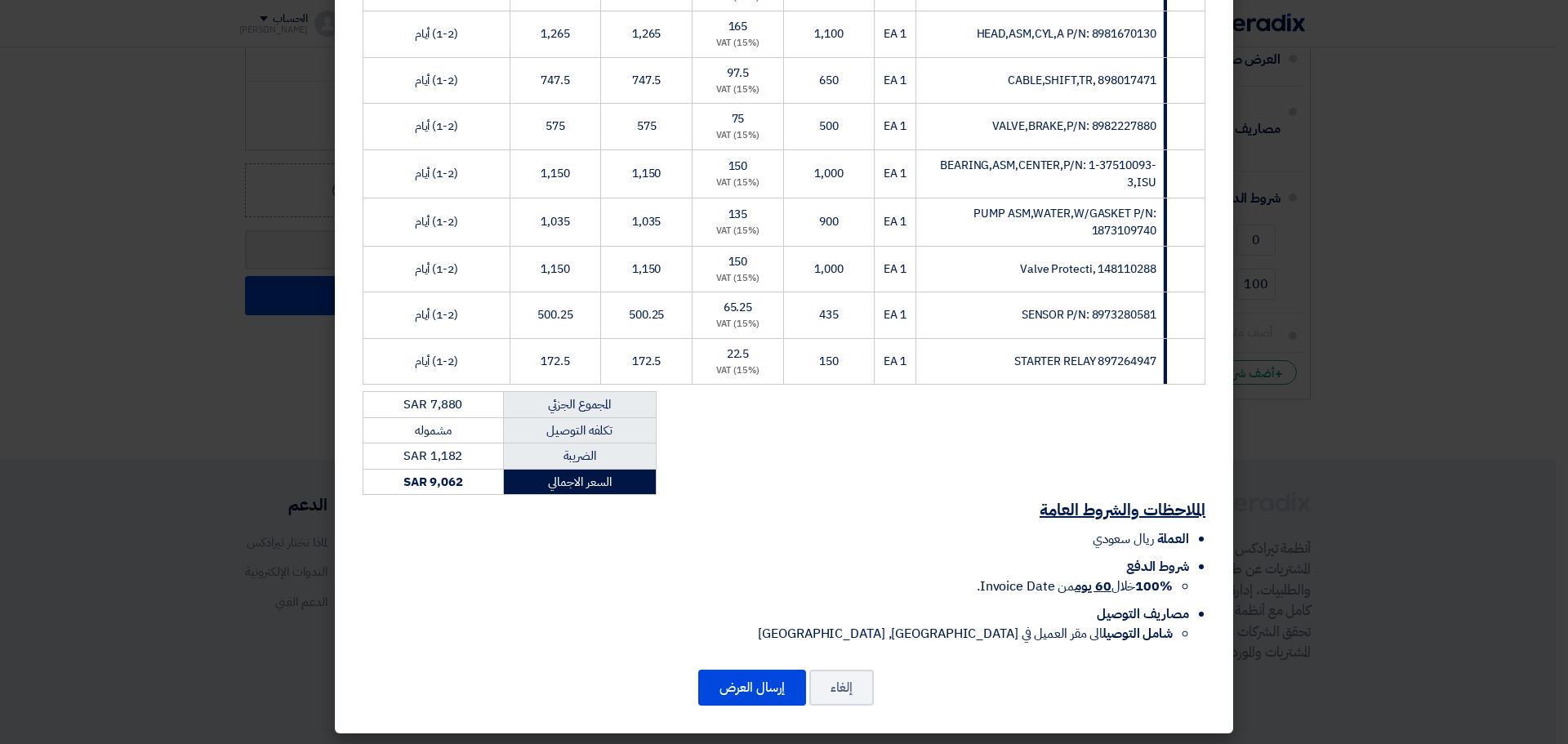
scroll to position [488, 0]
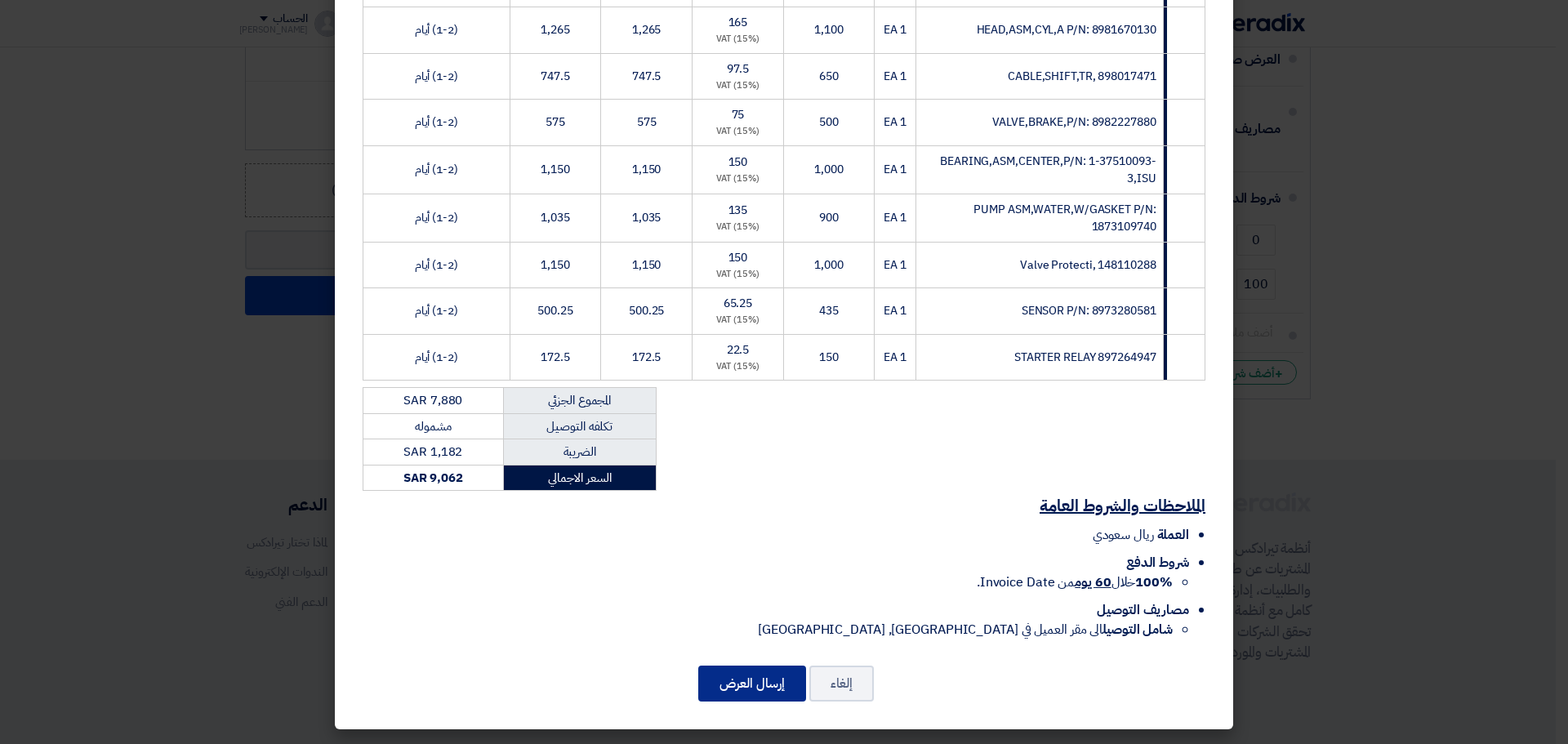
click at [762, 685] on button "إرسال العرض" at bounding box center [751, 684] width 108 height 36
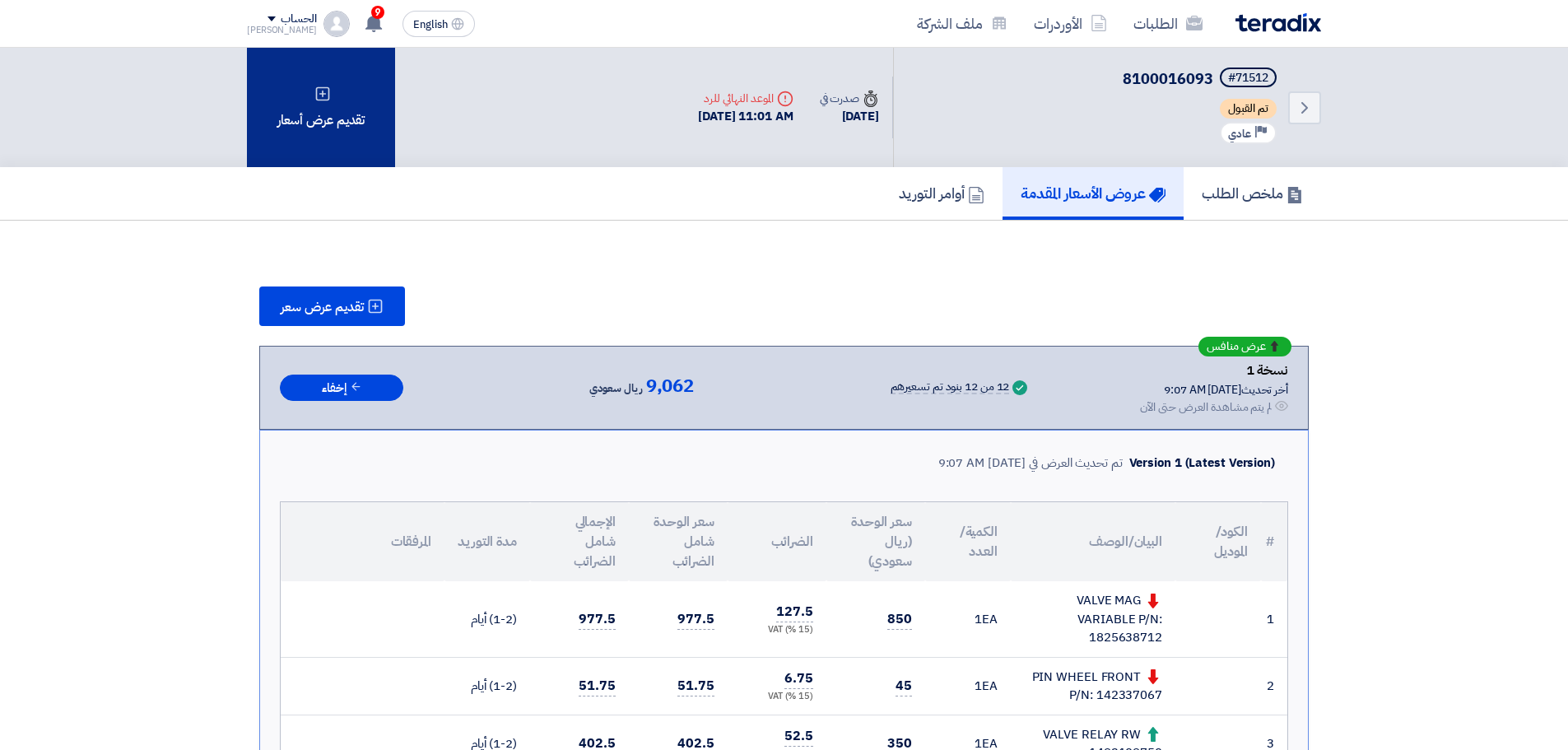
click at [305, 104] on div "تقديم عرض أسعار" at bounding box center [321, 107] width 148 height 119
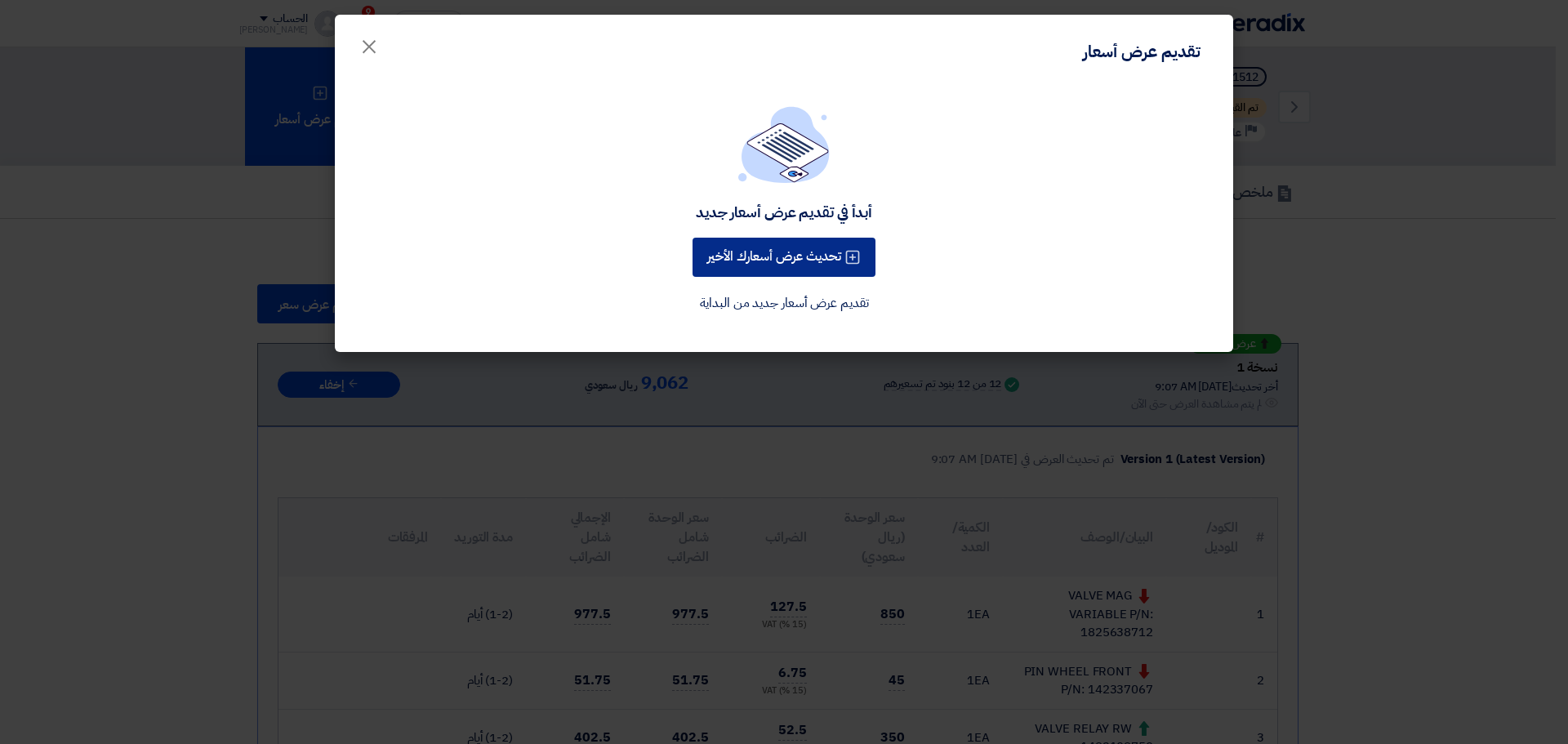
click at [793, 255] on button "تحديث عرض أسعارك الأخير" at bounding box center [783, 257] width 183 height 39
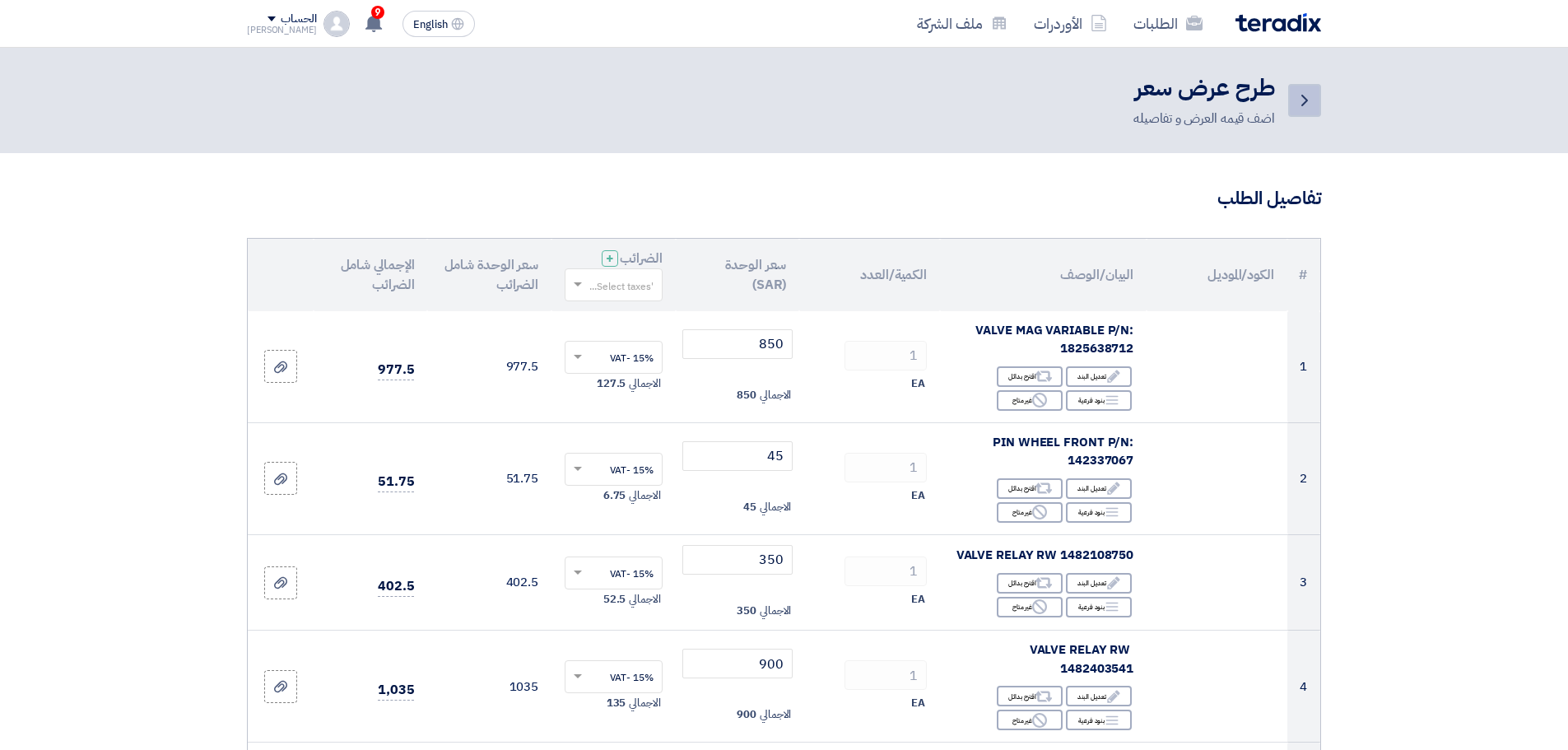
click at [1315, 95] on link "Back" at bounding box center [1305, 101] width 33 height 33
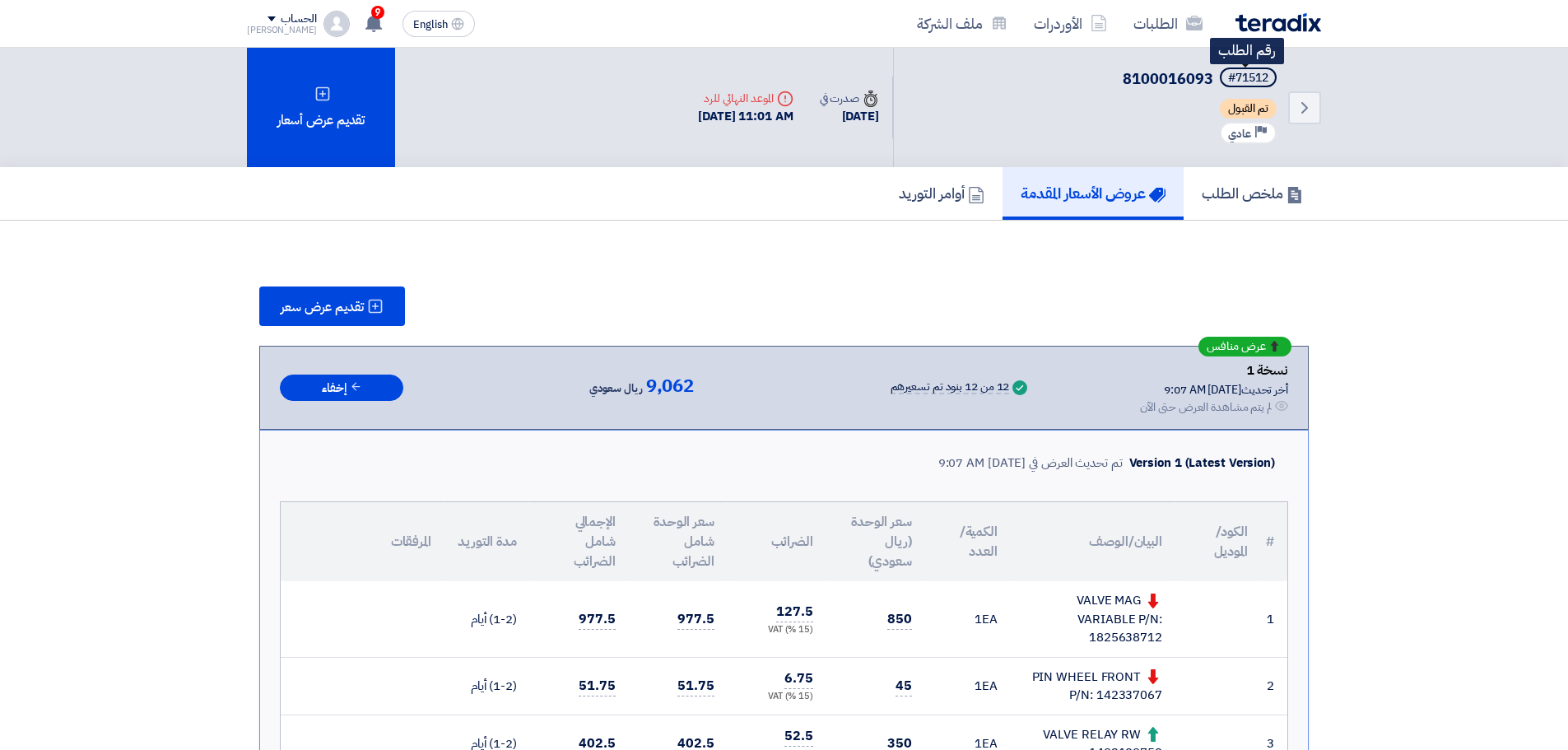
click at [1256, 76] on div "#71512" at bounding box center [1248, 78] width 40 height 12
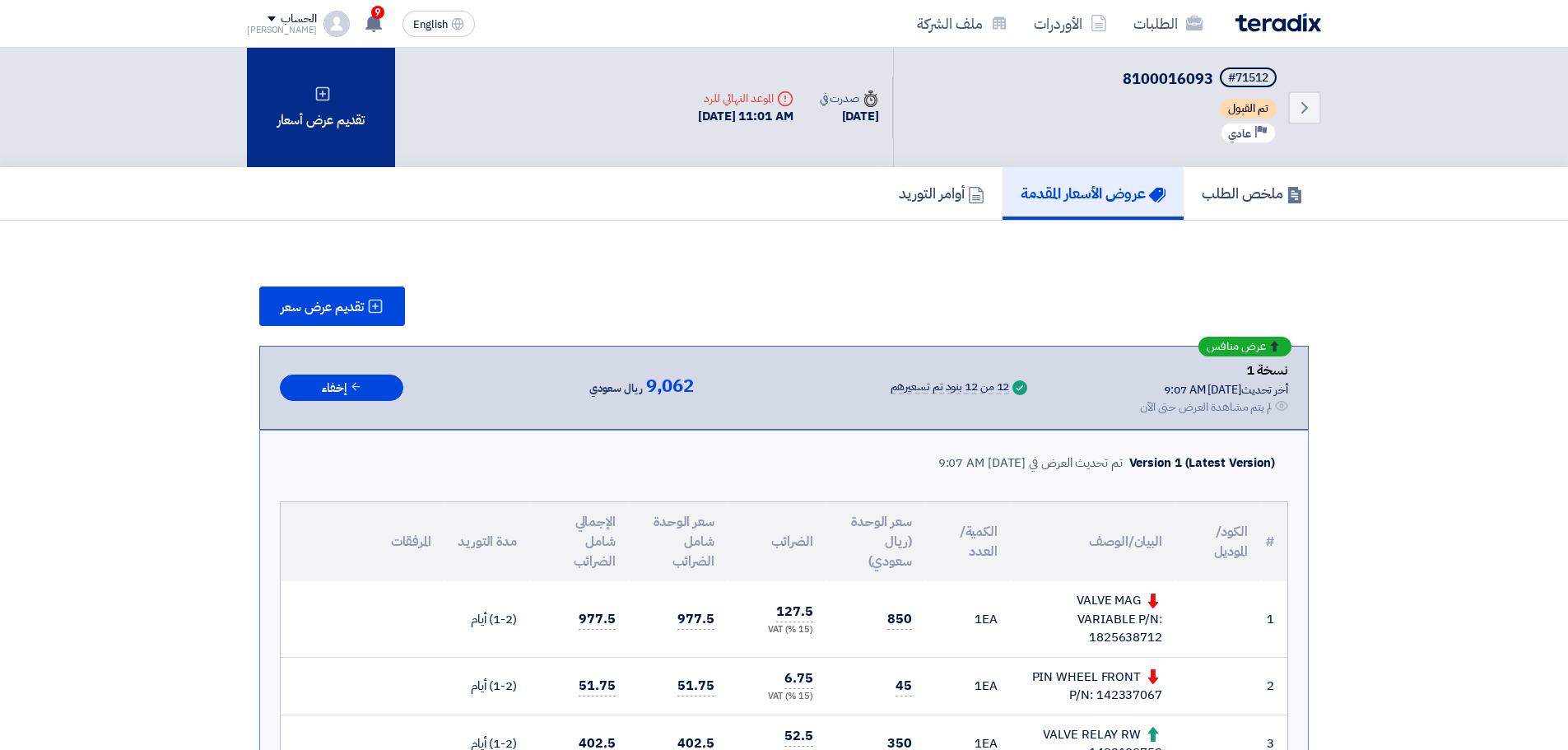
click at [319, 131] on div "تقديم عرض أسعار" at bounding box center [321, 107] width 148 height 119
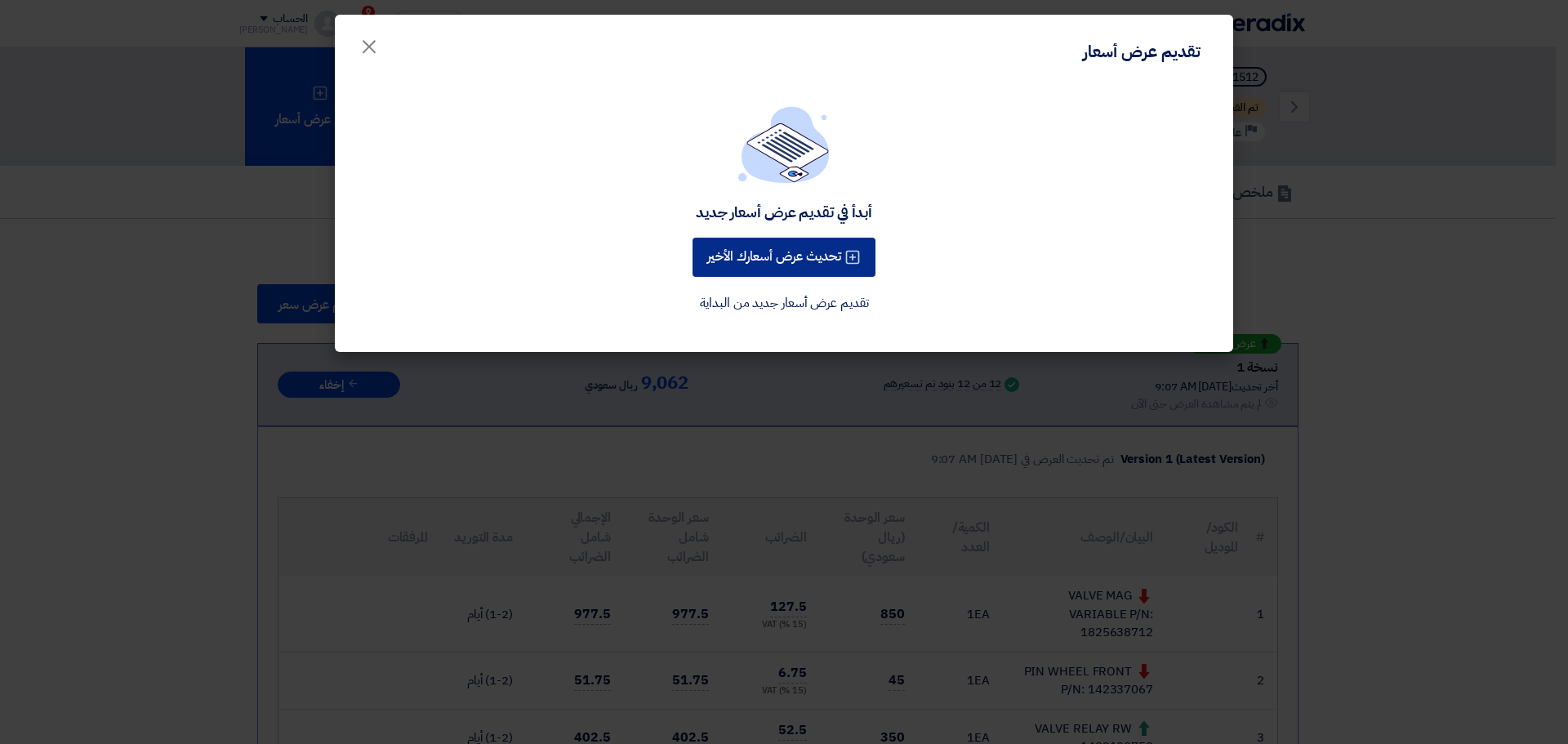
click at [793, 258] on button "تحديث عرض أسعارك الأخير" at bounding box center [783, 257] width 183 height 39
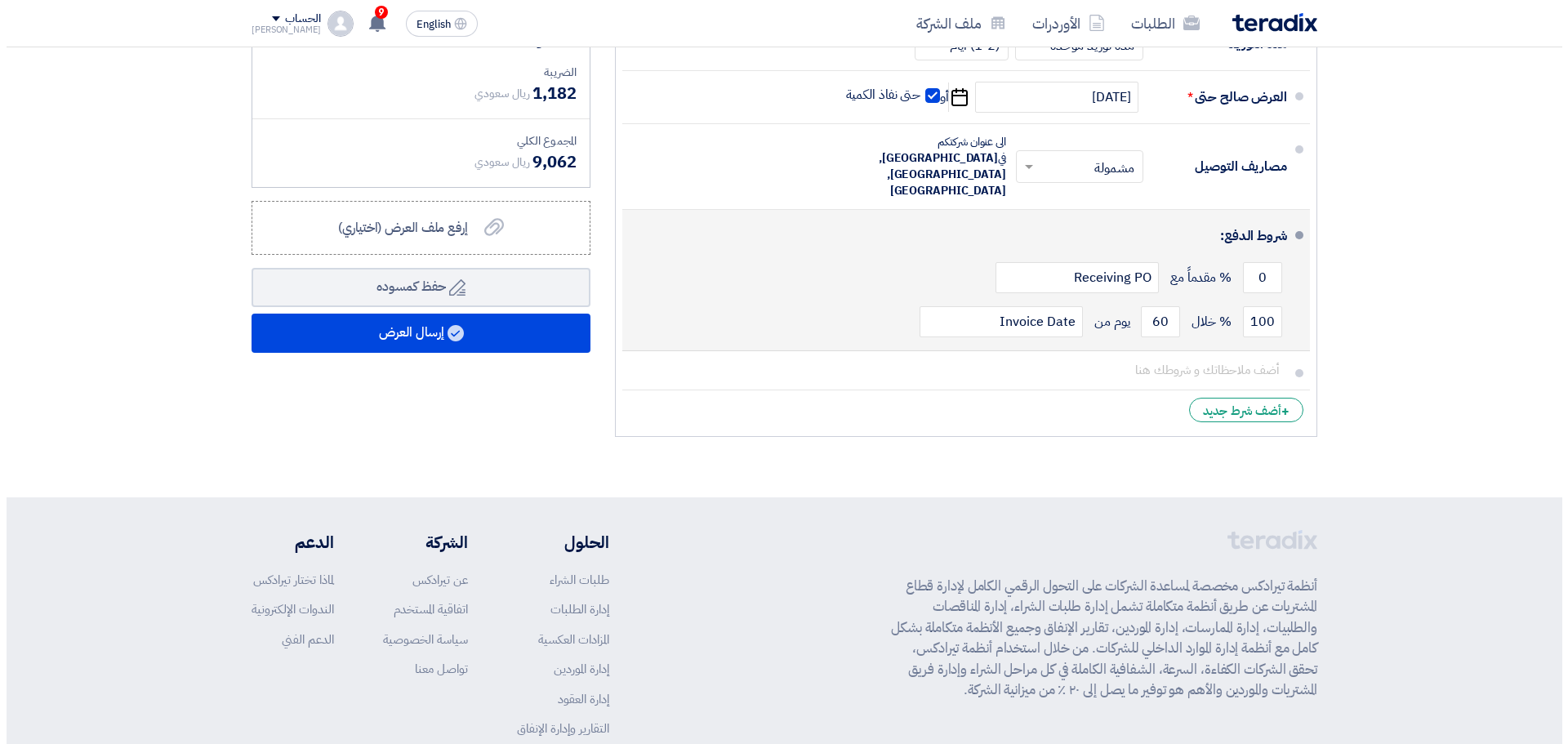
scroll to position [1403, 0]
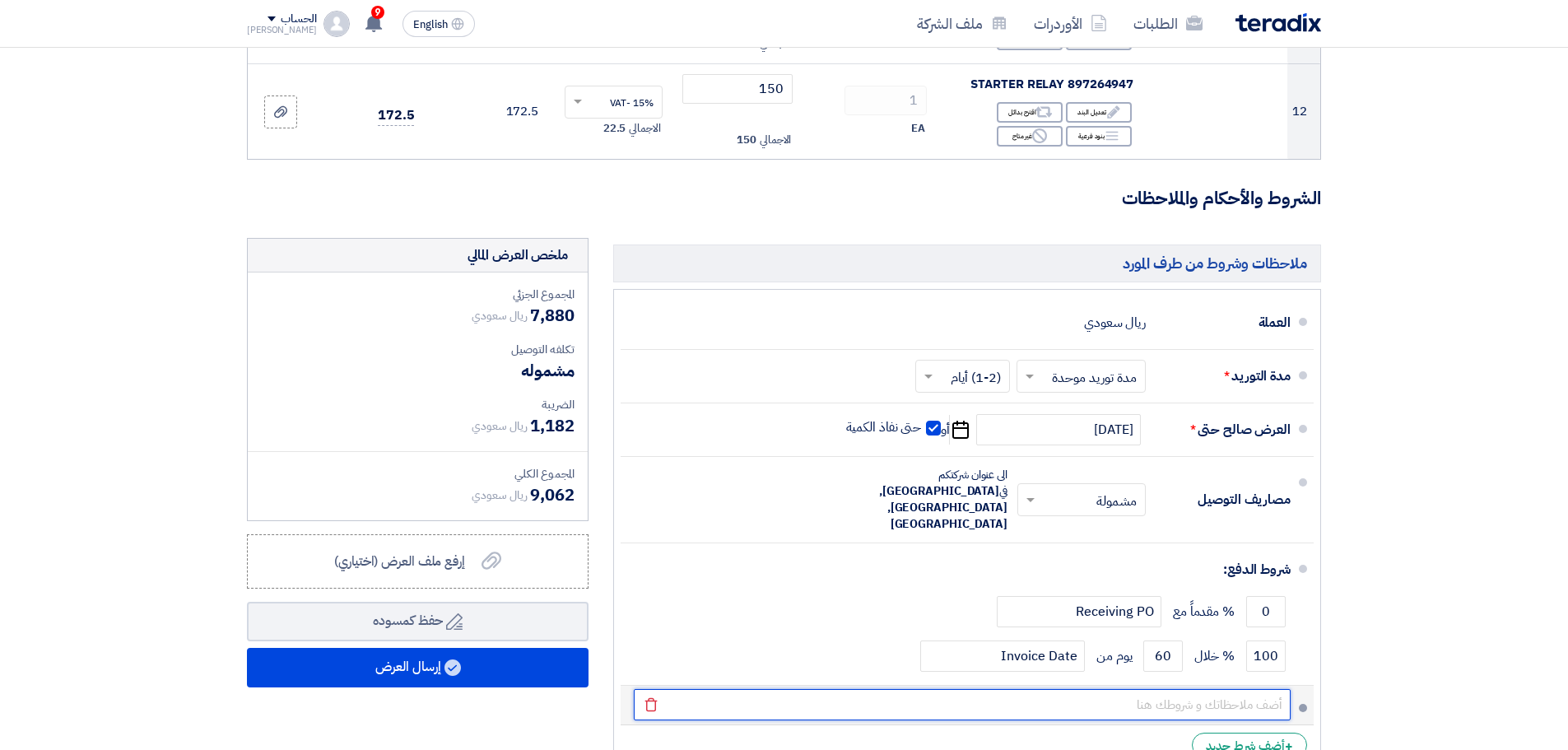
click at [1181, 689] on input "text" at bounding box center [962, 704] width 657 height 31
paste input "002065"
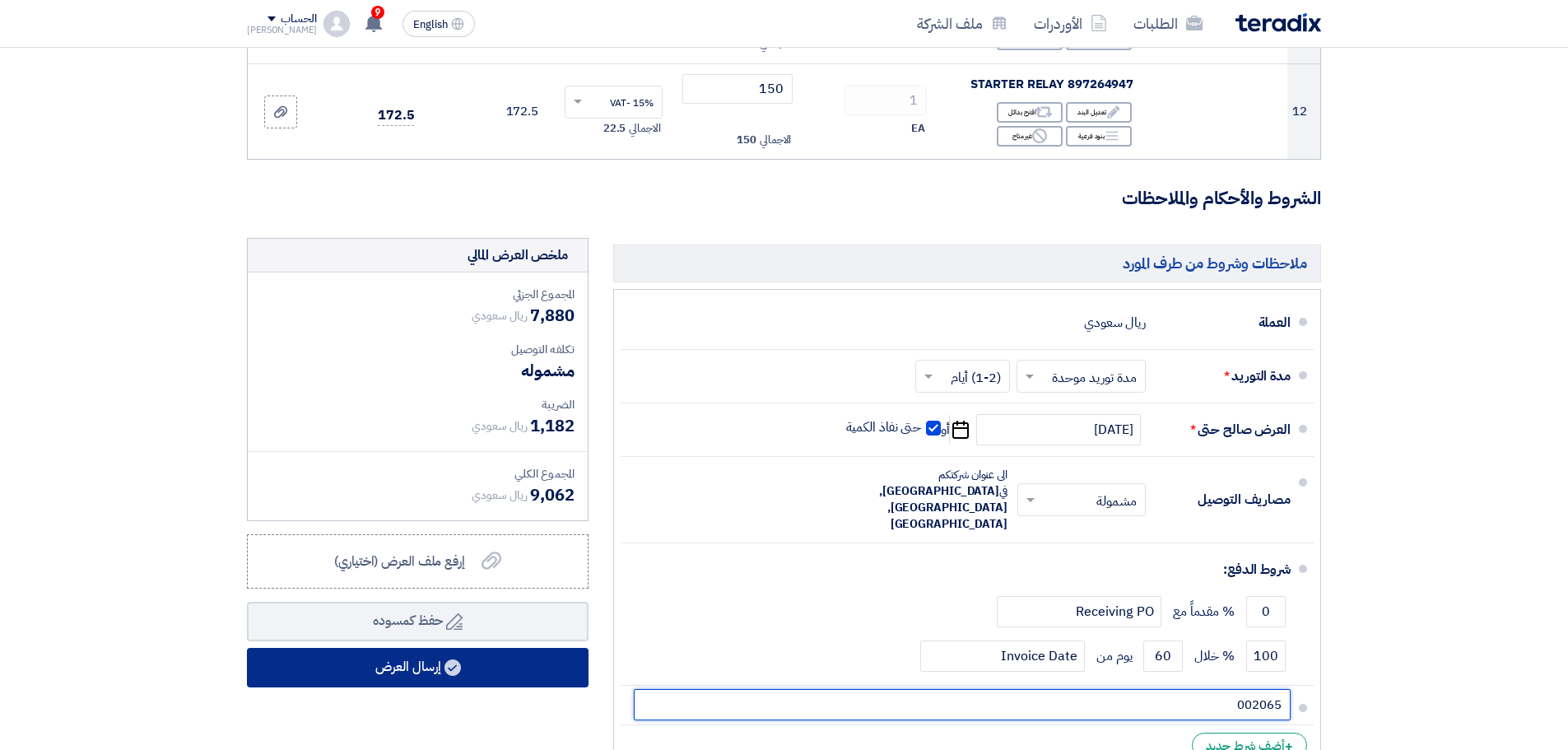
type input "002065"
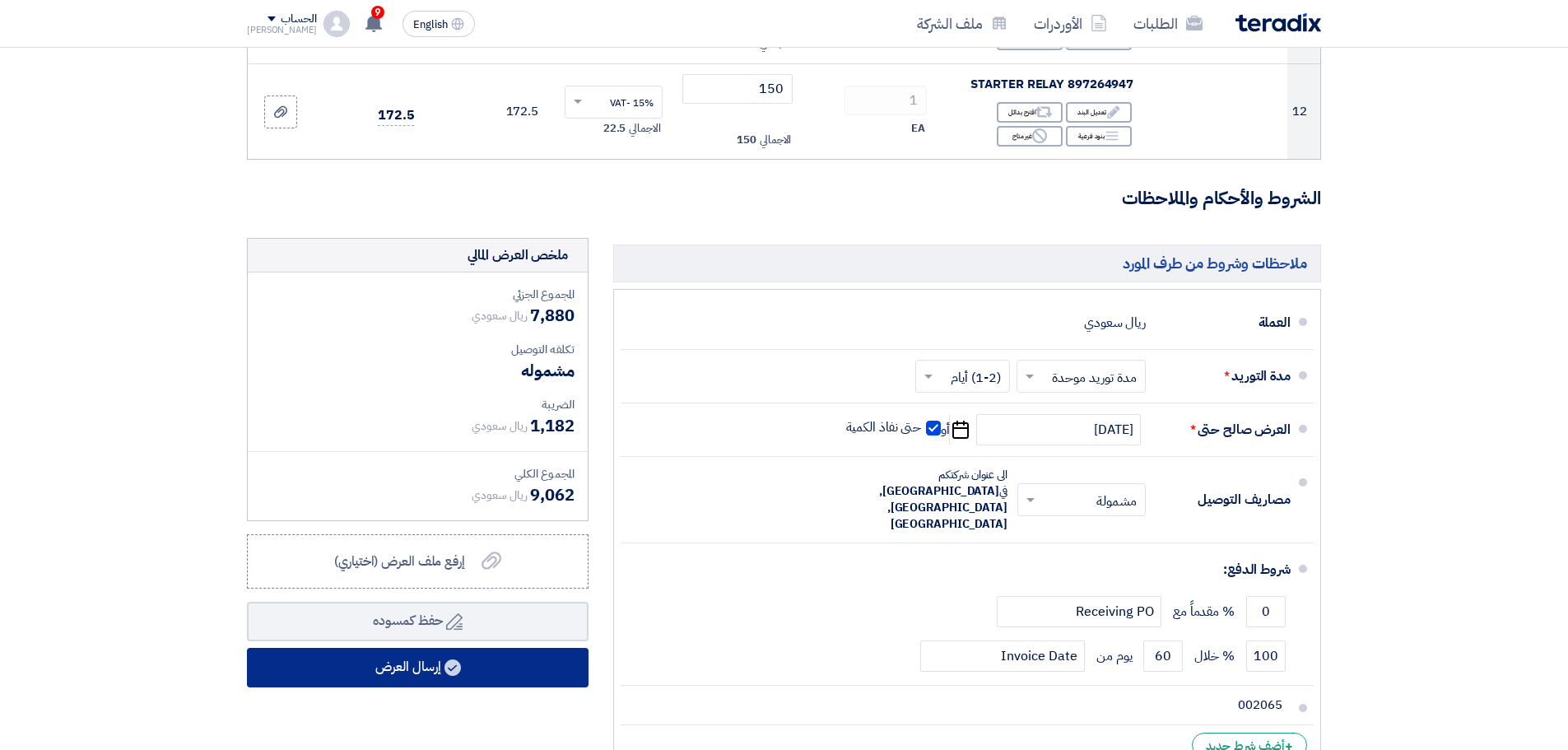
click at [443, 649] on button "إرسال العرض" at bounding box center [418, 667] width 342 height 39
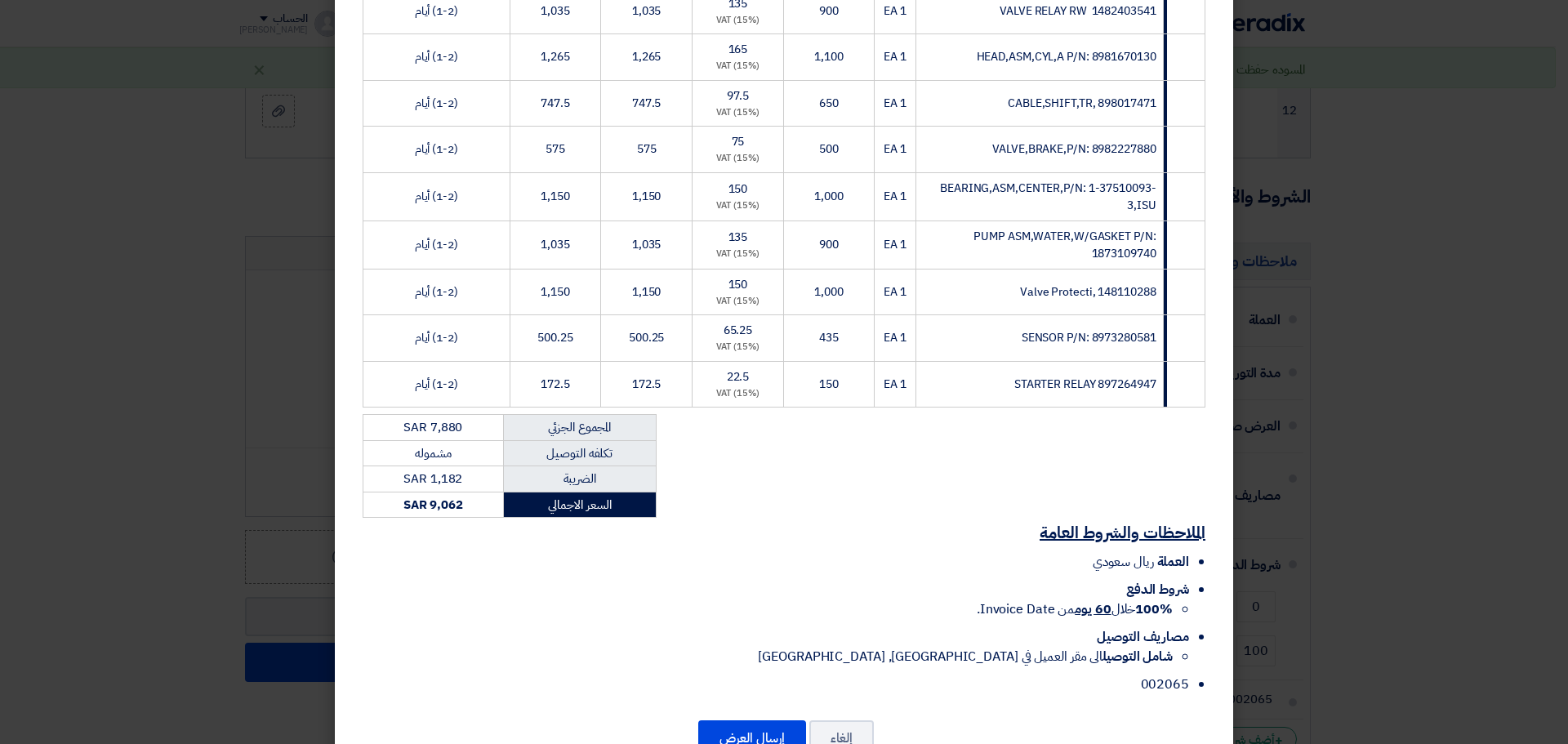
scroll to position [515, 0]
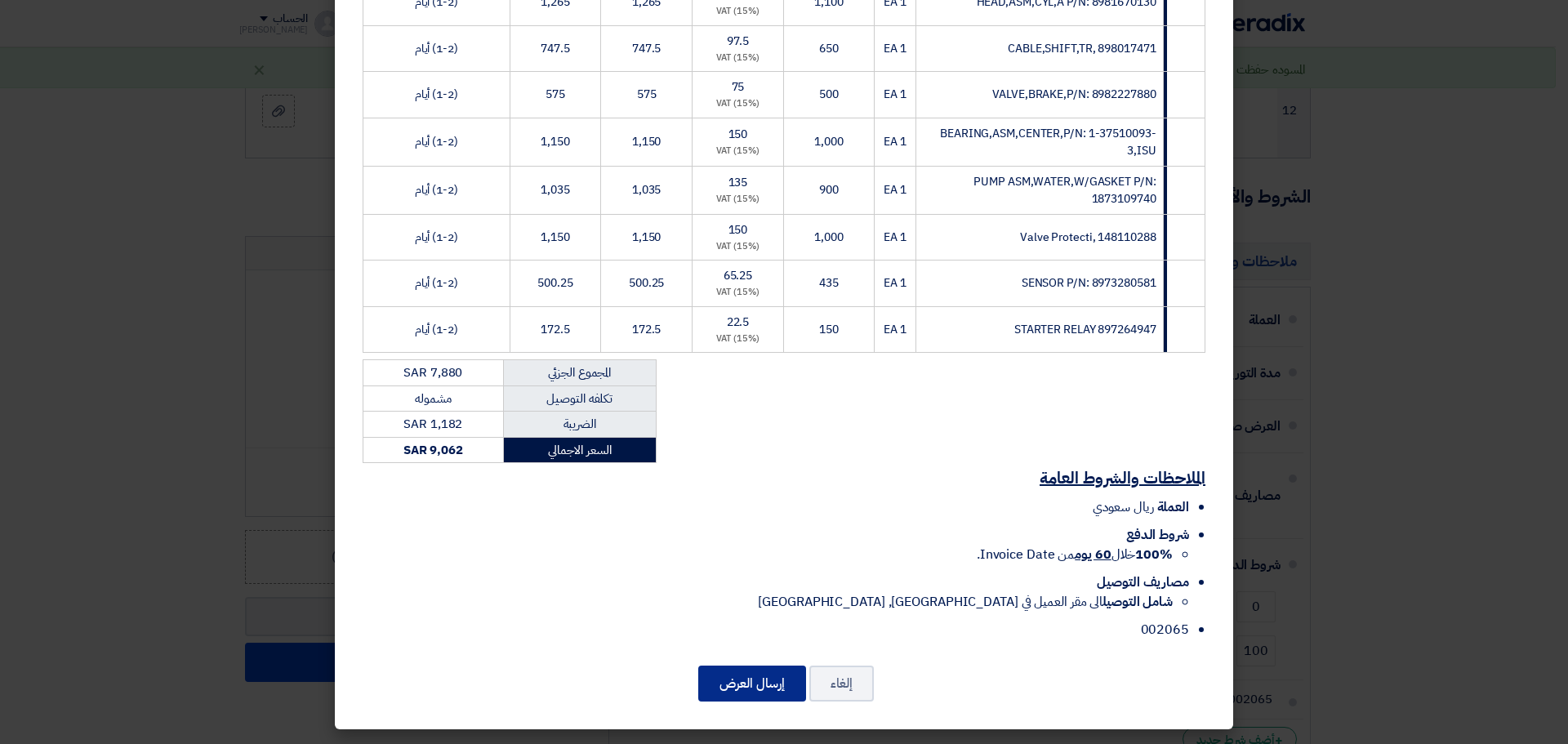
click at [770, 693] on button "إرسال العرض" at bounding box center [751, 684] width 108 height 36
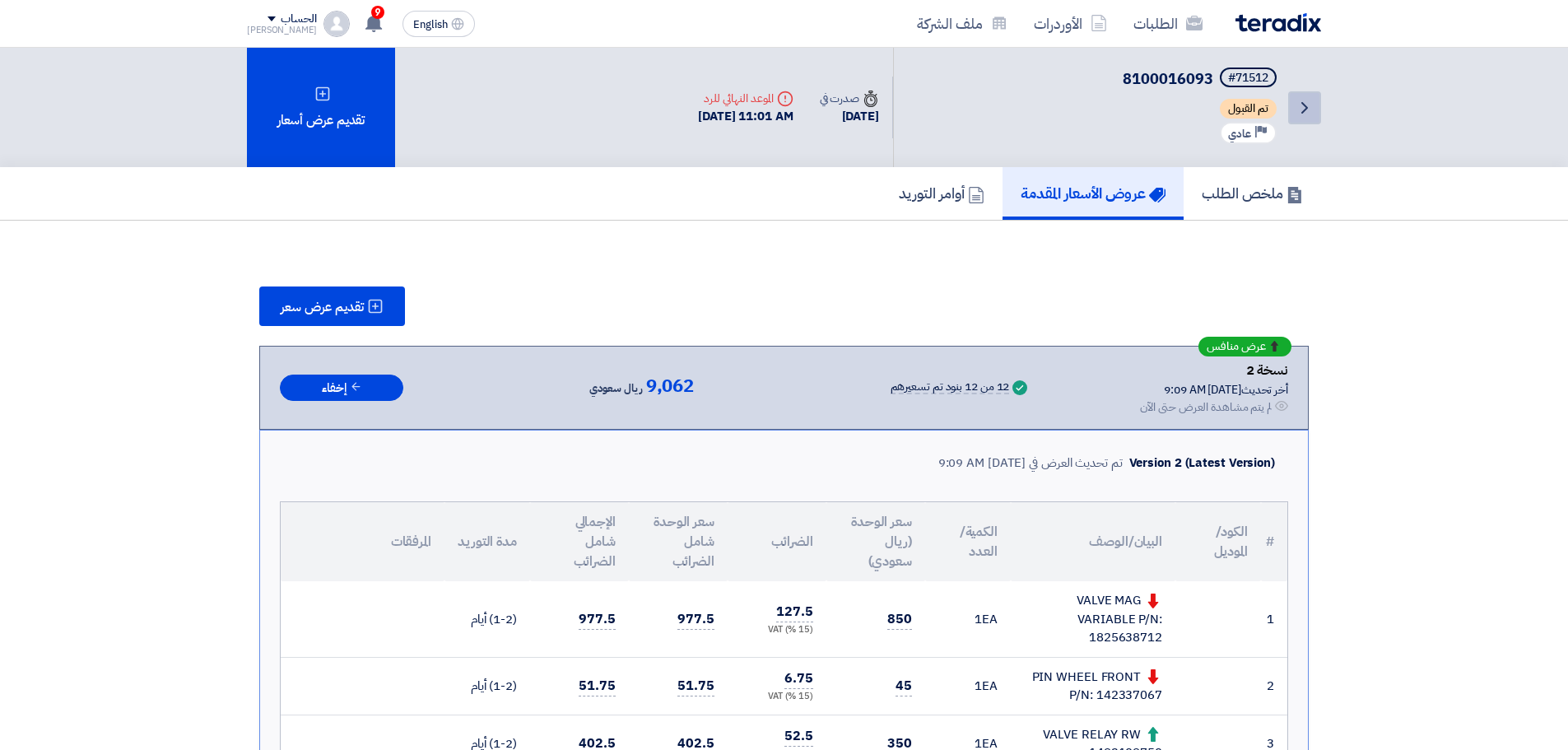
click at [1301, 110] on icon "Back" at bounding box center [1305, 108] width 20 height 20
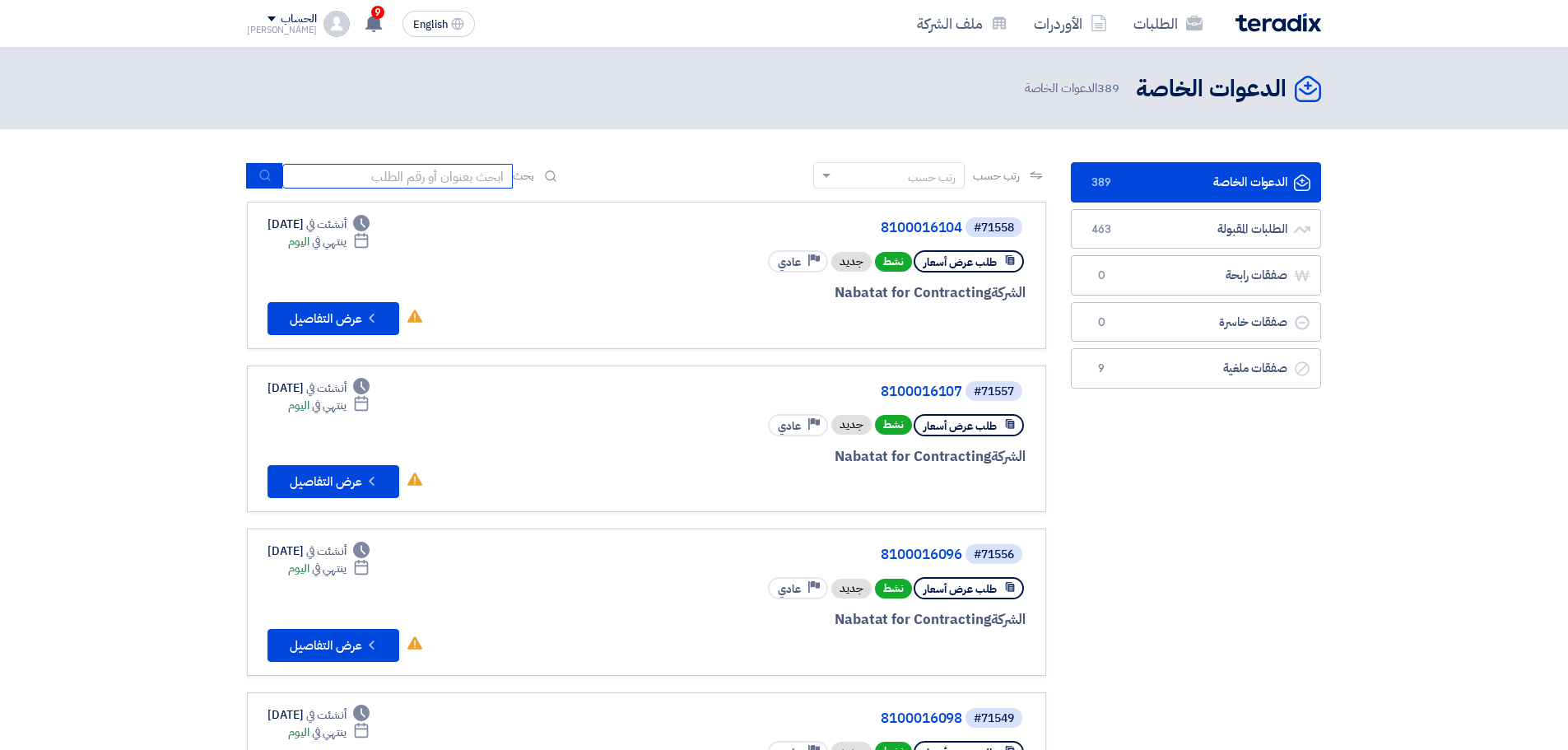
click at [396, 169] on input at bounding box center [397, 176] width 231 height 25
paste input "71513"
type input "71513"
click at [256, 173] on button "submit" at bounding box center [265, 176] width 37 height 26
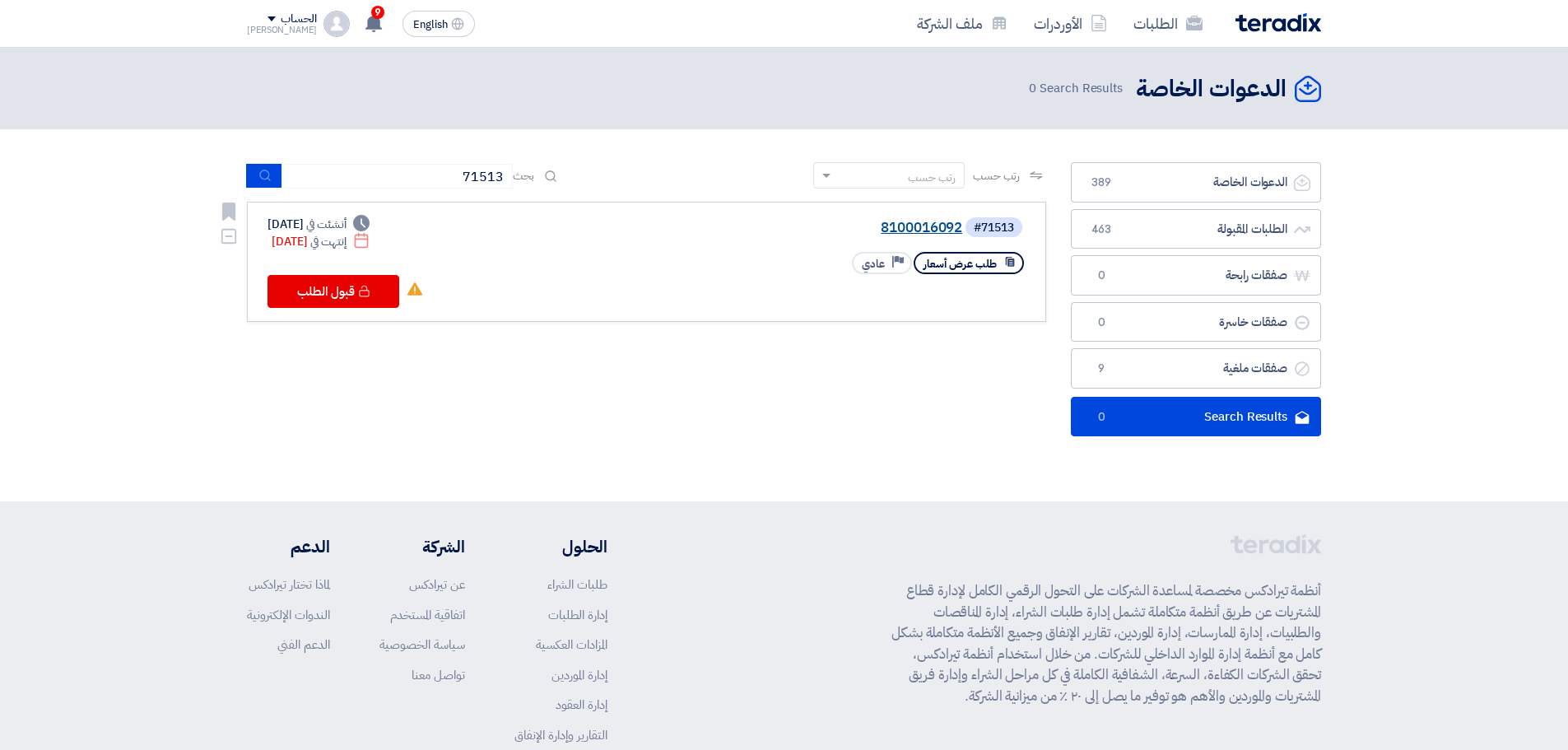
click at [929, 228] on link "8100016092" at bounding box center [798, 228] width 330 height 15
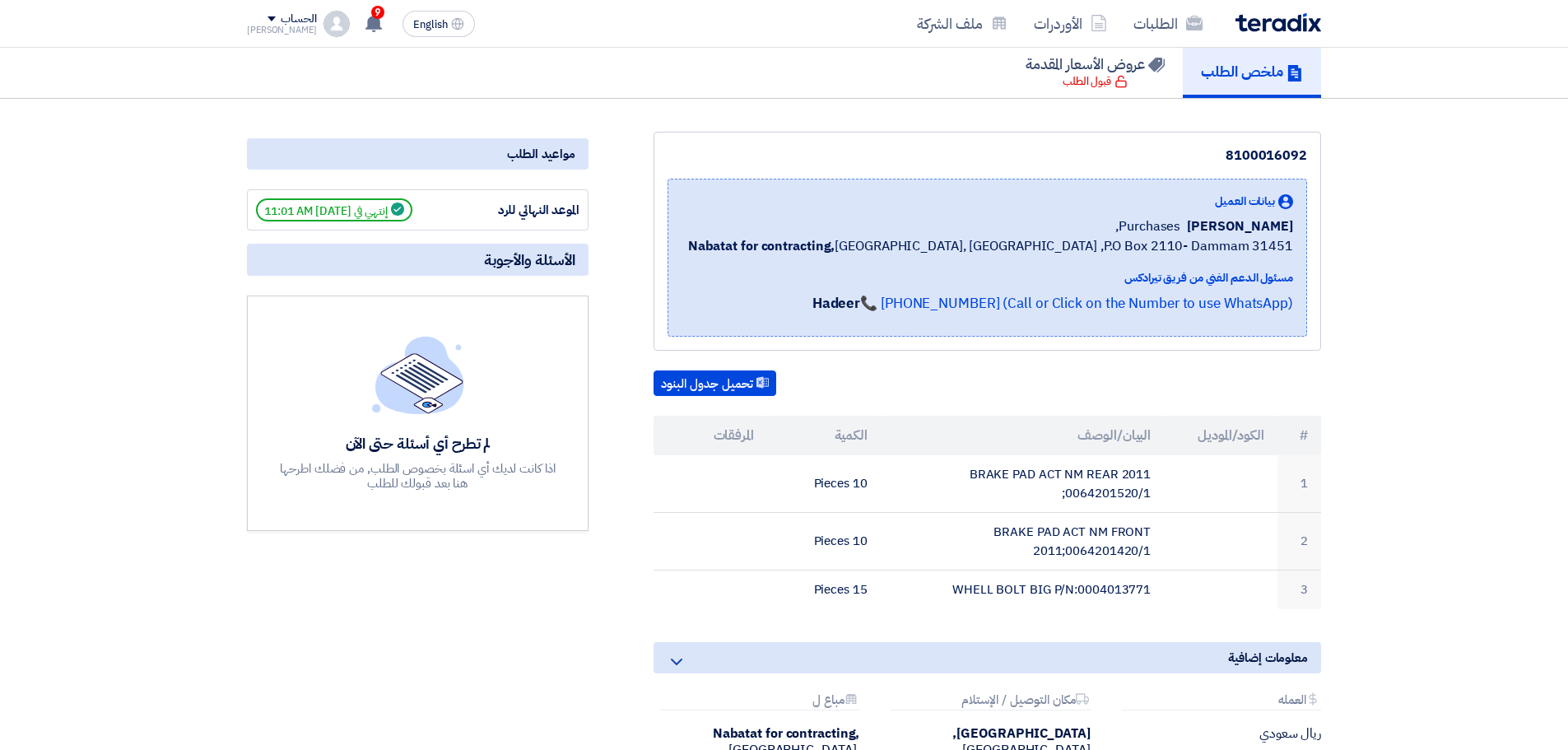
scroll to position [137, 0]
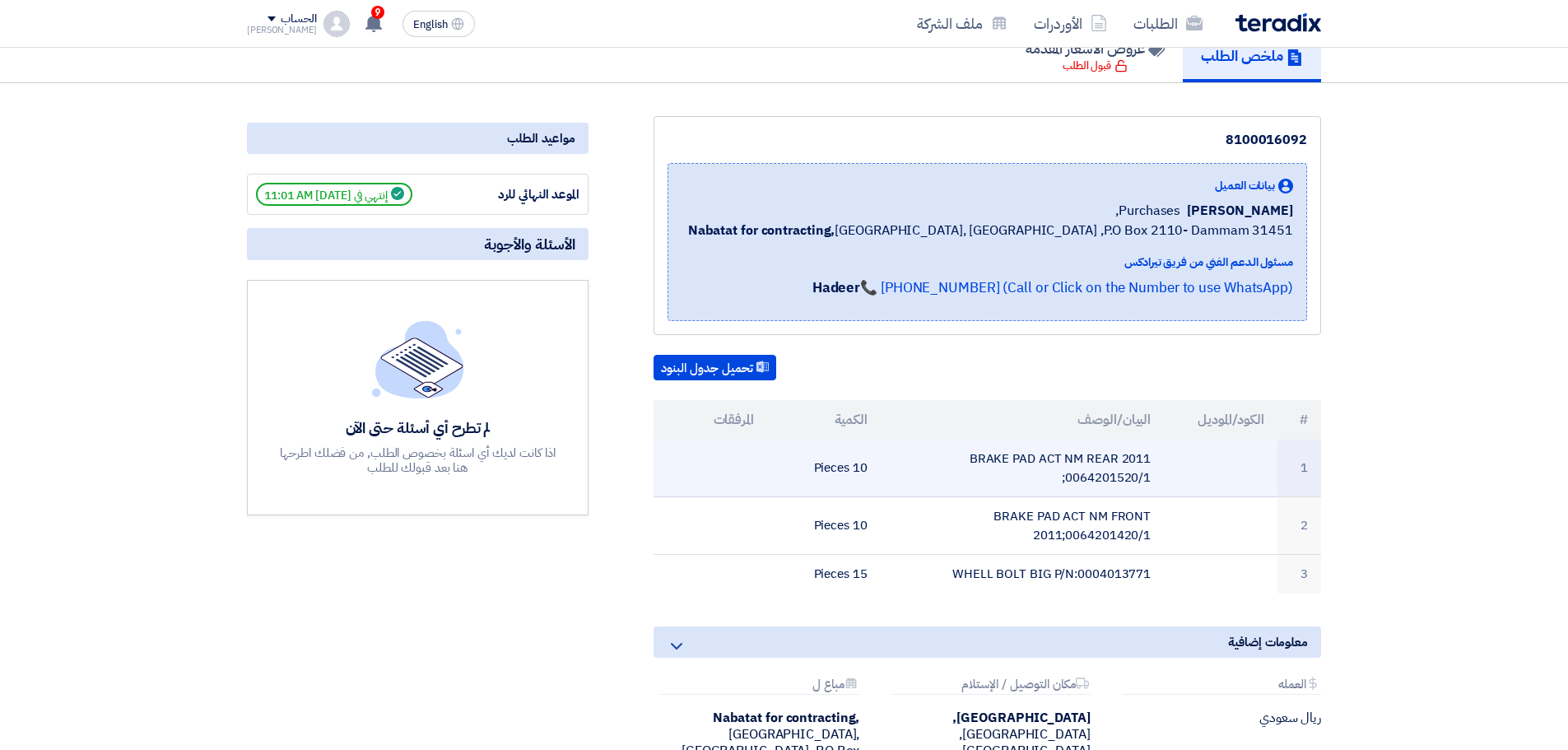
click at [1104, 481] on td "BRAKE PAD ACT NM REAR 2011 ;0064201520/1" at bounding box center [1023, 468] width 284 height 58
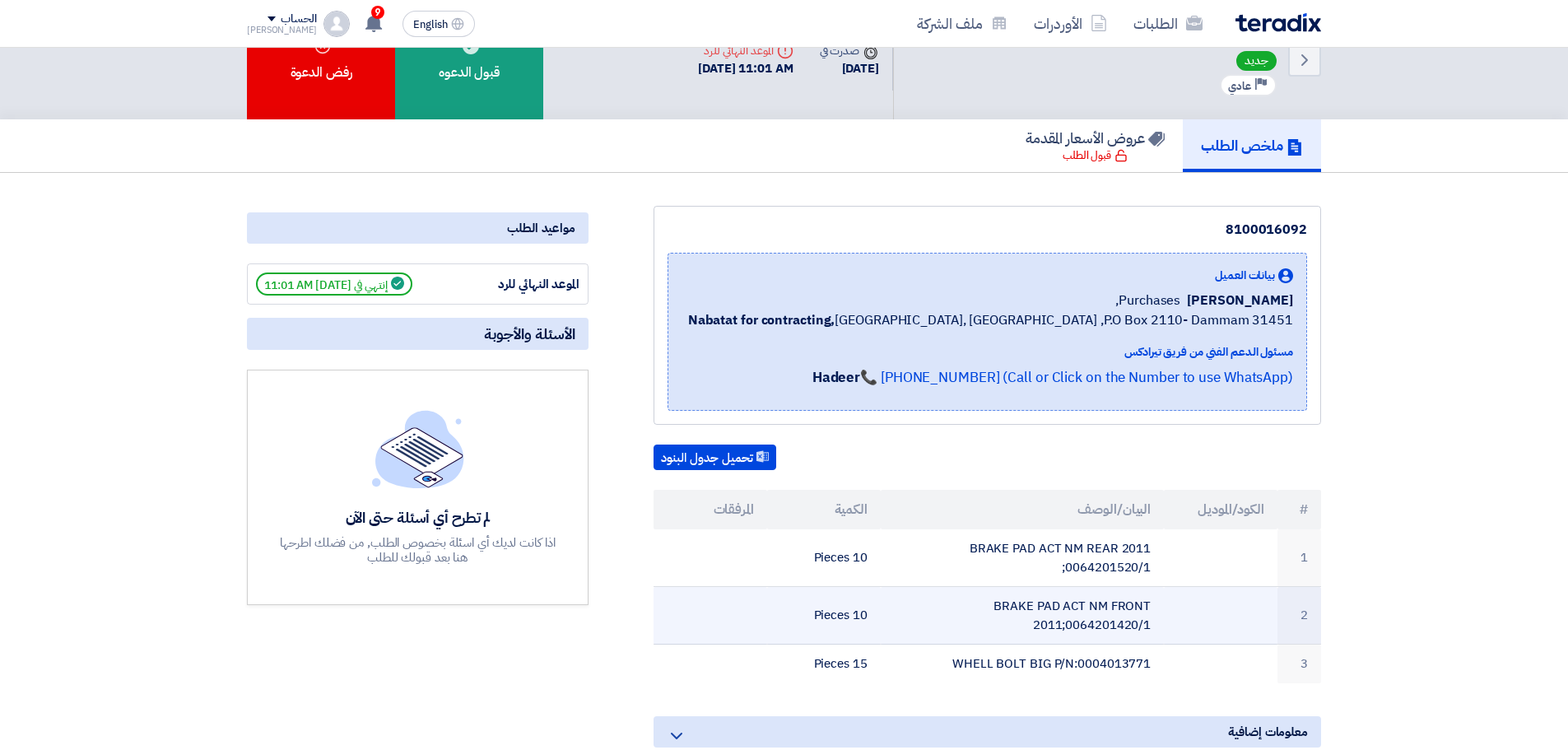
scroll to position [0, 0]
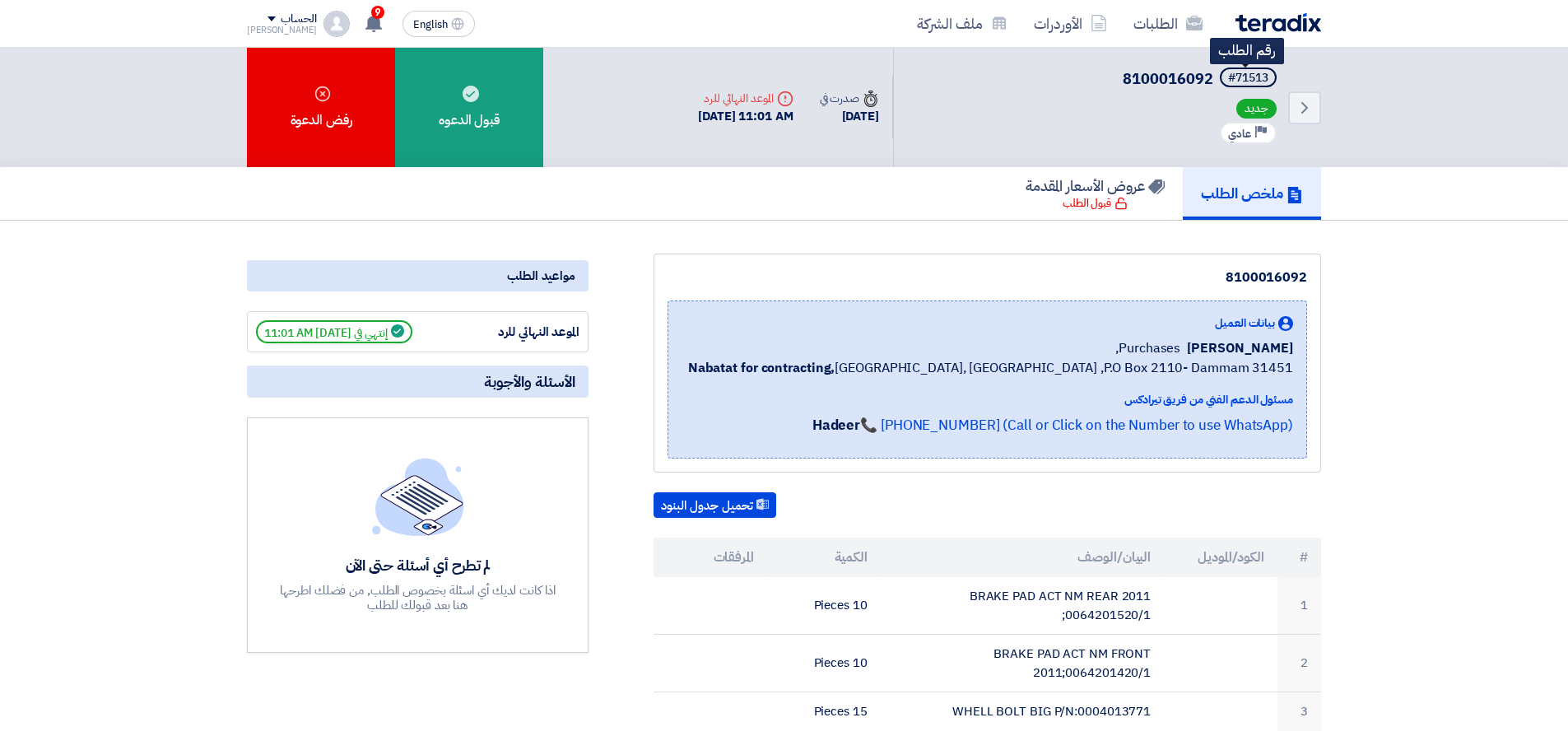
click at [1256, 69] on span "#71513" at bounding box center [1248, 78] width 57 height 20
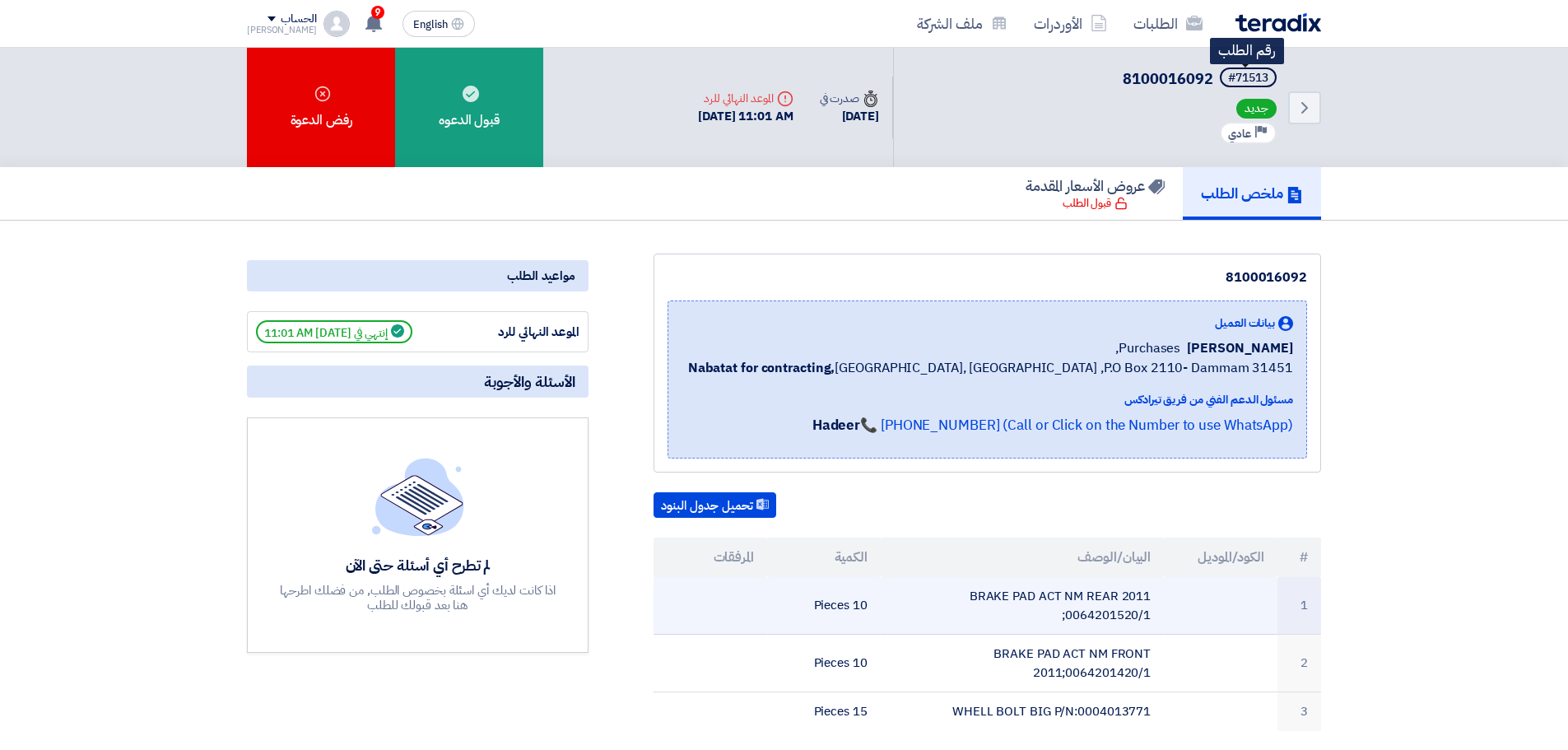
drag, startPoint x: 1260, startPoint y: 77, endPoint x: 1258, endPoint y: 627, distance: 550.0
click at [1241, 636] on td at bounding box center [1221, 663] width 114 height 58
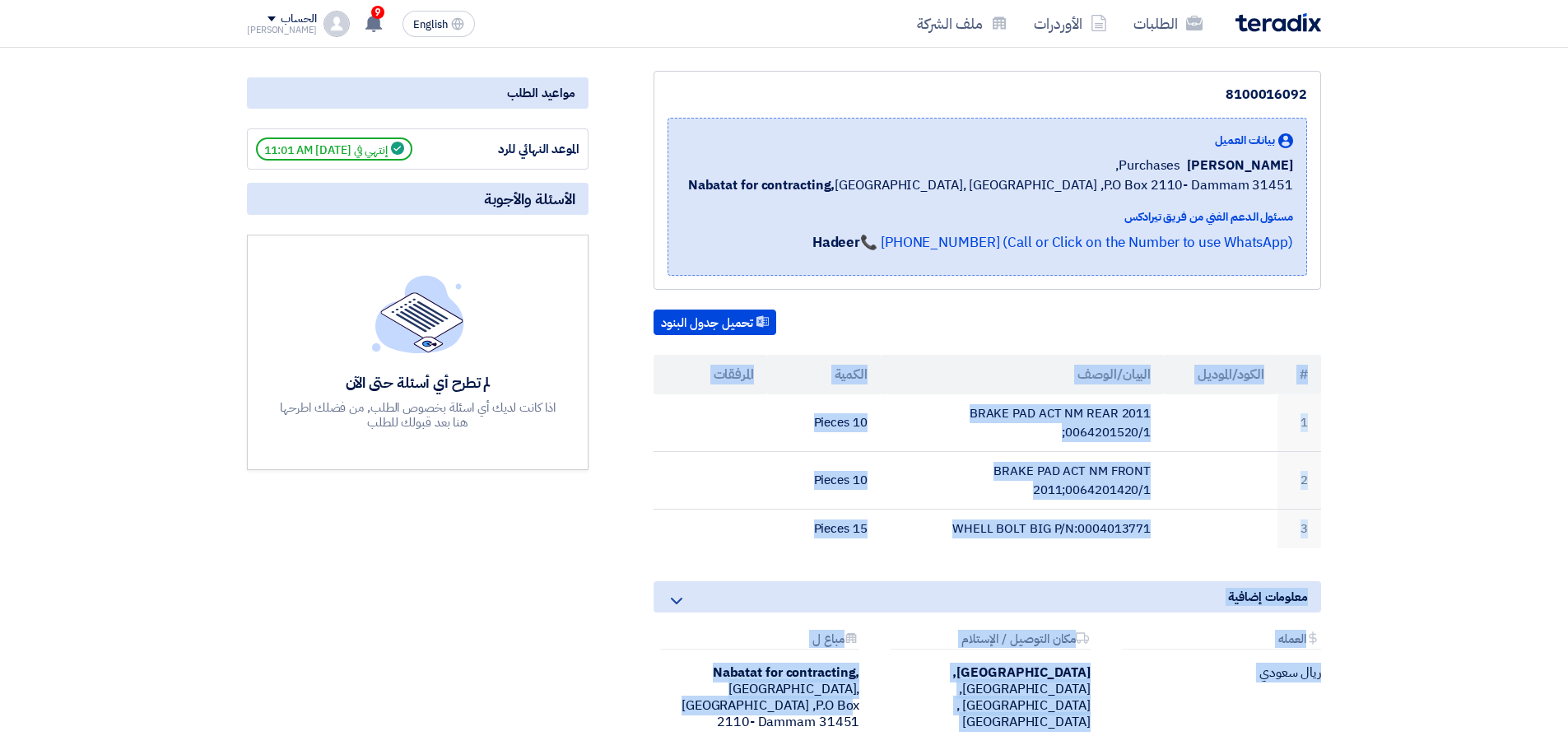
scroll to position [201, 0]
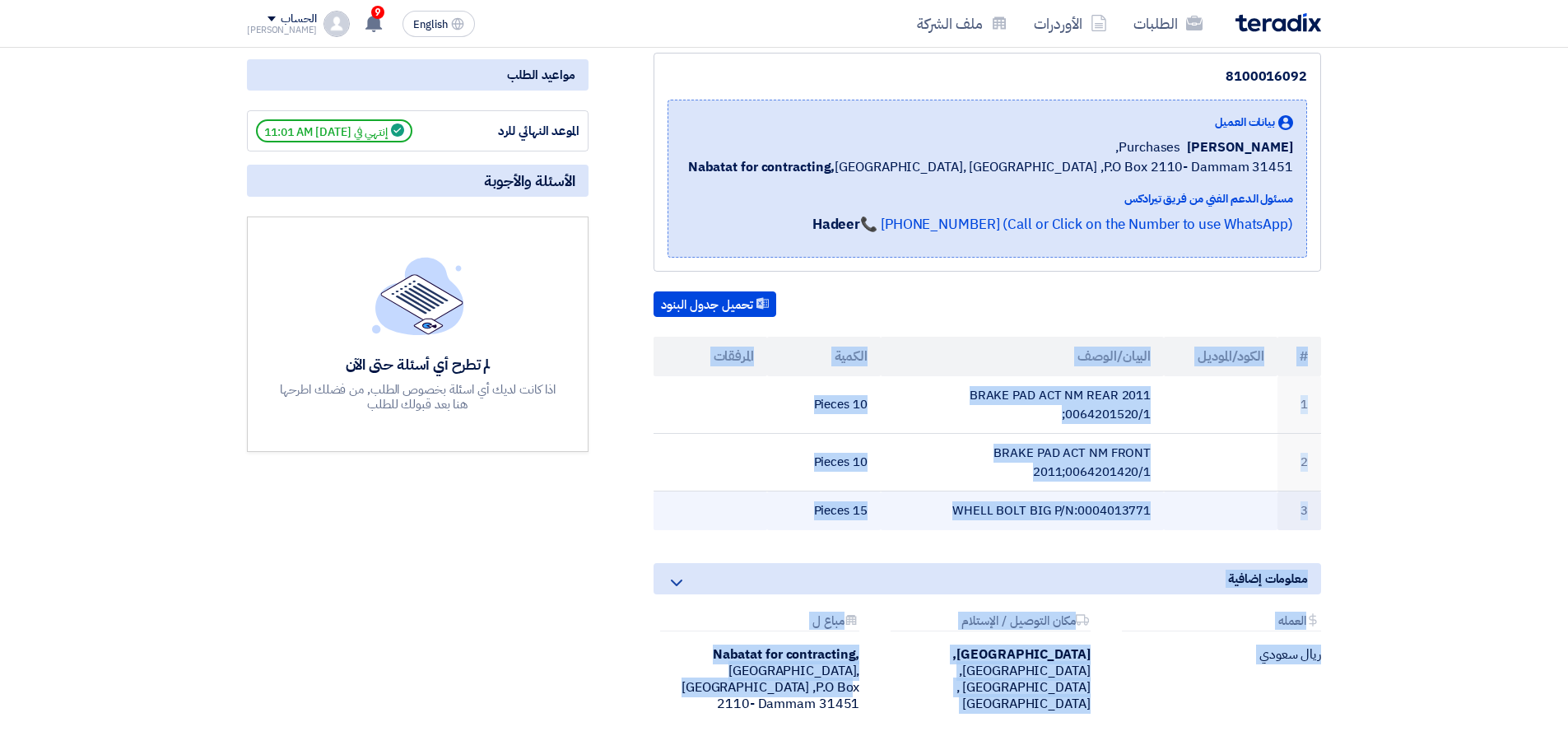
drag, startPoint x: 1306, startPoint y: 557, endPoint x: 783, endPoint y: 514, distance: 524.8
click at [783, 514] on table "# الكود/الموديل البيان/الوصف الكمية المرفقات 1 BRAKE PAD ACT NM REAR 2011 ;0064…" at bounding box center [987, 433] width 668 height 193
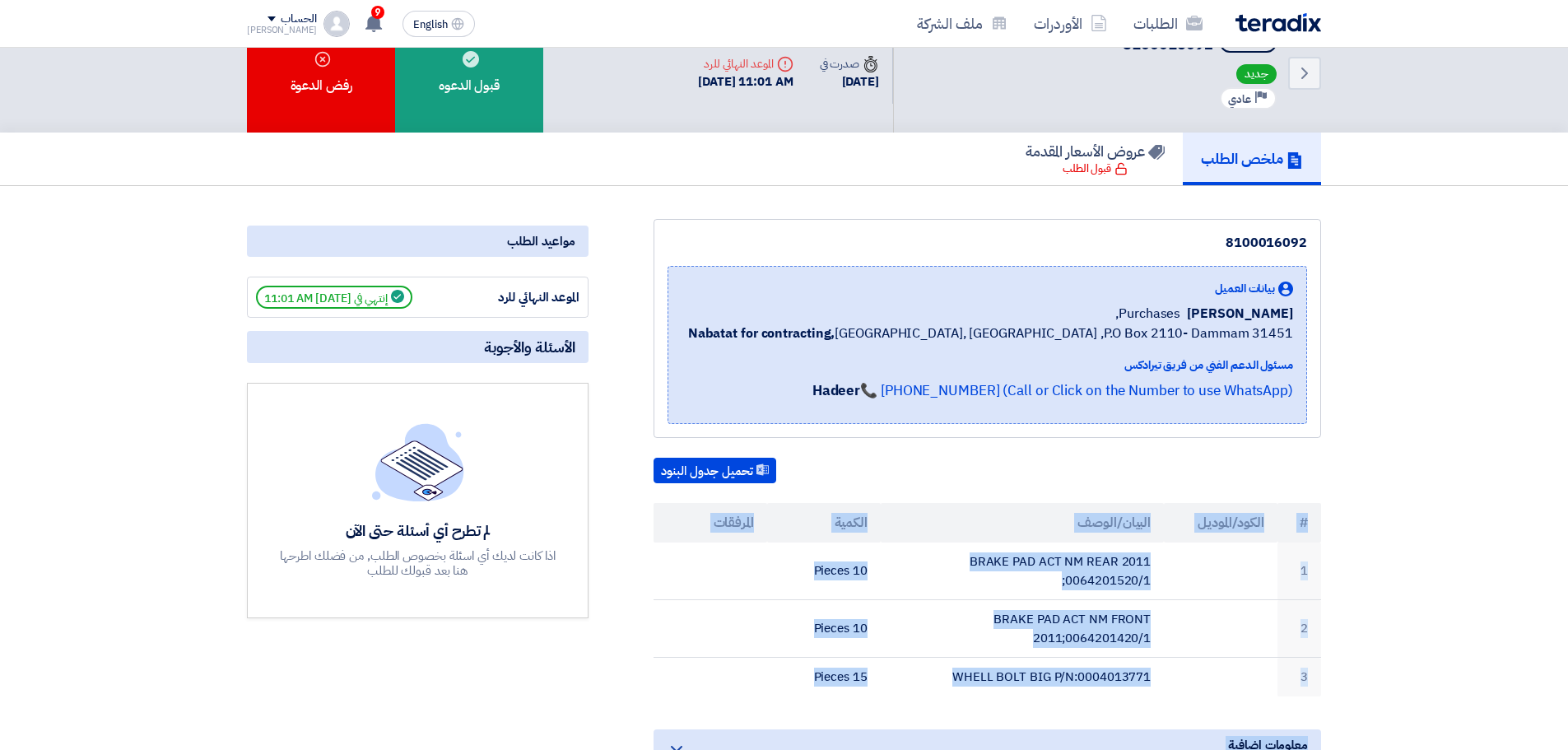
scroll to position [0, 0]
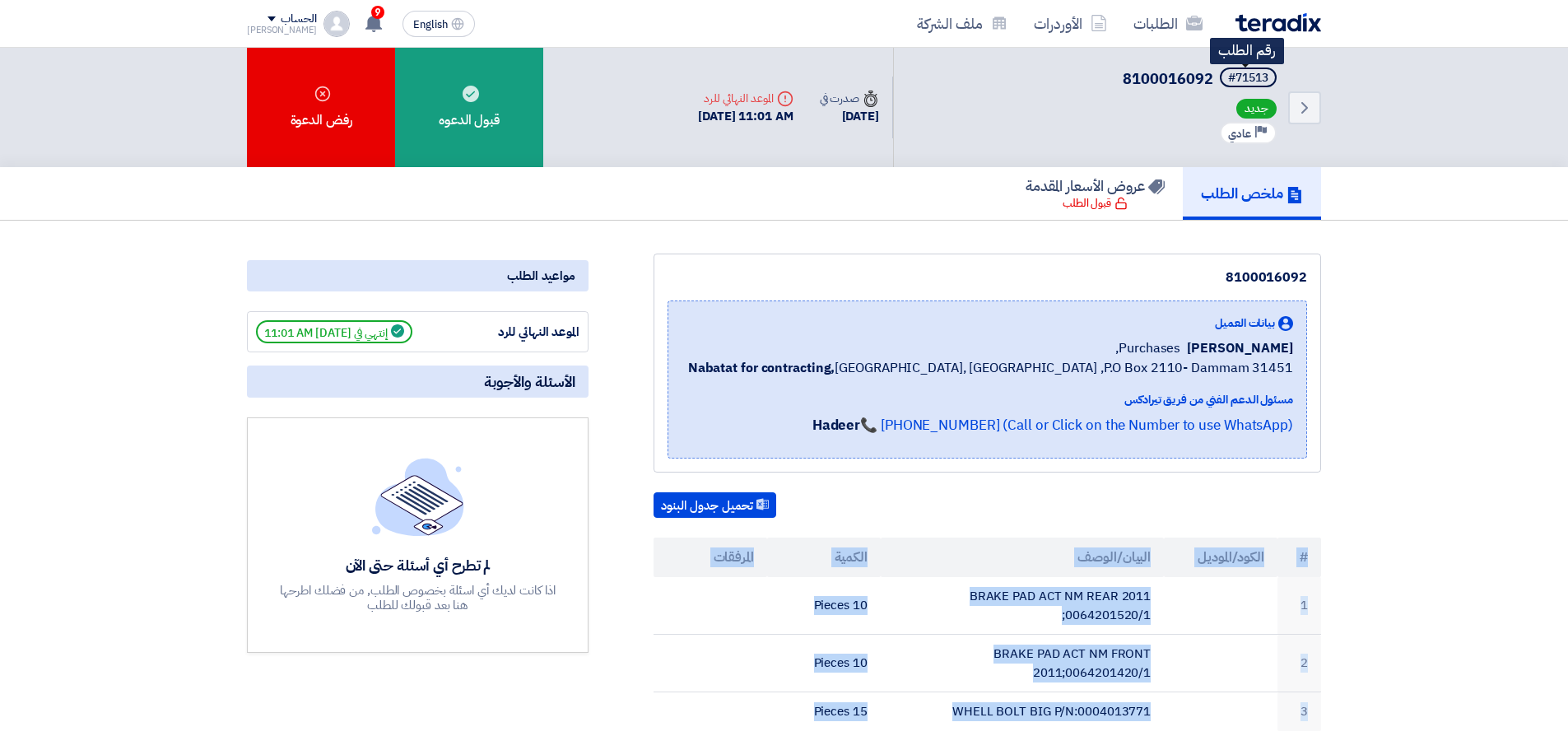
click at [1256, 77] on div "#71513" at bounding box center [1248, 78] width 40 height 12
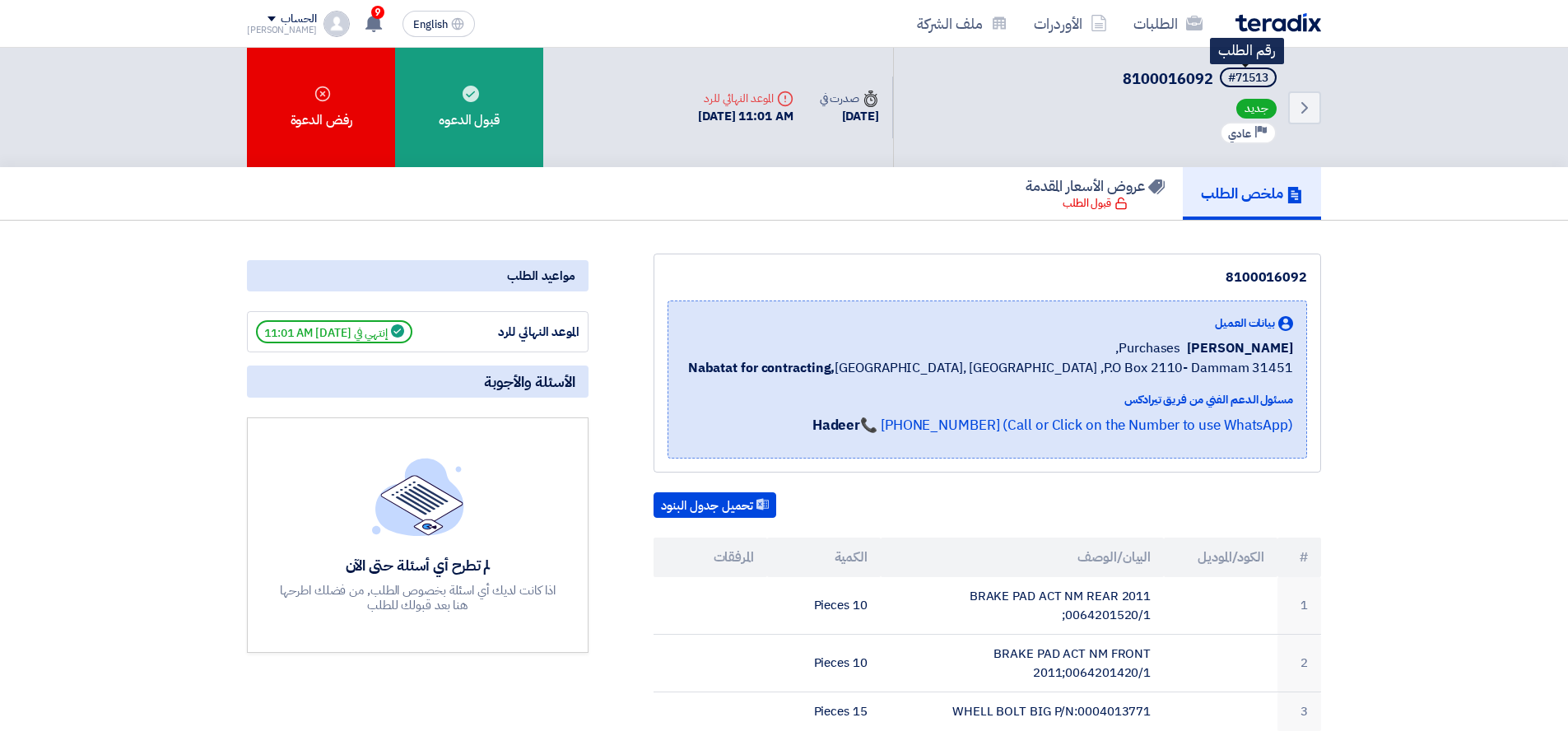
click at [1247, 74] on div "#71513" at bounding box center [1248, 78] width 40 height 12
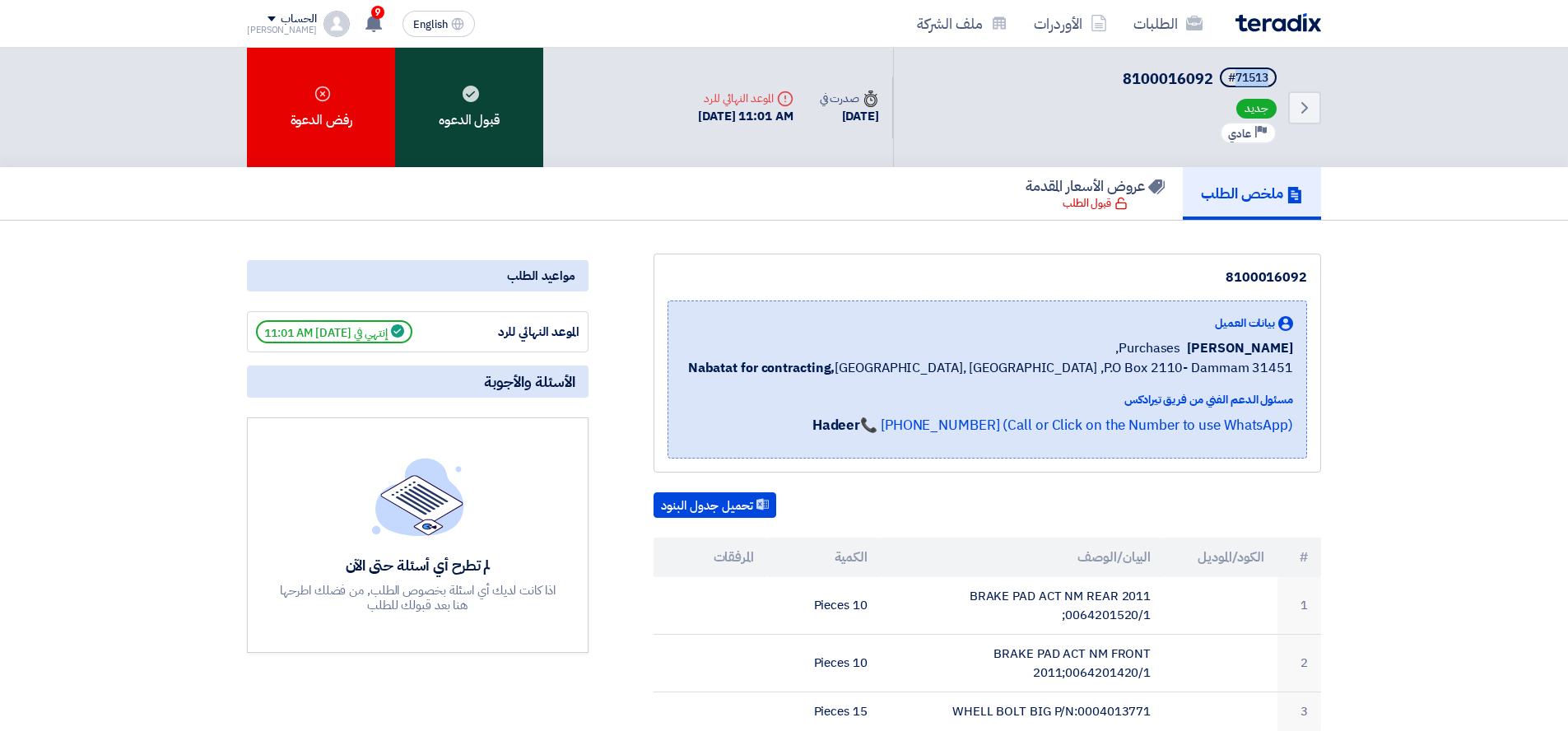
click at [496, 123] on div "قبول الدعوه" at bounding box center [469, 107] width 148 height 119
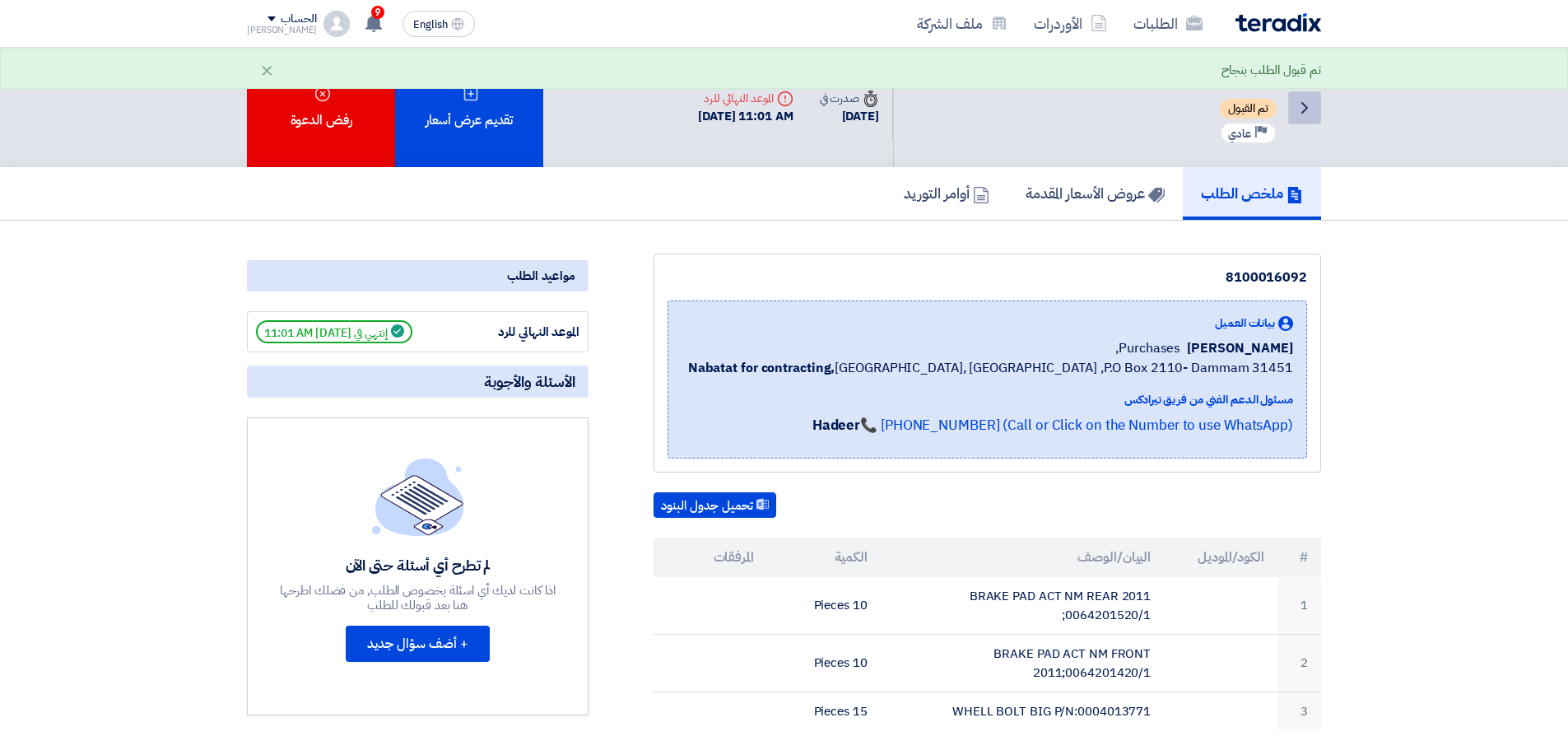
click at [1303, 108] on icon "Back" at bounding box center [1305, 108] width 20 height 20
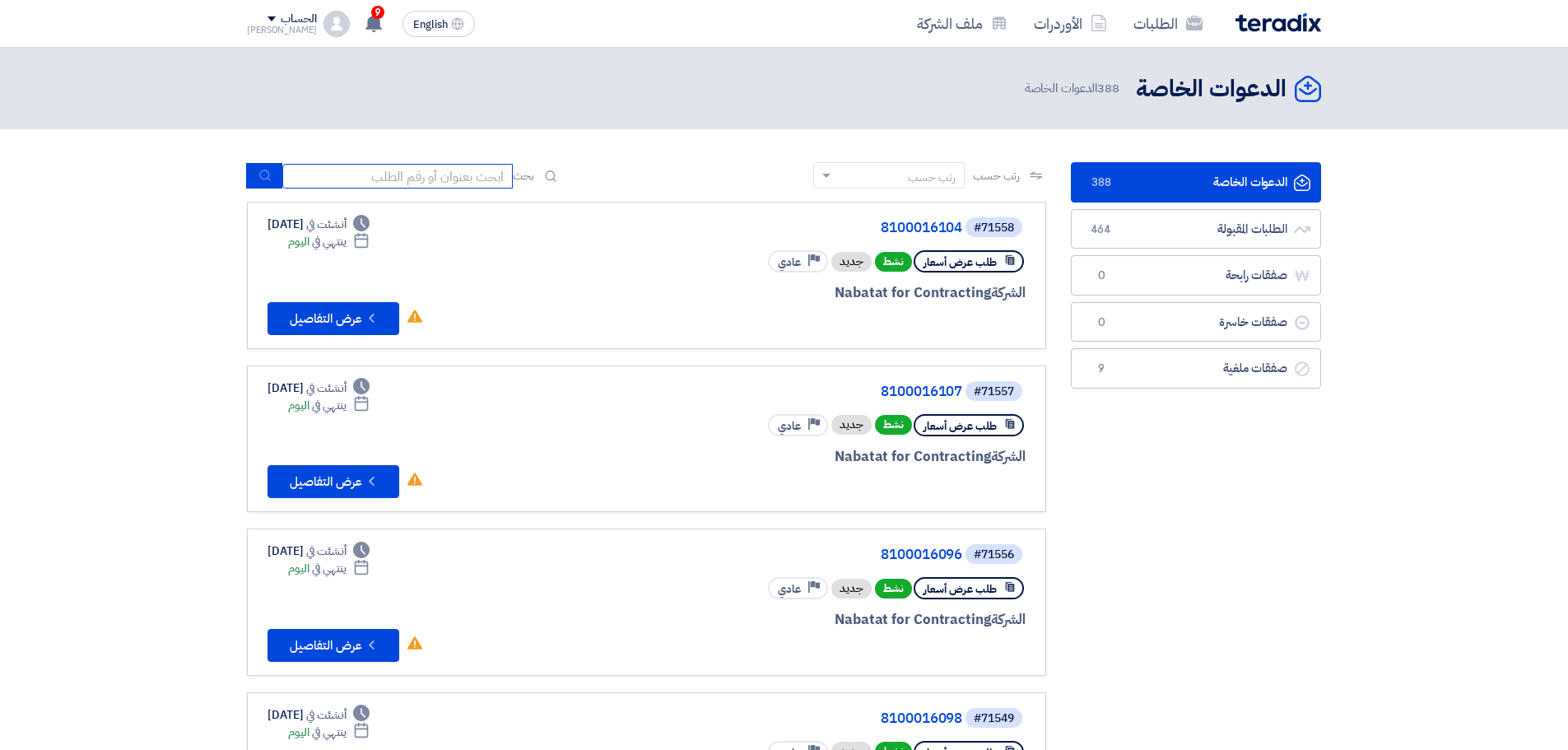
click at [427, 176] on input at bounding box center [397, 176] width 231 height 25
paste input "71516"
type input "71516"
click at [251, 171] on button "submit" at bounding box center [265, 176] width 37 height 26
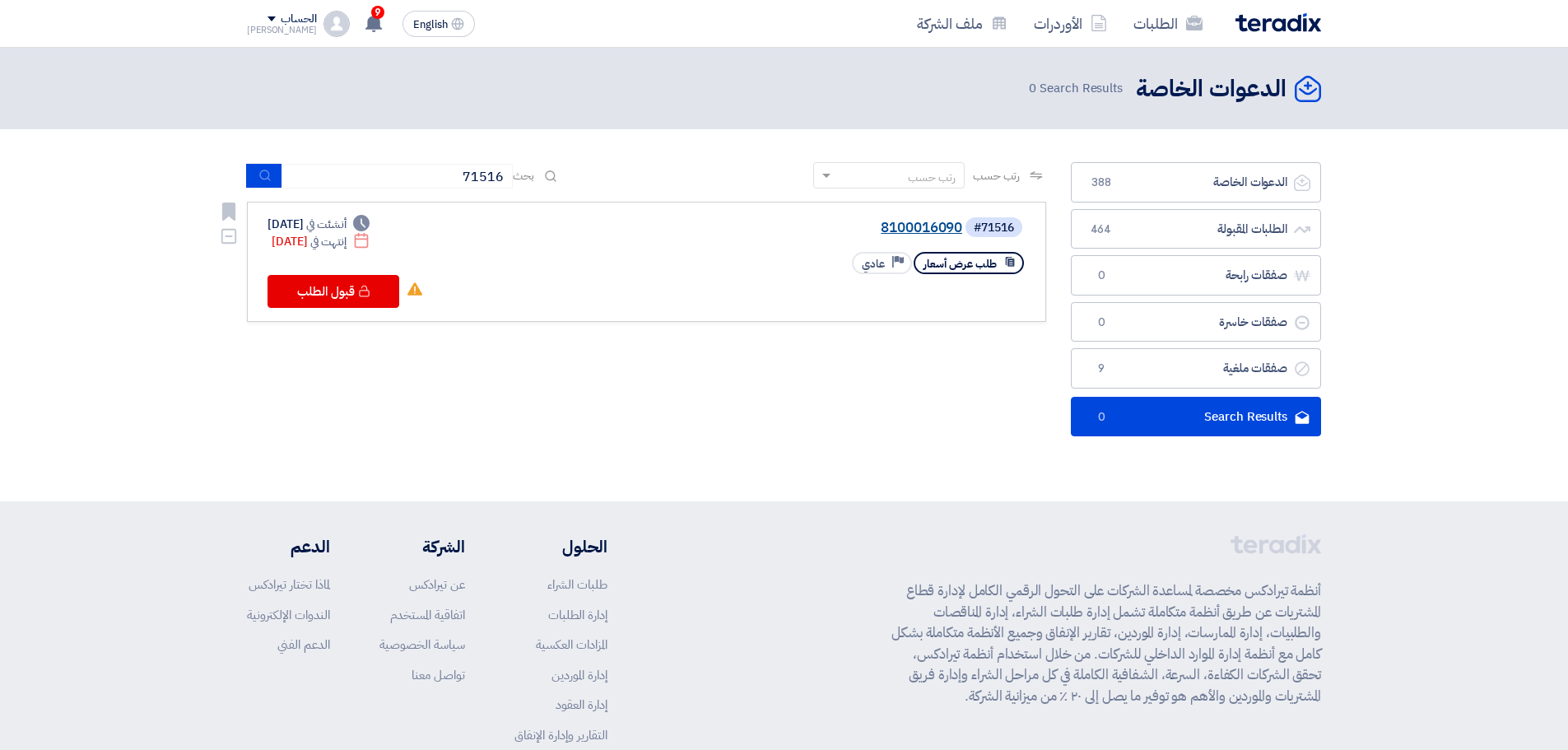
click at [919, 222] on link "8100016090" at bounding box center [798, 228] width 330 height 15
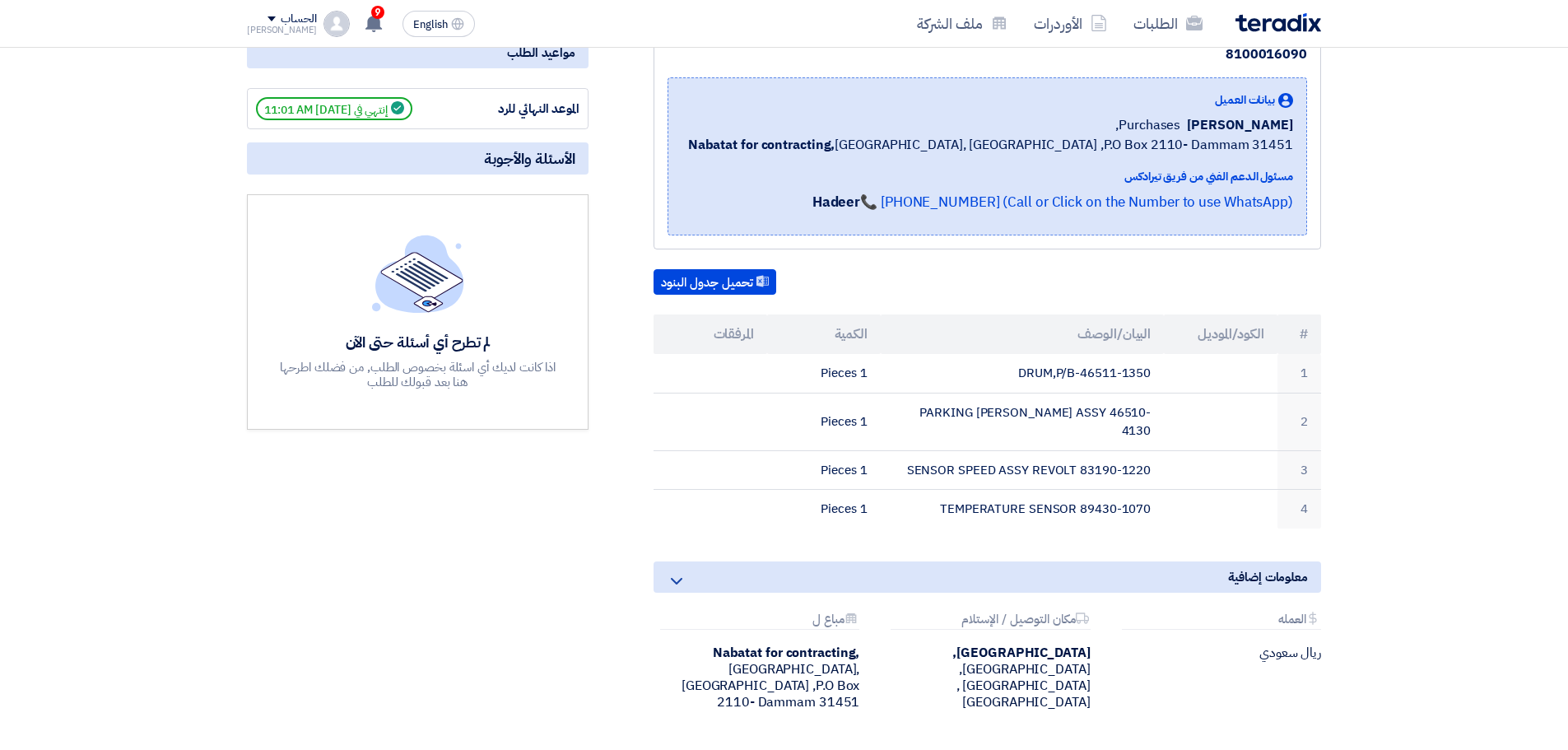
scroll to position [274, 0]
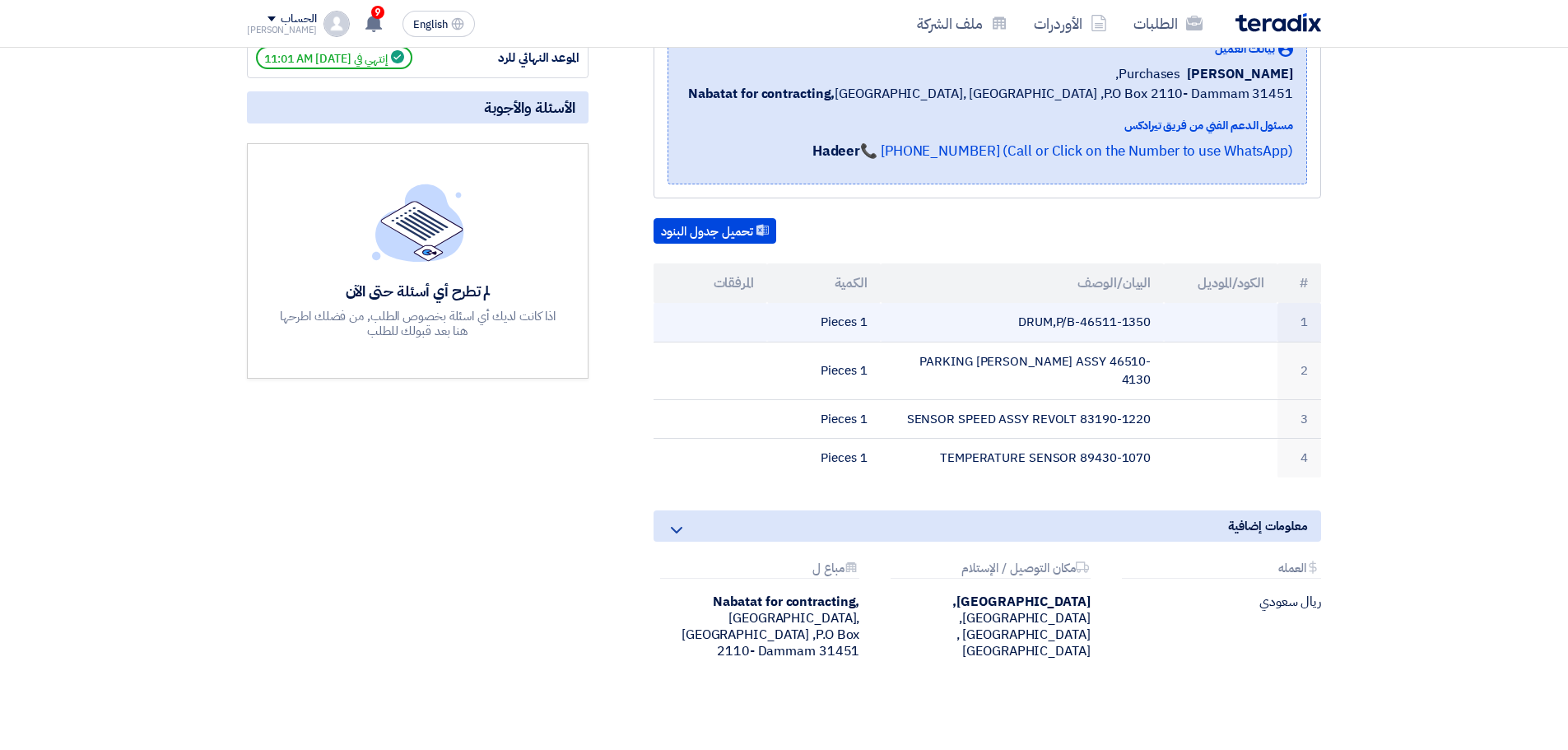
drag, startPoint x: 1081, startPoint y: 321, endPoint x: 1152, endPoint y: 327, distance: 71.3
click at [1152, 327] on td "DRUM,P/B-46511-1350" at bounding box center [1023, 322] width 284 height 38
drag, startPoint x: 1149, startPoint y: 327, endPoint x: 1171, endPoint y: 326, distance: 22.0
click at [1171, 326] on td at bounding box center [1221, 322] width 114 height 38
drag, startPoint x: 1083, startPoint y: 322, endPoint x: 1149, endPoint y: 321, distance: 66.0
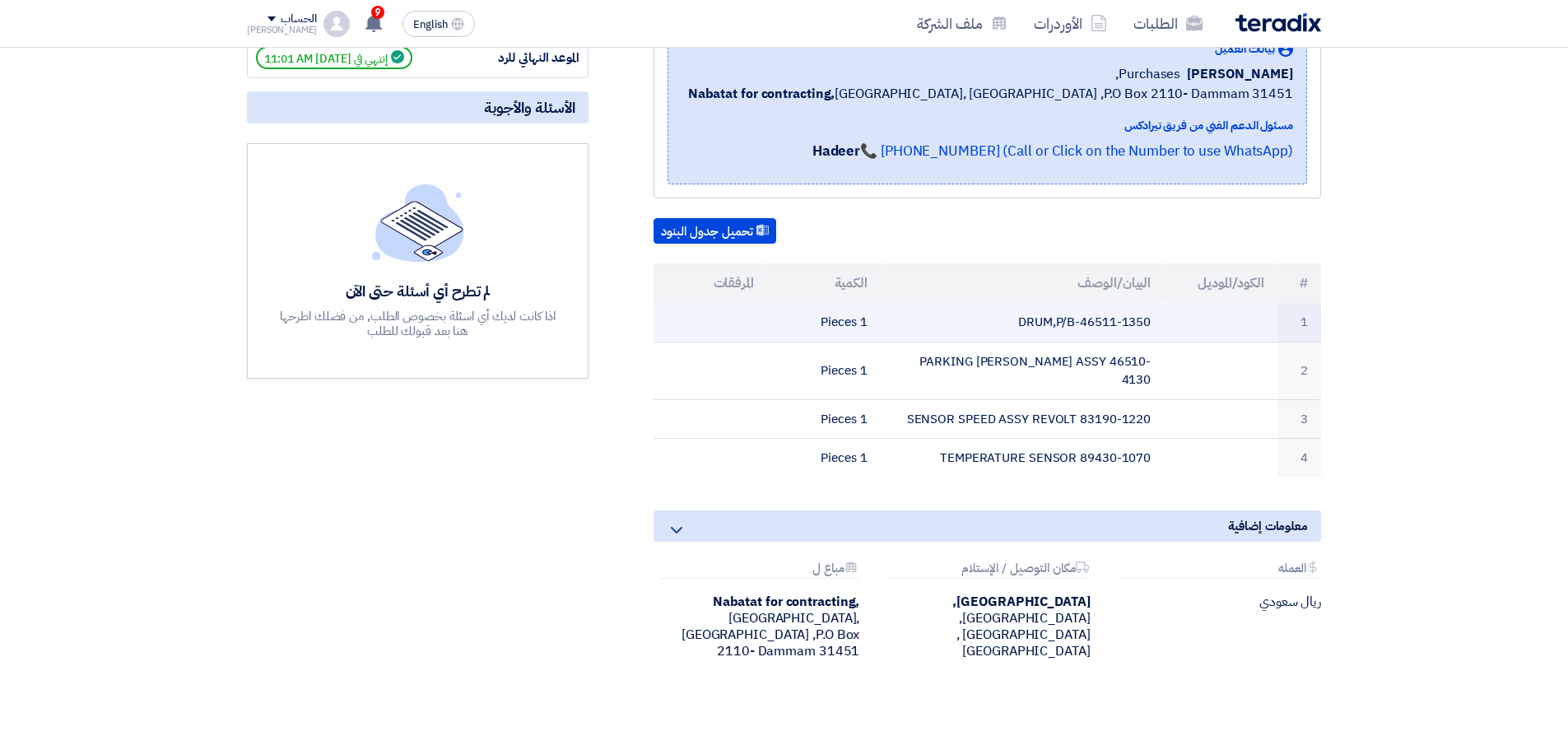
click at [1149, 321] on td "DRUM,P/B-46511-1350" at bounding box center [1023, 322] width 284 height 38
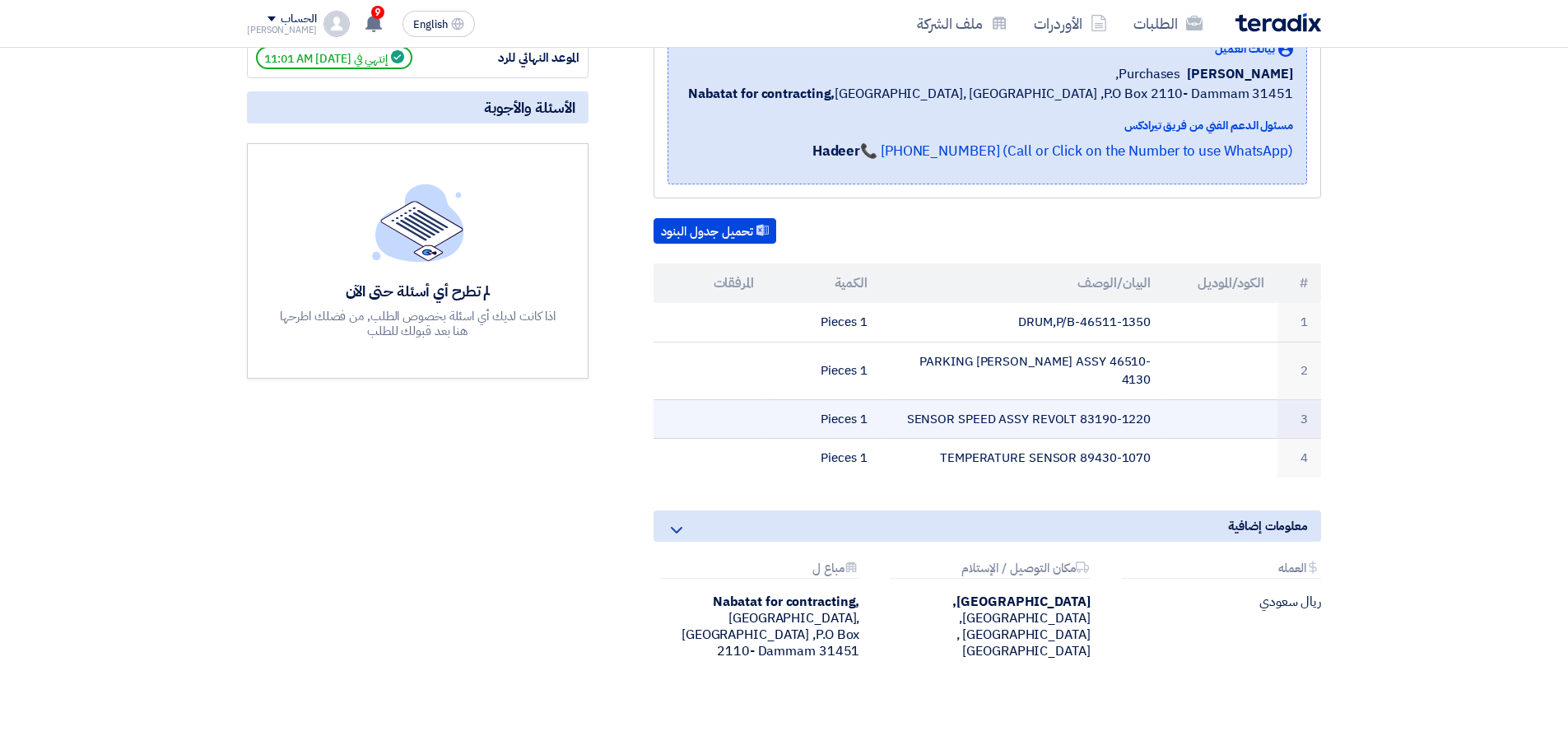
click at [1077, 399] on td "SENSOR SPEED ASSY REVOLT 83190-1220" at bounding box center [1023, 418] width 284 height 39
drag, startPoint x: 1077, startPoint y: 397, endPoint x: 1148, endPoint y: 400, distance: 71.1
click at [1148, 400] on td "SENSOR SPEED ASSY REVOLT 83190-1220" at bounding box center [1023, 418] width 284 height 39
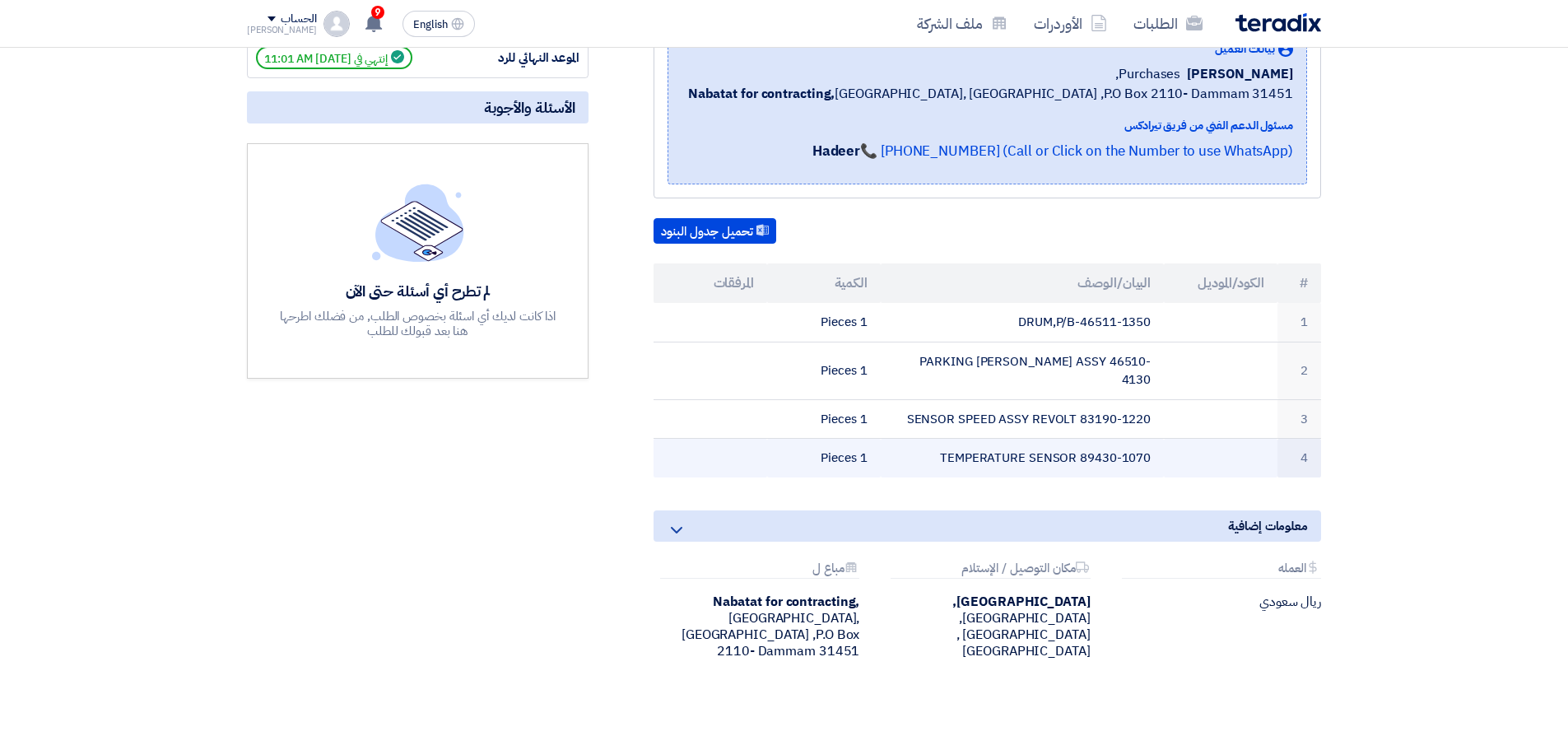
click at [1122, 439] on td "TEMPERATURE SENSOR 89430-1070" at bounding box center [1023, 458] width 284 height 38
click at [1099, 448] on td "TEMPERATURE SENSOR 89430-1070" at bounding box center [1023, 458] width 284 height 38
drag, startPoint x: 1079, startPoint y: 438, endPoint x: 1138, endPoint y: 434, distance: 59.1
click at [1155, 440] on td "TEMPERATURE SENSOR 89430-1070" at bounding box center [1023, 458] width 284 height 38
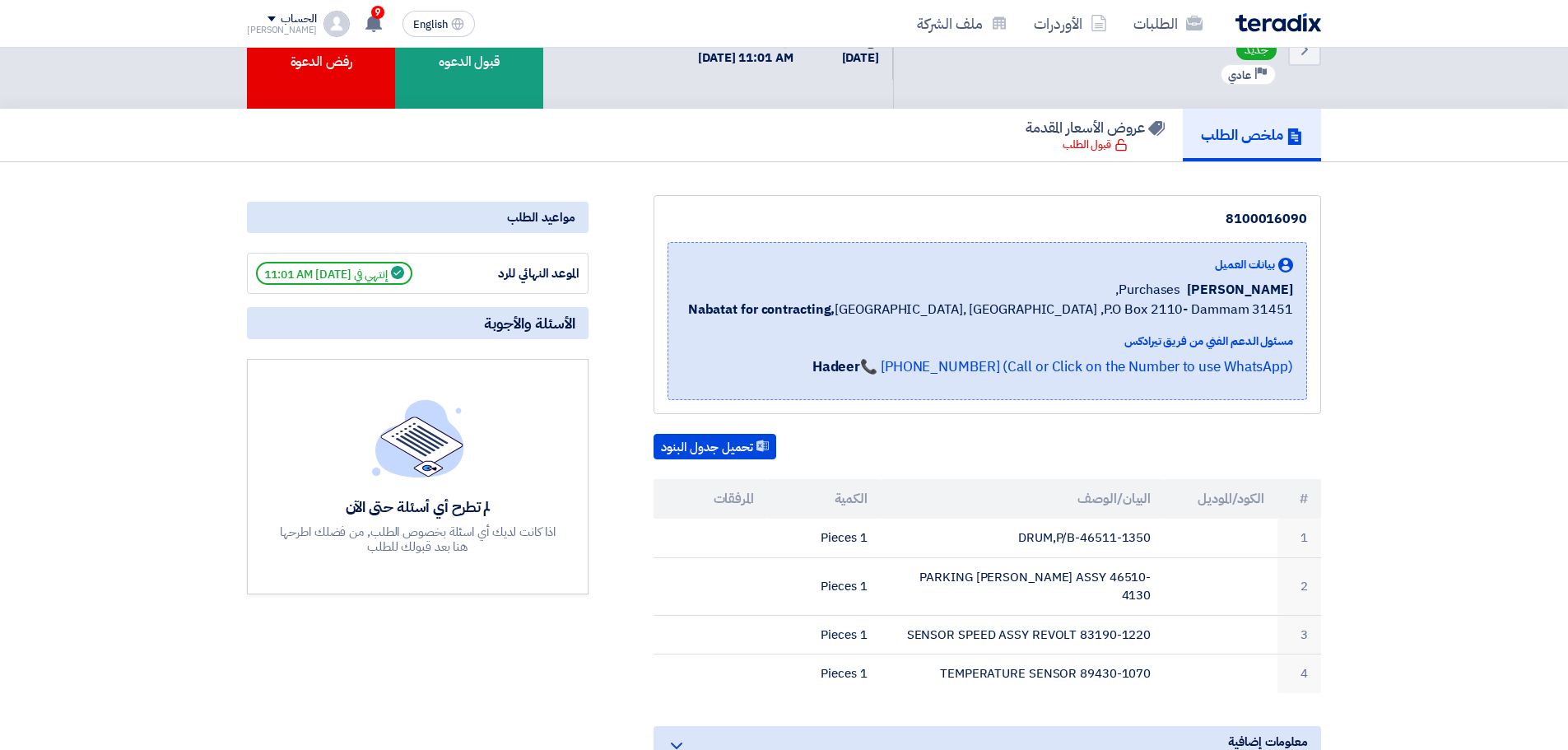
scroll to position [0, 0]
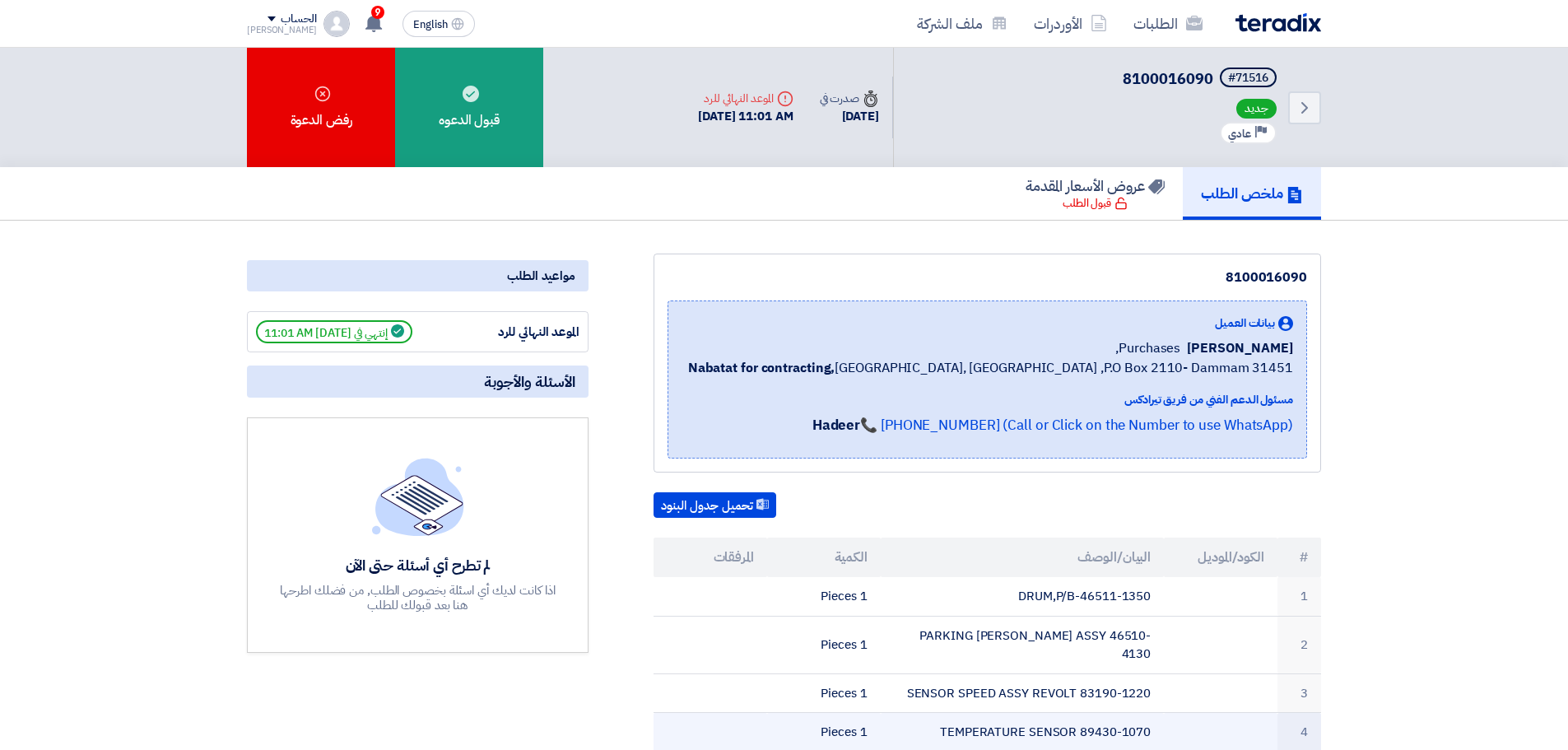
drag, startPoint x: 1306, startPoint y: 557, endPoint x: 811, endPoint y: 730, distance: 524.4
click at [811, 730] on table "# الكود/الموديل البيان/الوصف الكمية المرفقات 1 DRUM,P/B-46511-1350 1 Pieces 2 P…" at bounding box center [987, 645] width 668 height 214
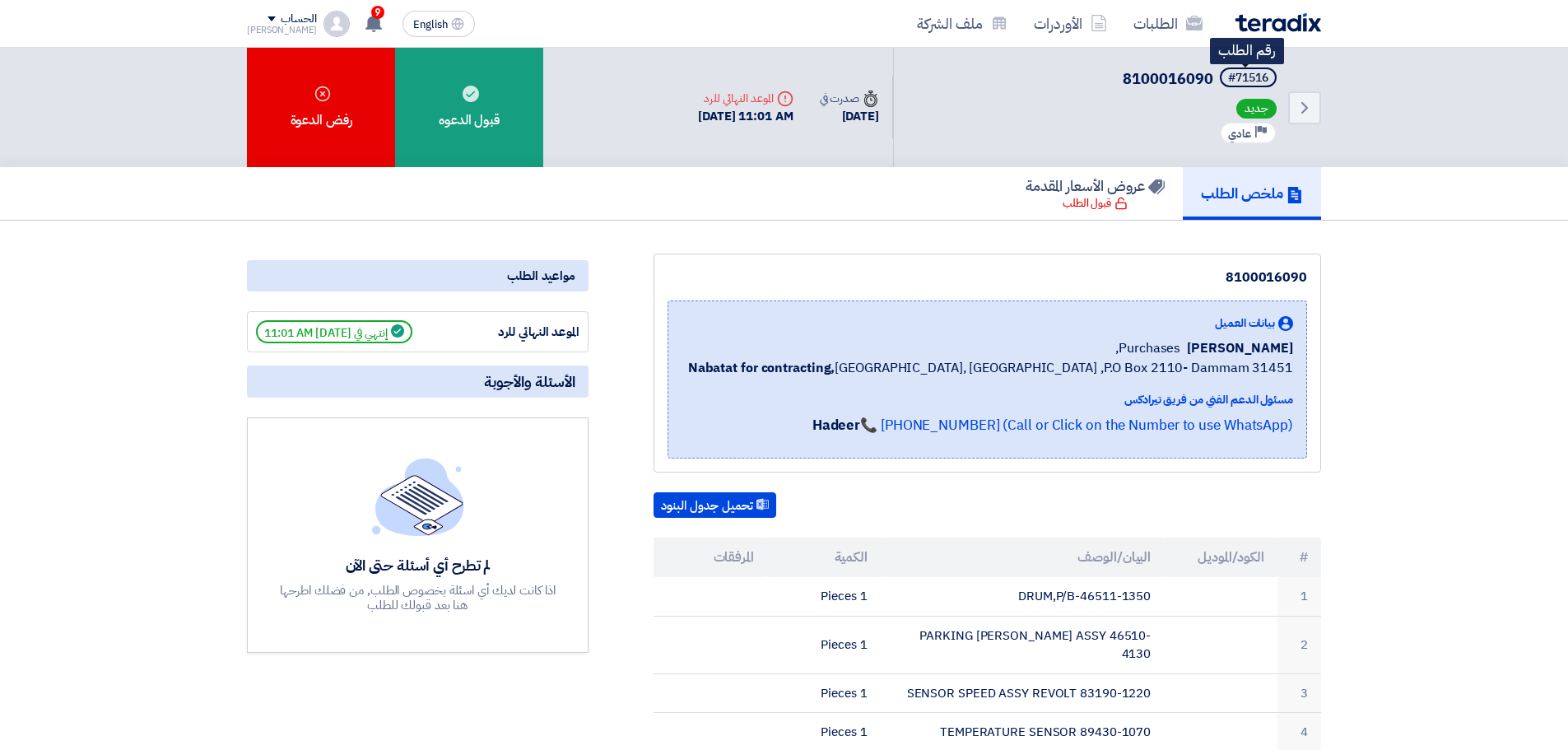
click at [1253, 72] on div "#71516" at bounding box center [1248, 78] width 40 height 12
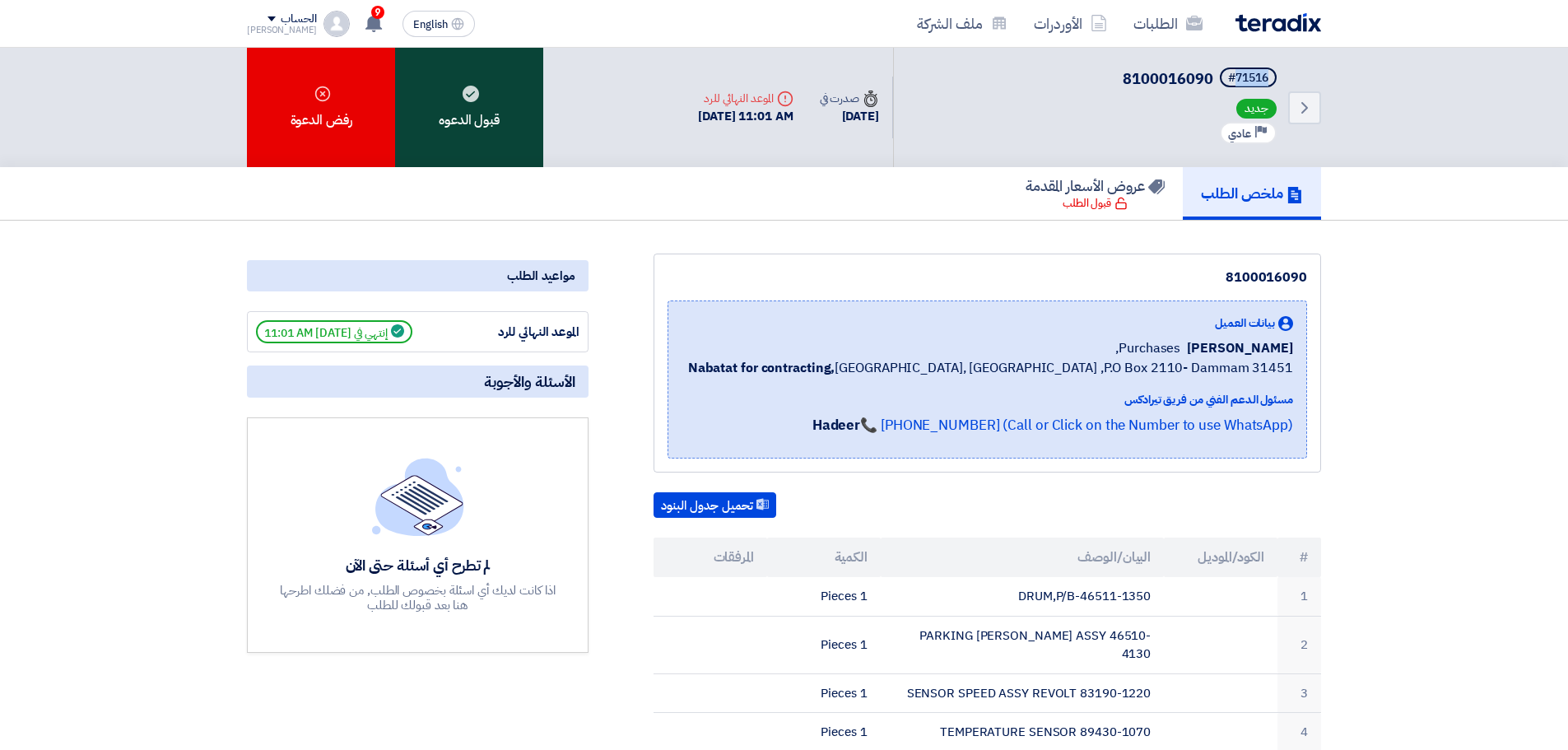
click at [468, 117] on div "قبول الدعوه" at bounding box center [469, 107] width 148 height 119
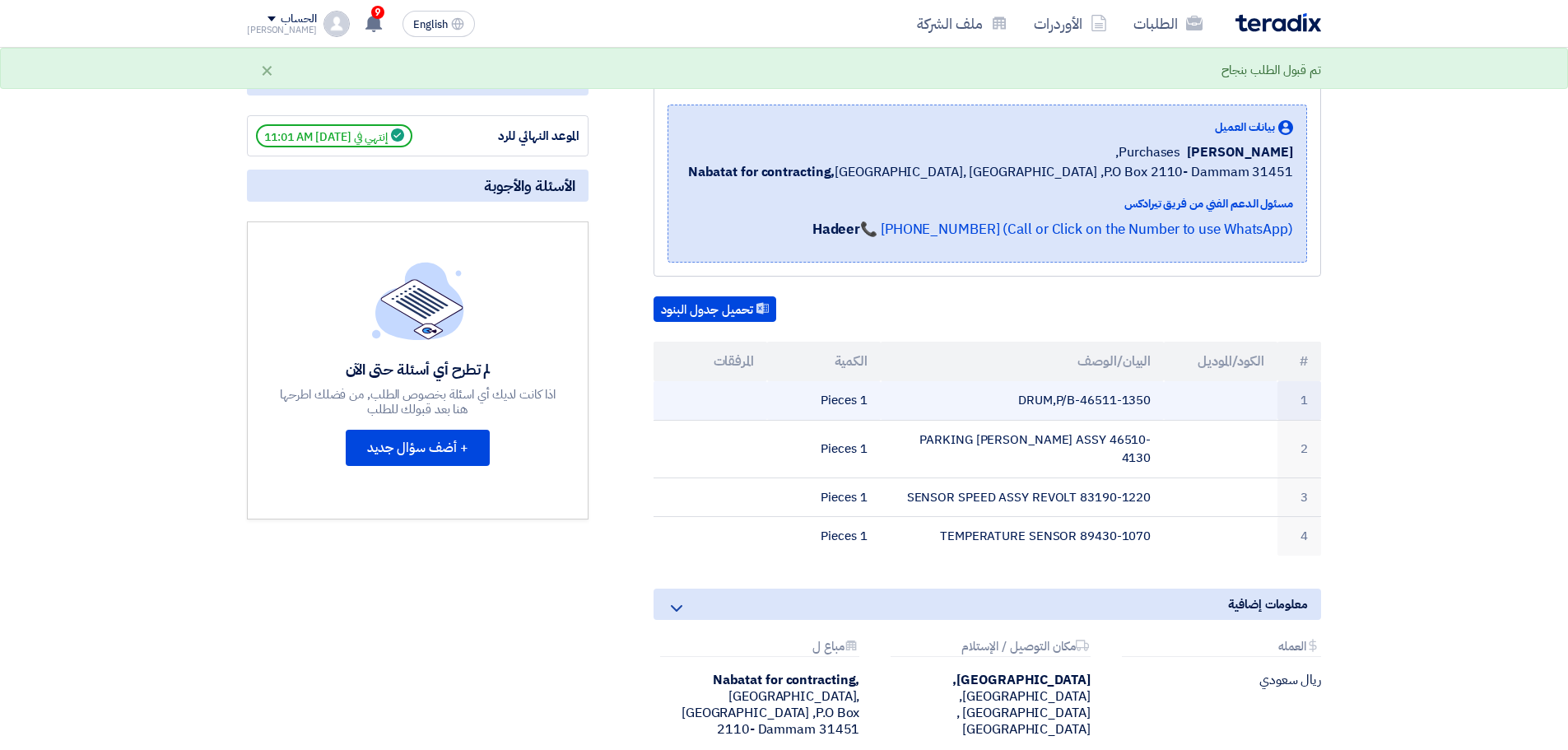
scroll to position [206, 0]
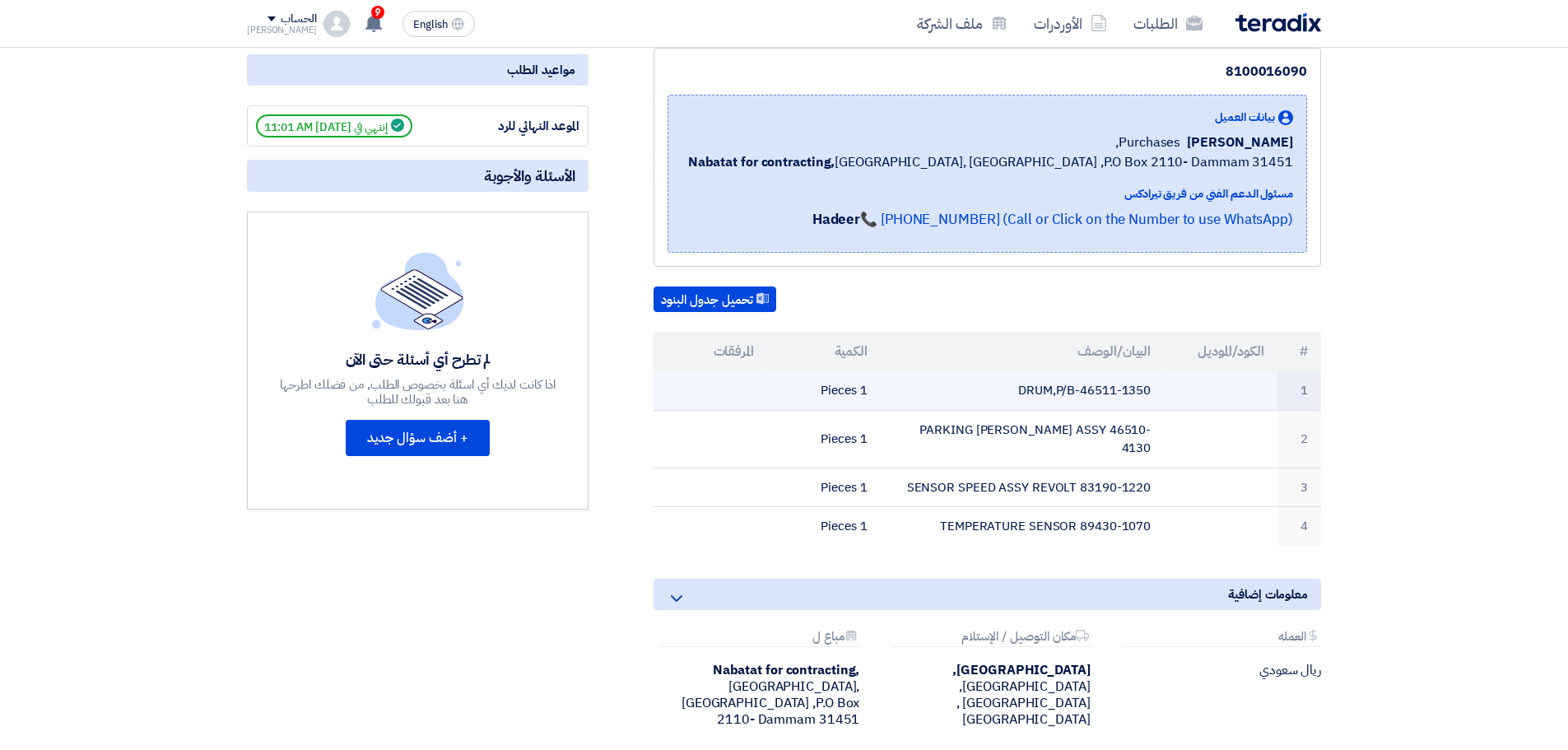
click at [1098, 386] on td "DRUM,P/B-46511-1350" at bounding box center [1023, 390] width 284 height 38
click at [1077, 386] on td "DRUM,P/B-46511-1350" at bounding box center [1023, 390] width 284 height 38
drag, startPoint x: 1084, startPoint y: 388, endPoint x: 1150, endPoint y: 395, distance: 66.4
click at [1150, 395] on td "DRUM,P/B-46511-1350" at bounding box center [1023, 390] width 284 height 38
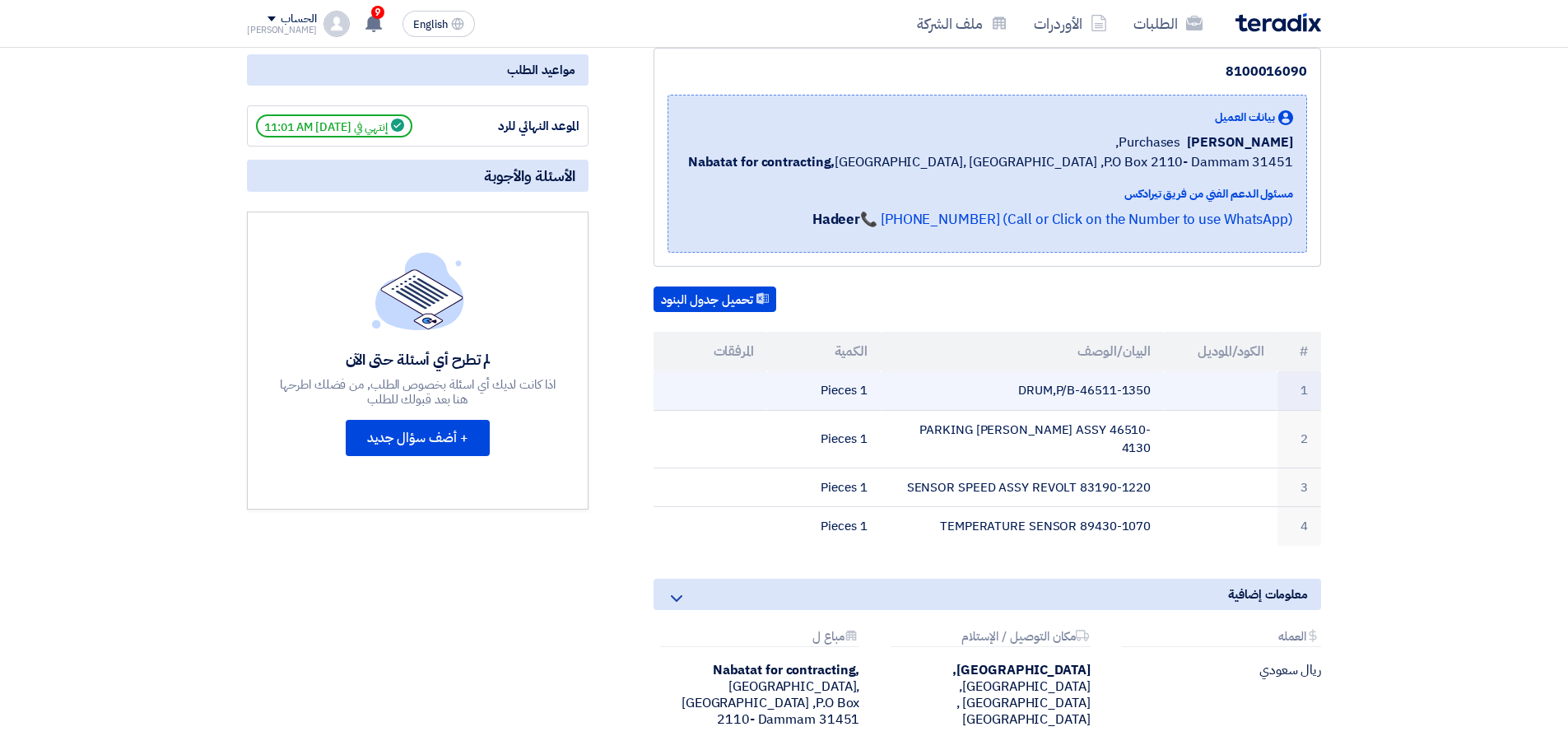
drag, startPoint x: 1150, startPoint y: 395, endPoint x: 1134, endPoint y: 403, distance: 17.9
click at [1134, 403] on td "DRUM,P/B-46511-1350" at bounding box center [1023, 390] width 284 height 38
click at [1105, 392] on td "DRUM,P/B-46511-1350" at bounding box center [1023, 390] width 284 height 38
click at [1090, 392] on td "DRUM,P/B-46511-1350" at bounding box center [1023, 390] width 284 height 38
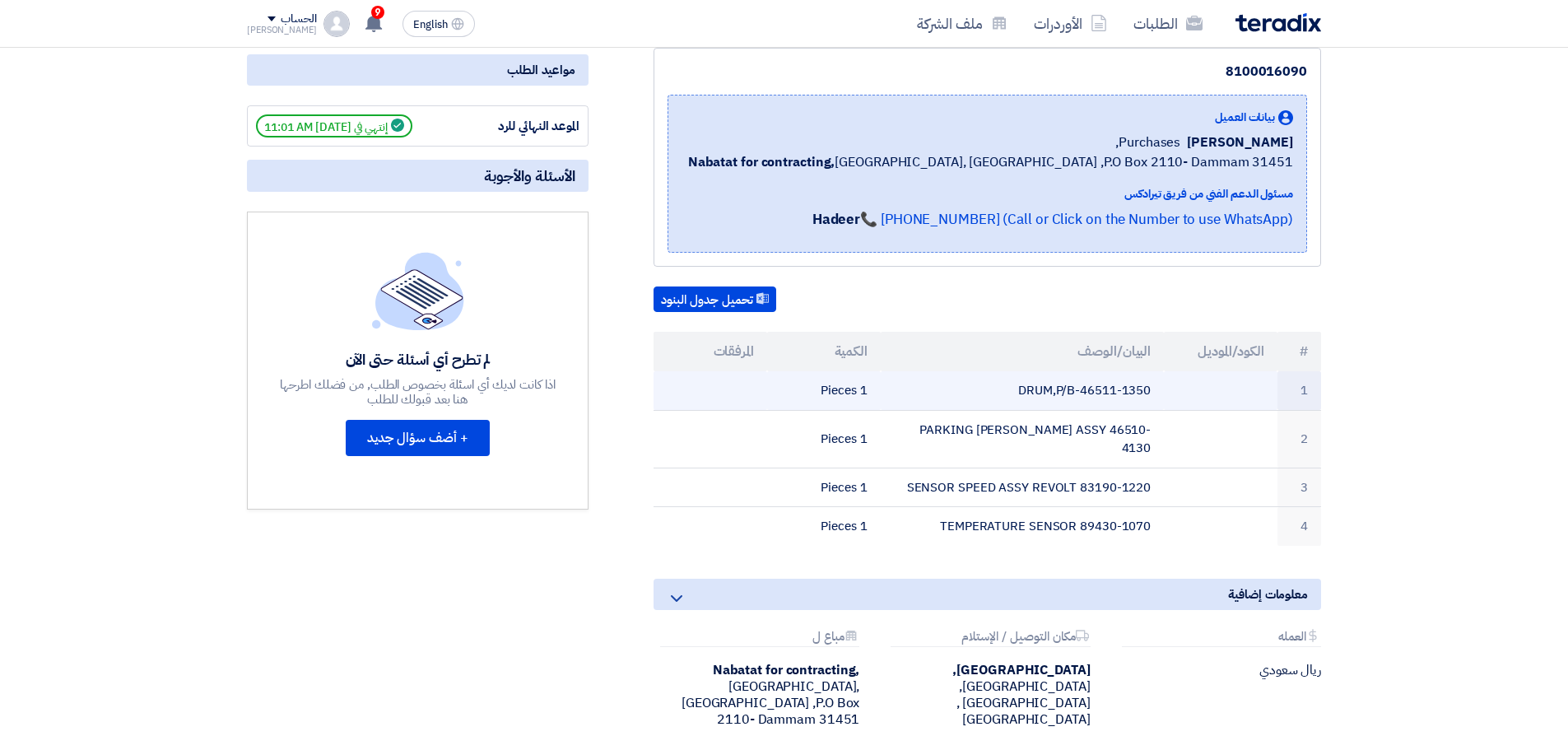
drag, startPoint x: 1082, startPoint y: 392, endPoint x: 1151, endPoint y: 393, distance: 69.0
click at [1151, 393] on td "DRUM,P/B-46511-1350" at bounding box center [1023, 390] width 284 height 38
click at [1149, 392] on td "DRUM,P/B-46511-1350" at bounding box center [1023, 390] width 284 height 38
drag, startPoint x: 1149, startPoint y: 392, endPoint x: 1081, endPoint y: 397, distance: 68.2
click at [1081, 397] on td "DRUM,P/B-46511-1350" at bounding box center [1023, 390] width 284 height 38
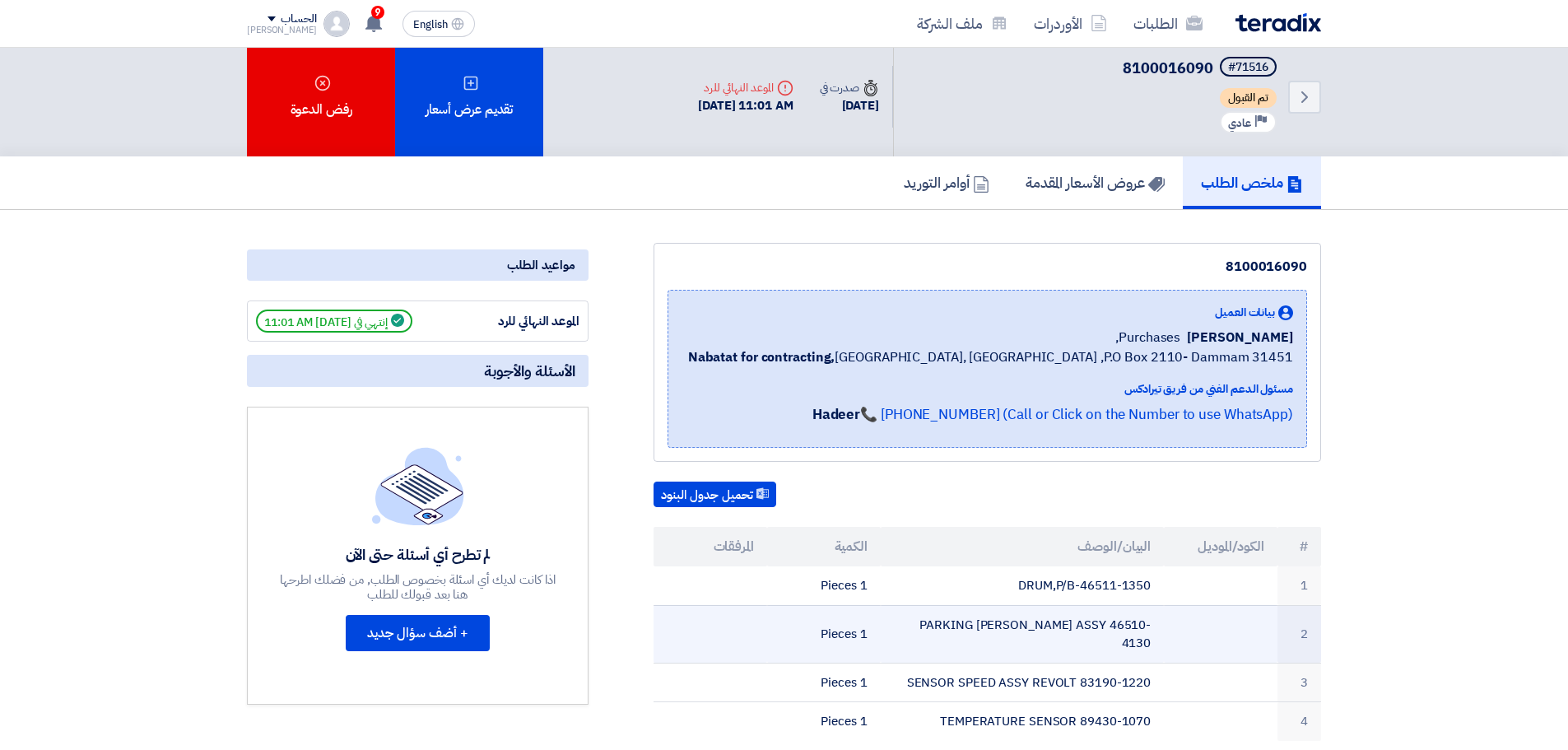
scroll to position [0, 0]
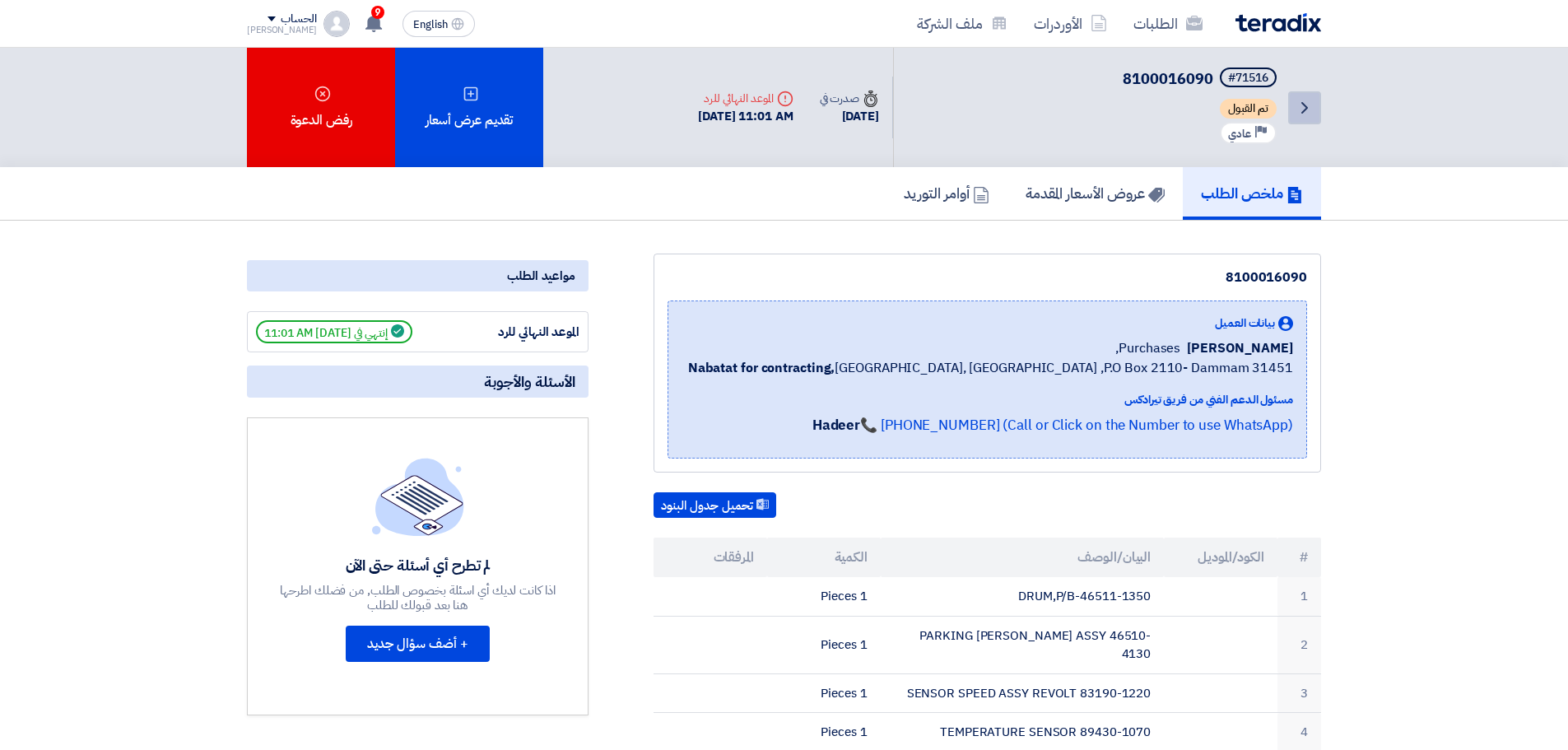
click at [1304, 108] on icon "Back" at bounding box center [1305, 108] width 20 height 20
